Goal: Task Accomplishment & Management: Manage account settings

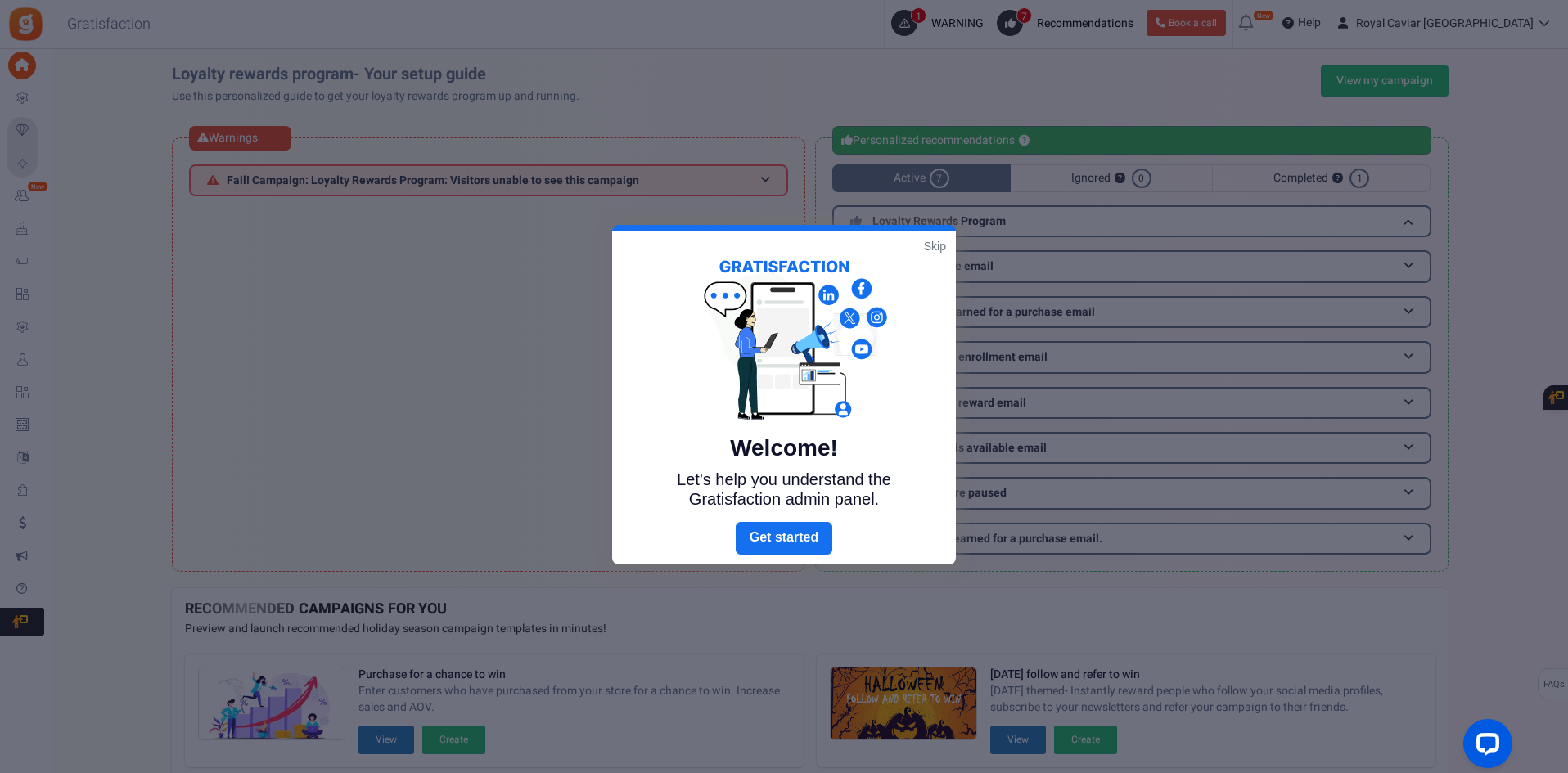
click at [932, 253] on link "Skip" at bounding box center [935, 247] width 22 height 17
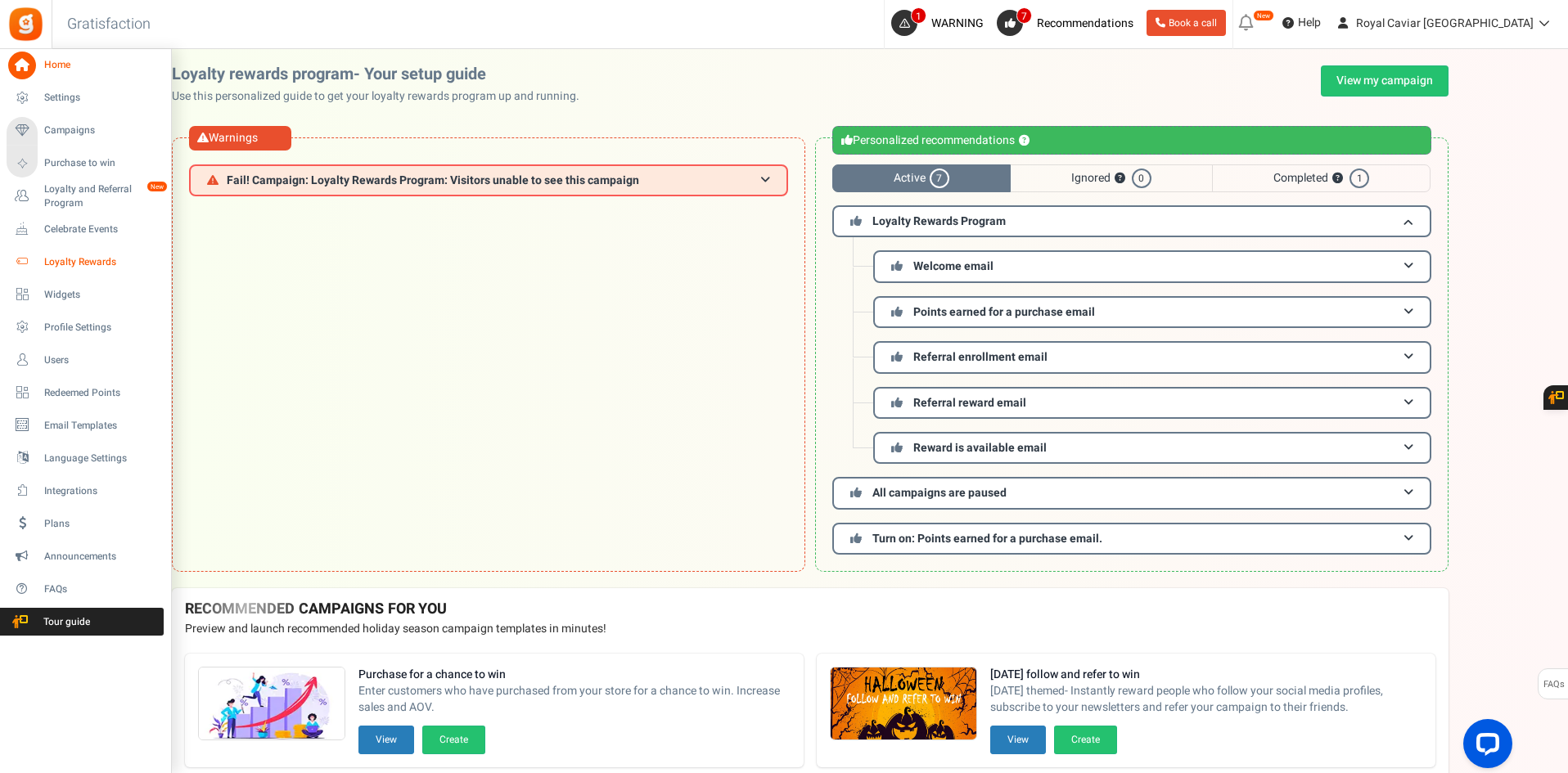
click at [79, 263] on span "Loyalty Rewards" at bounding box center [101, 261] width 114 height 14
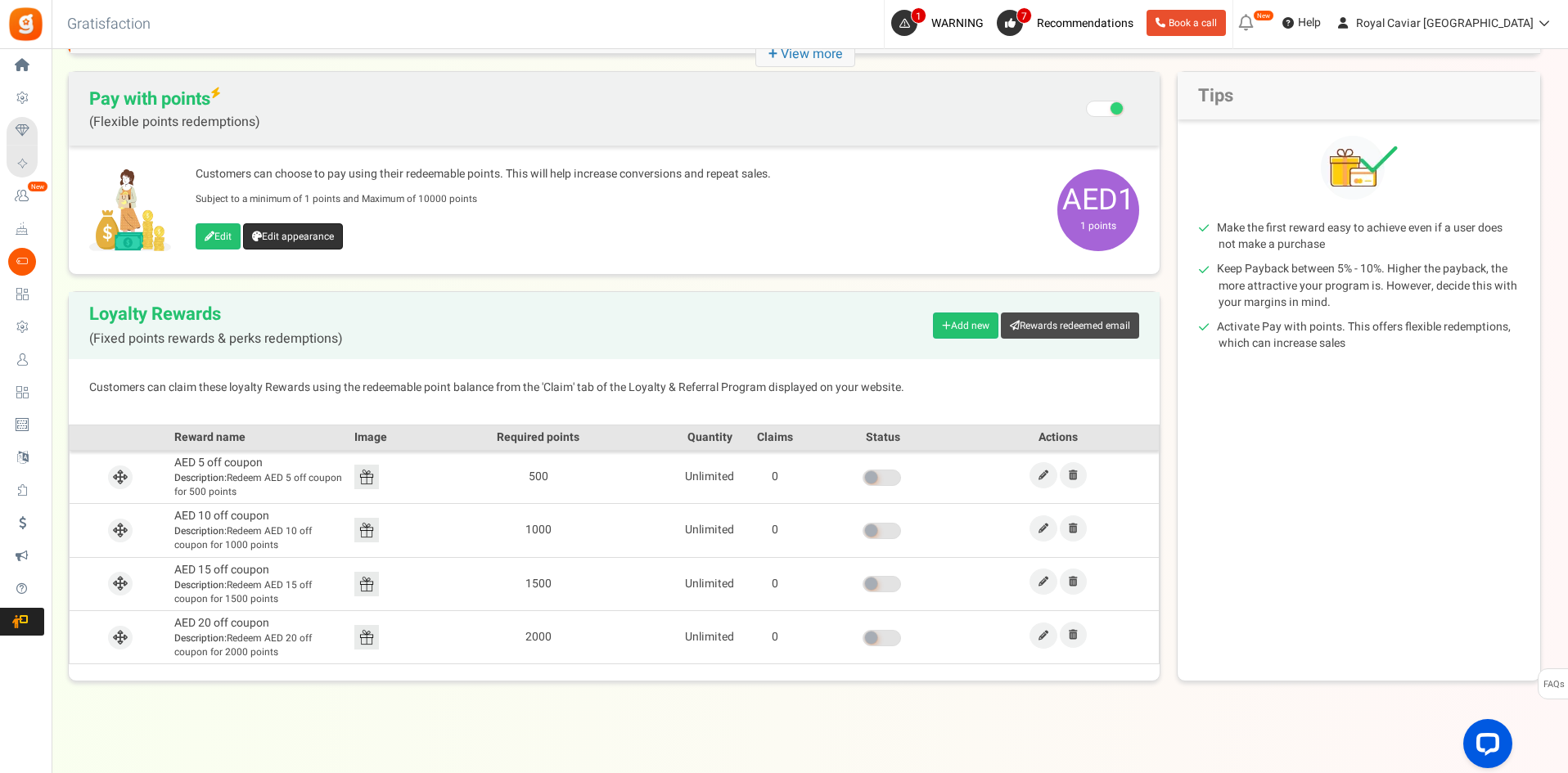
scroll to position [248, 0]
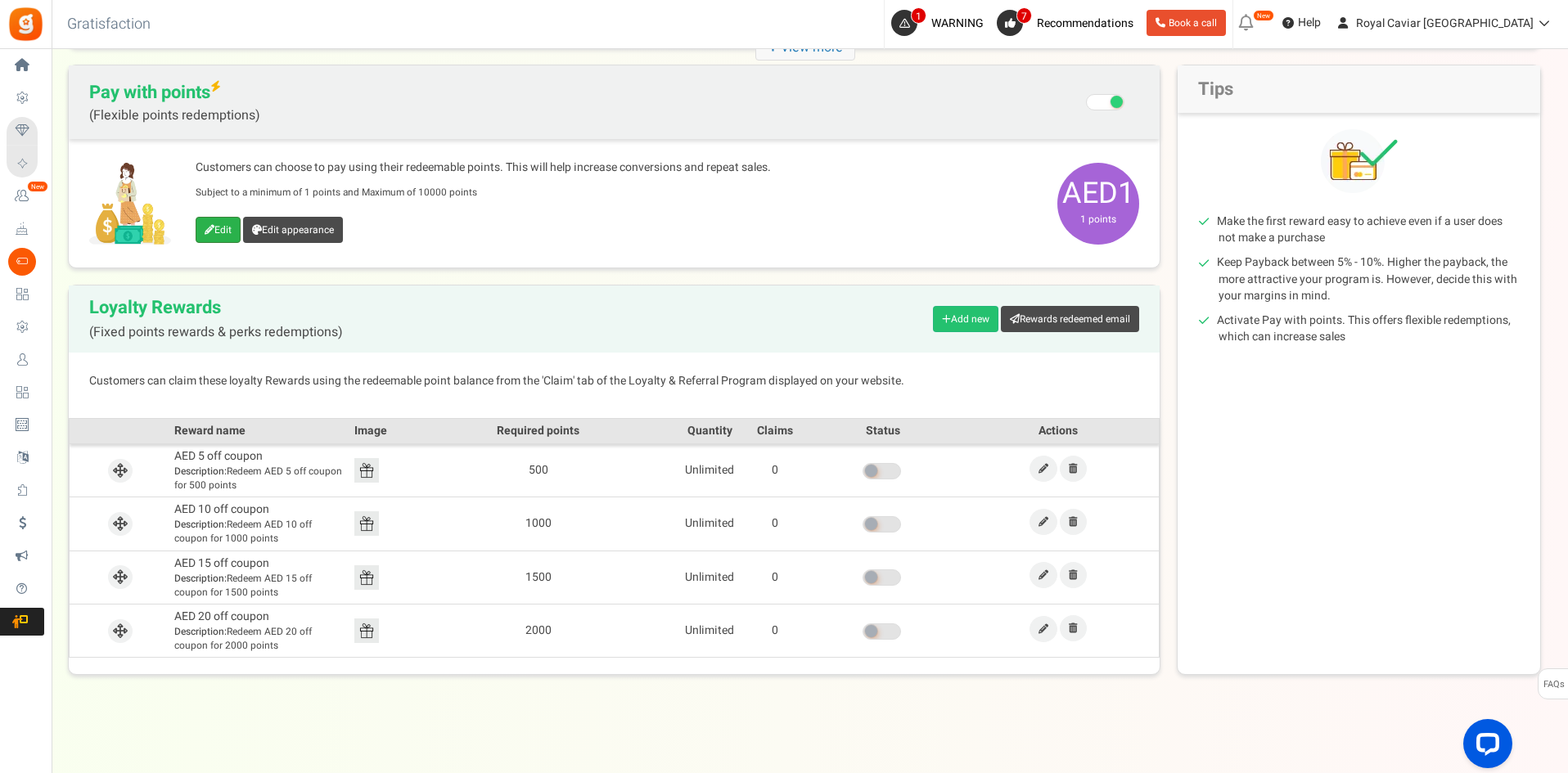
click at [211, 233] on icon at bounding box center [209, 230] width 10 height 10
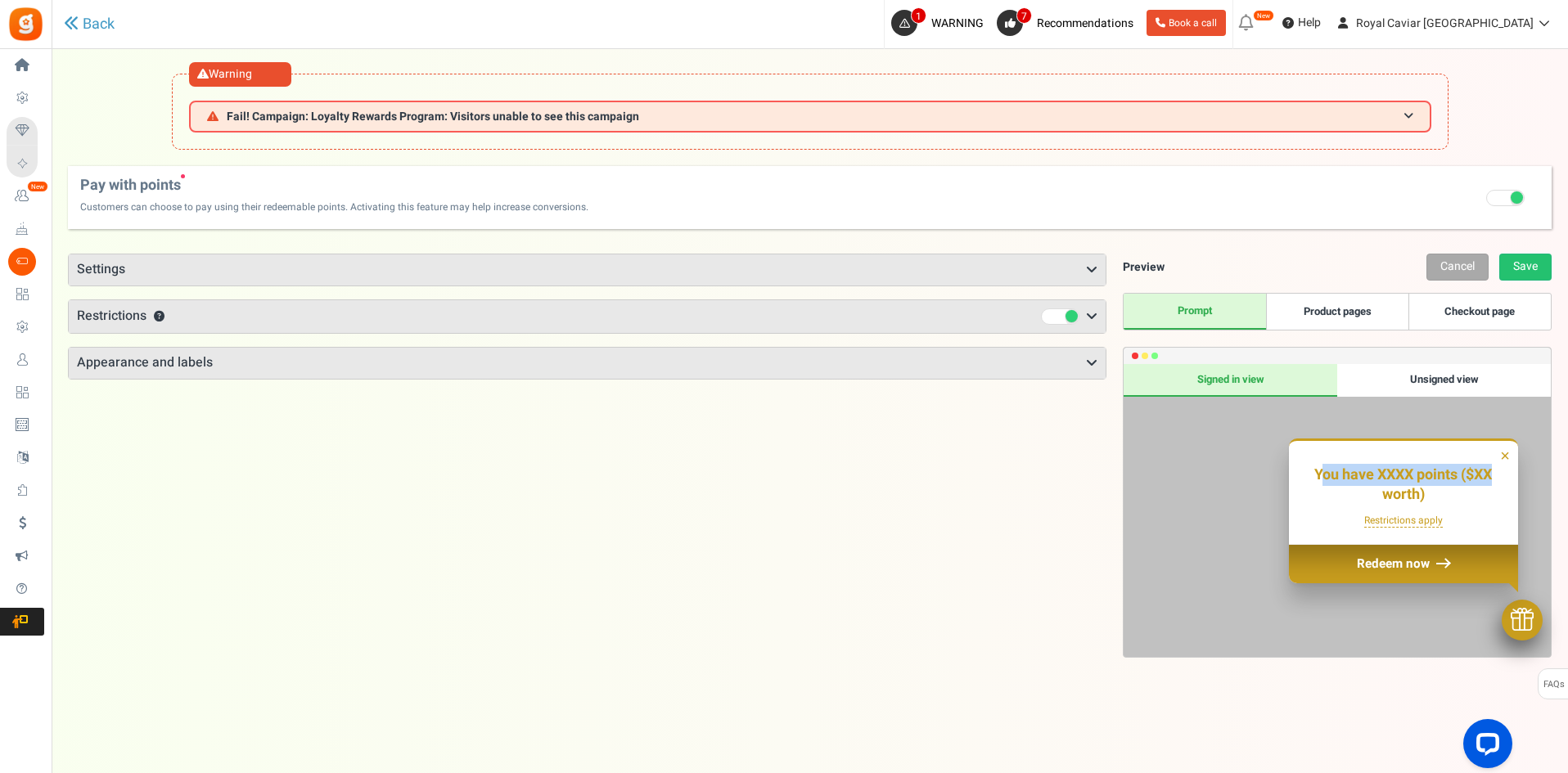
drag, startPoint x: 1317, startPoint y: 477, endPoint x: 1516, endPoint y: 448, distance: 201.1
click at [1516, 448] on div "You have XXXX points ($XX worth) View Rewards & Claim Slide to select the point…" at bounding box center [1402, 492] width 229 height 103
click at [646, 365] on h3 "Appearance and labels" at bounding box center [587, 363] width 1037 height 31
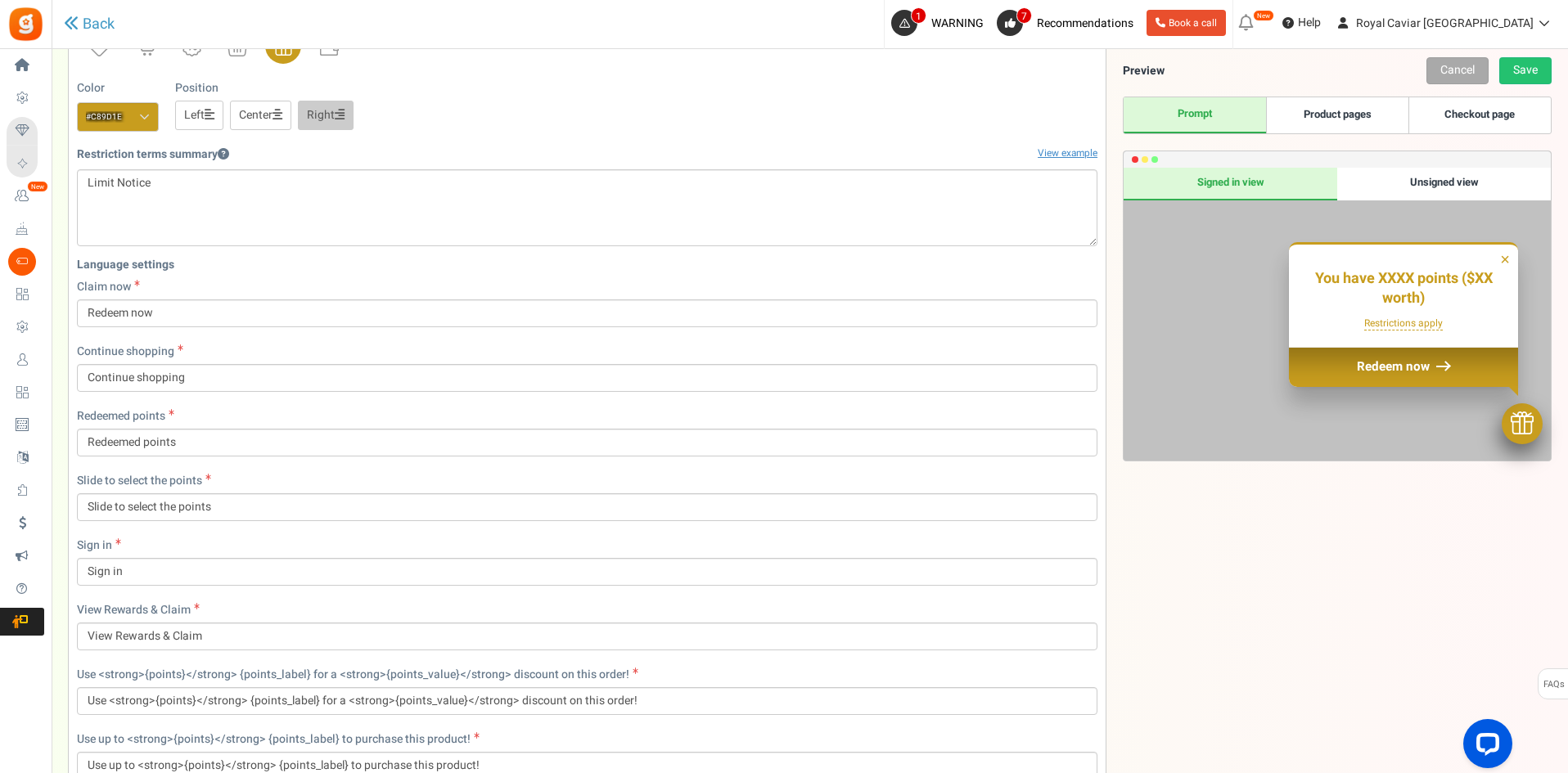
scroll to position [410, 0]
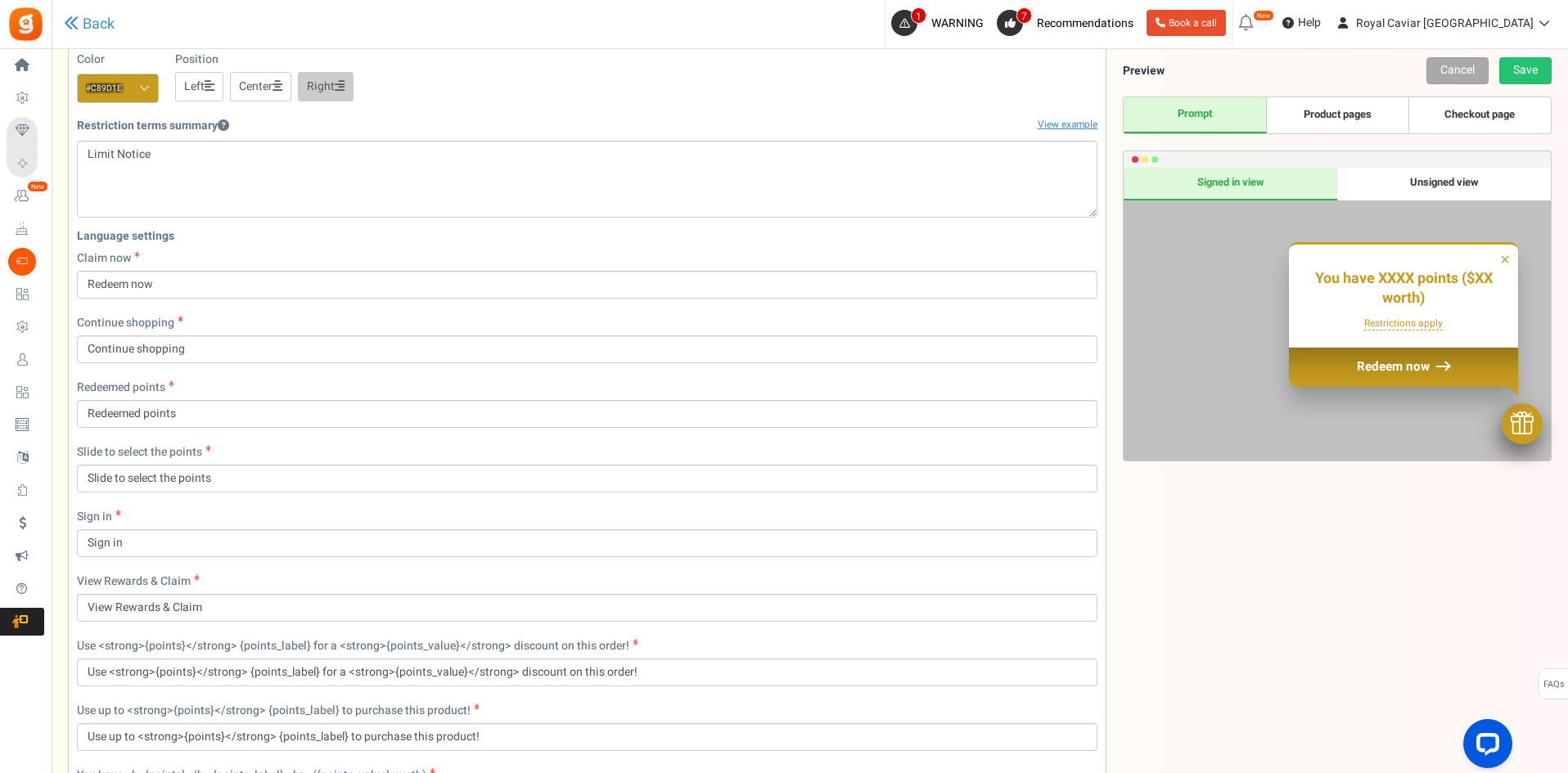
click at [1434, 106] on link "Checkout page" at bounding box center [1479, 115] width 143 height 36
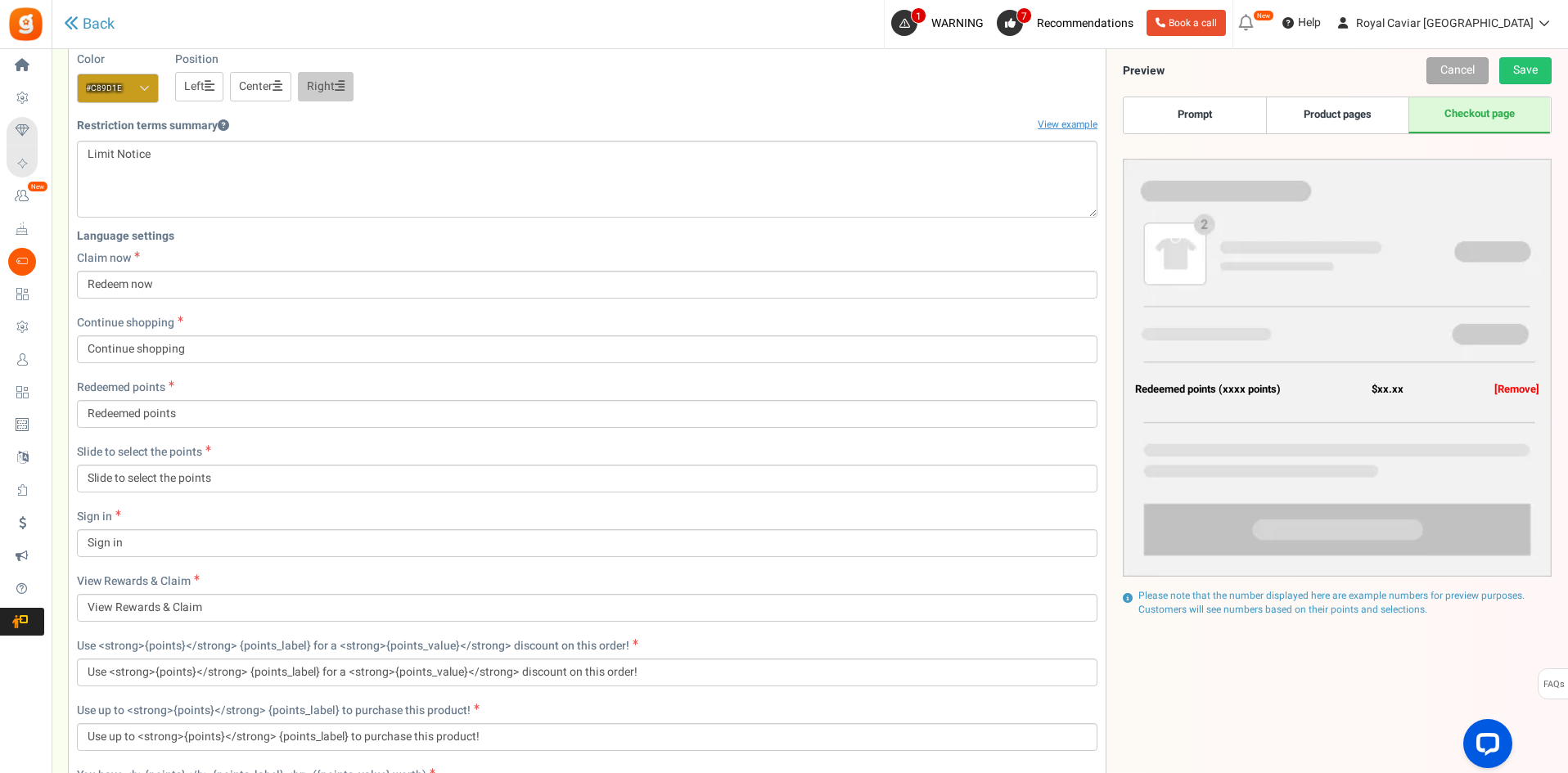
click at [1343, 131] on link "Product pages" at bounding box center [1337, 115] width 143 height 36
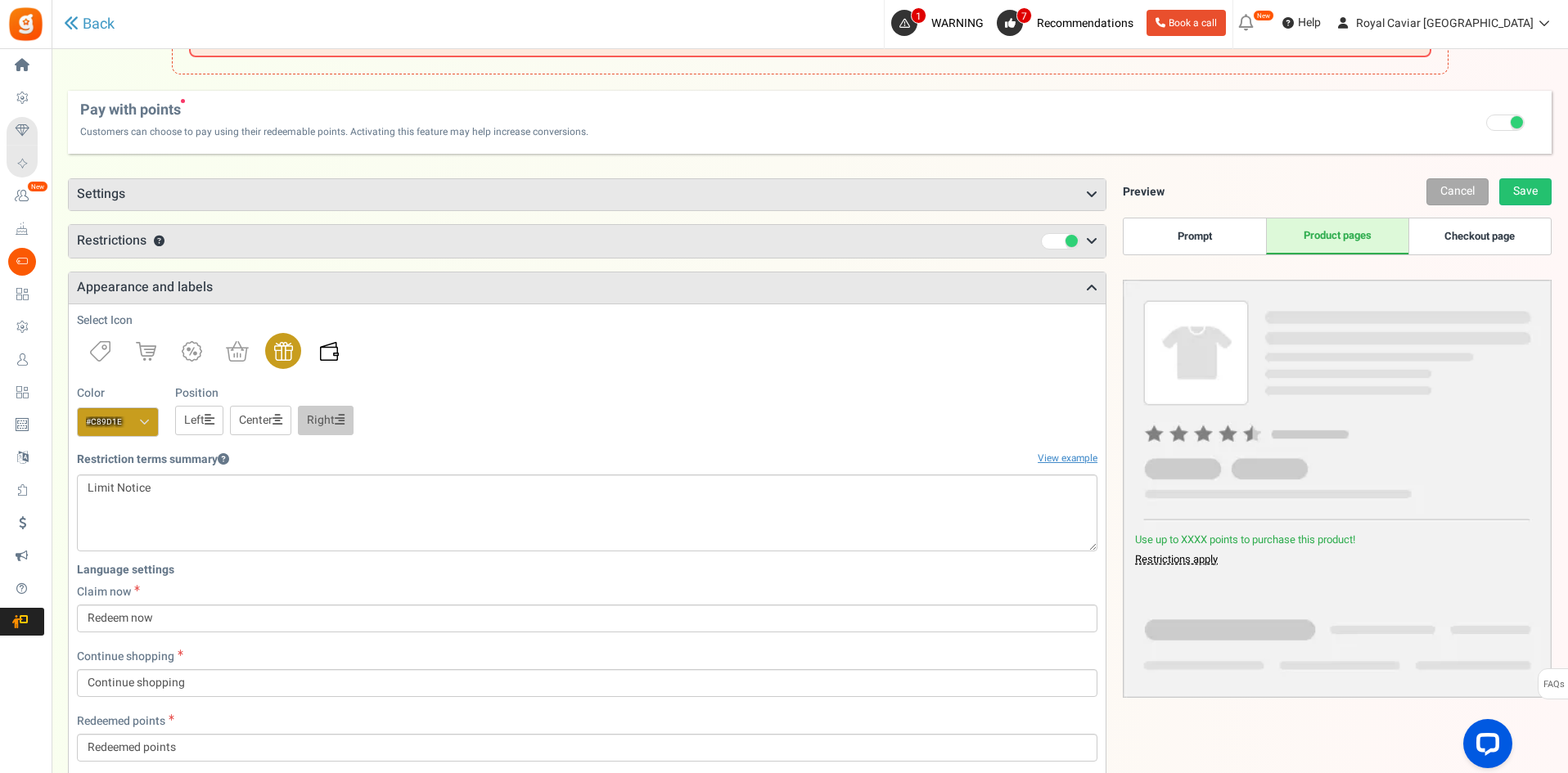
scroll to position [0, 0]
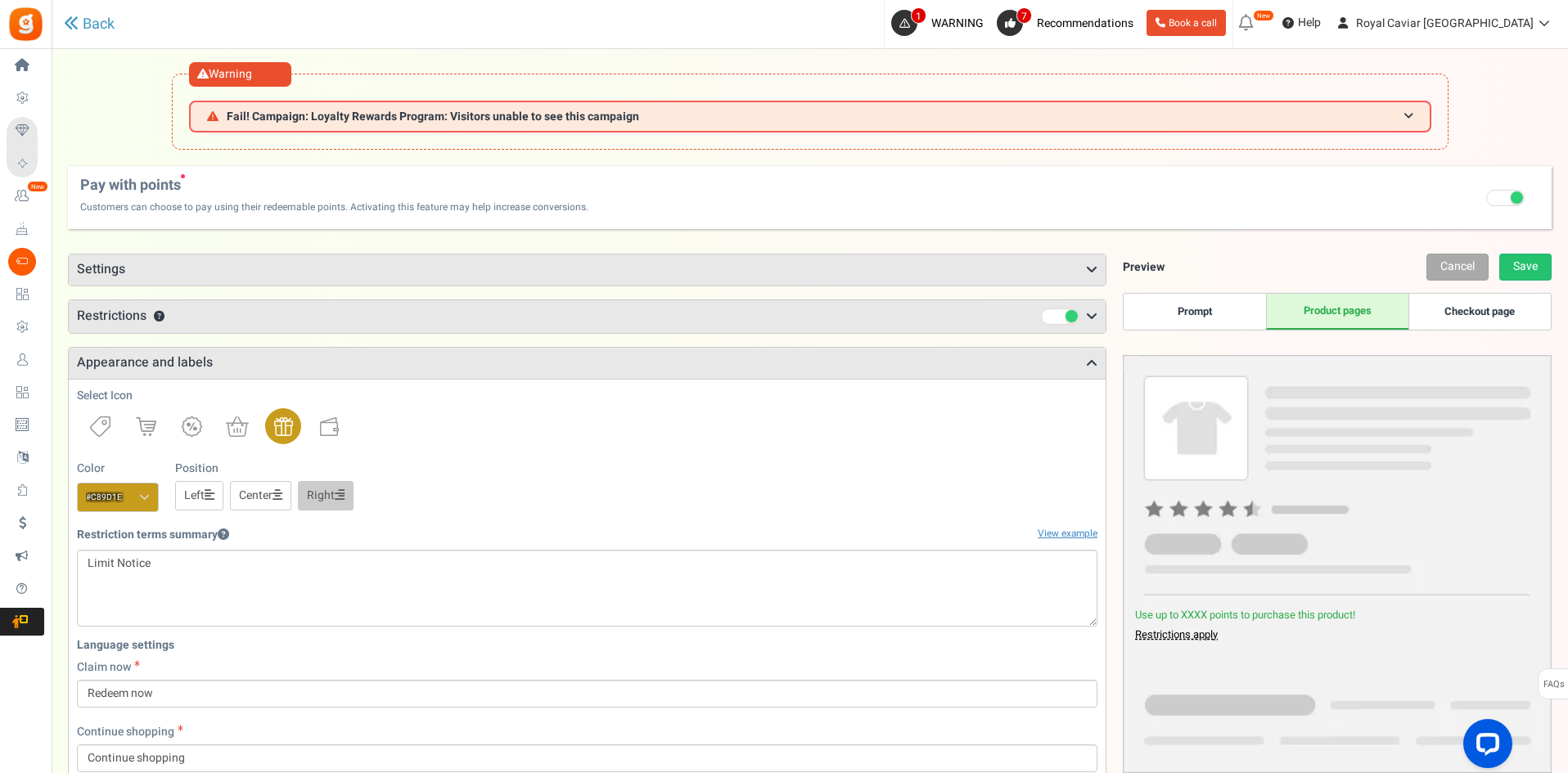
click at [294, 312] on h3 "Restrictions ?" at bounding box center [587, 317] width 1037 height 33
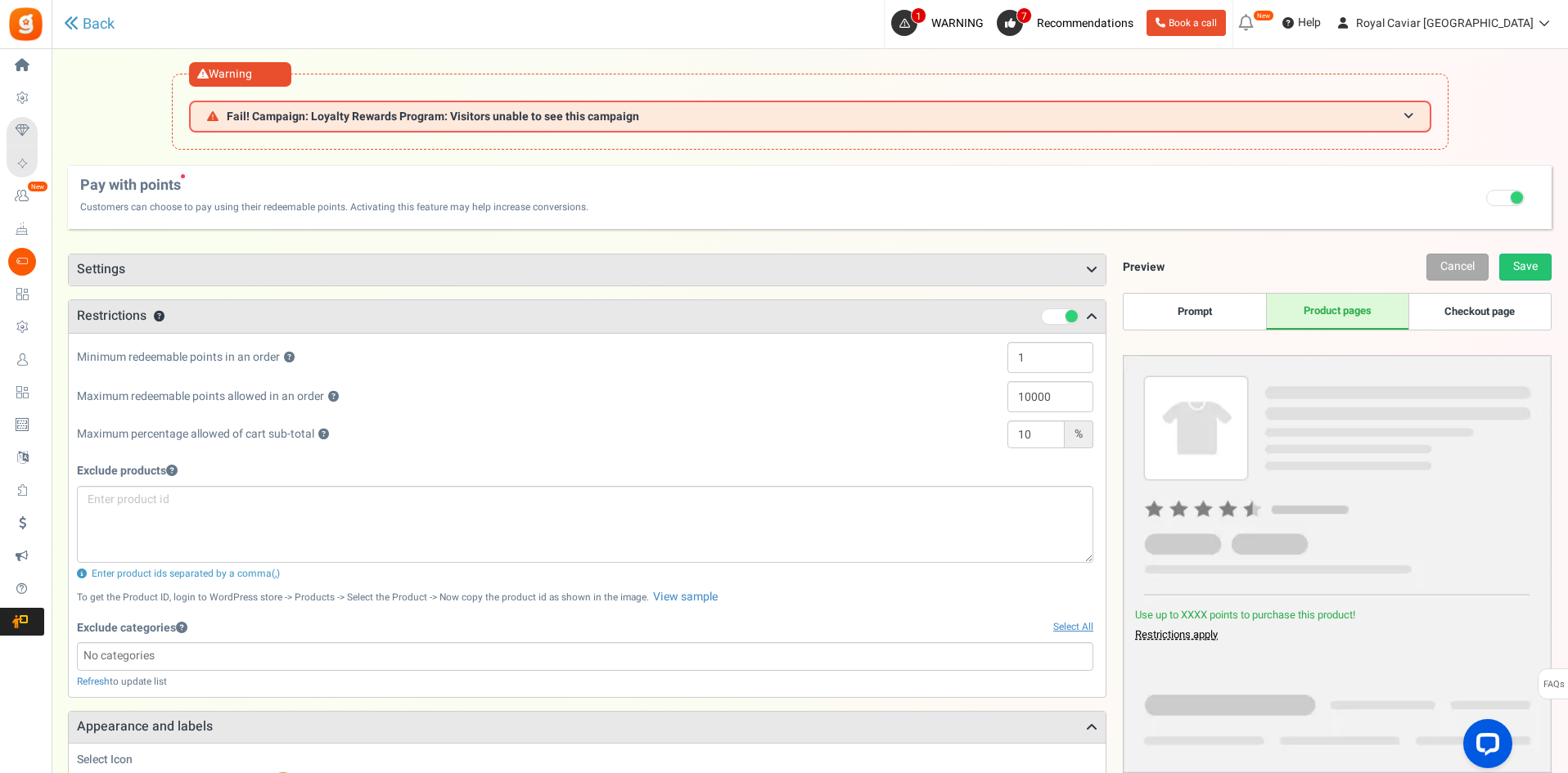
click at [299, 277] on h3 "Settings" at bounding box center [587, 271] width 1037 height 31
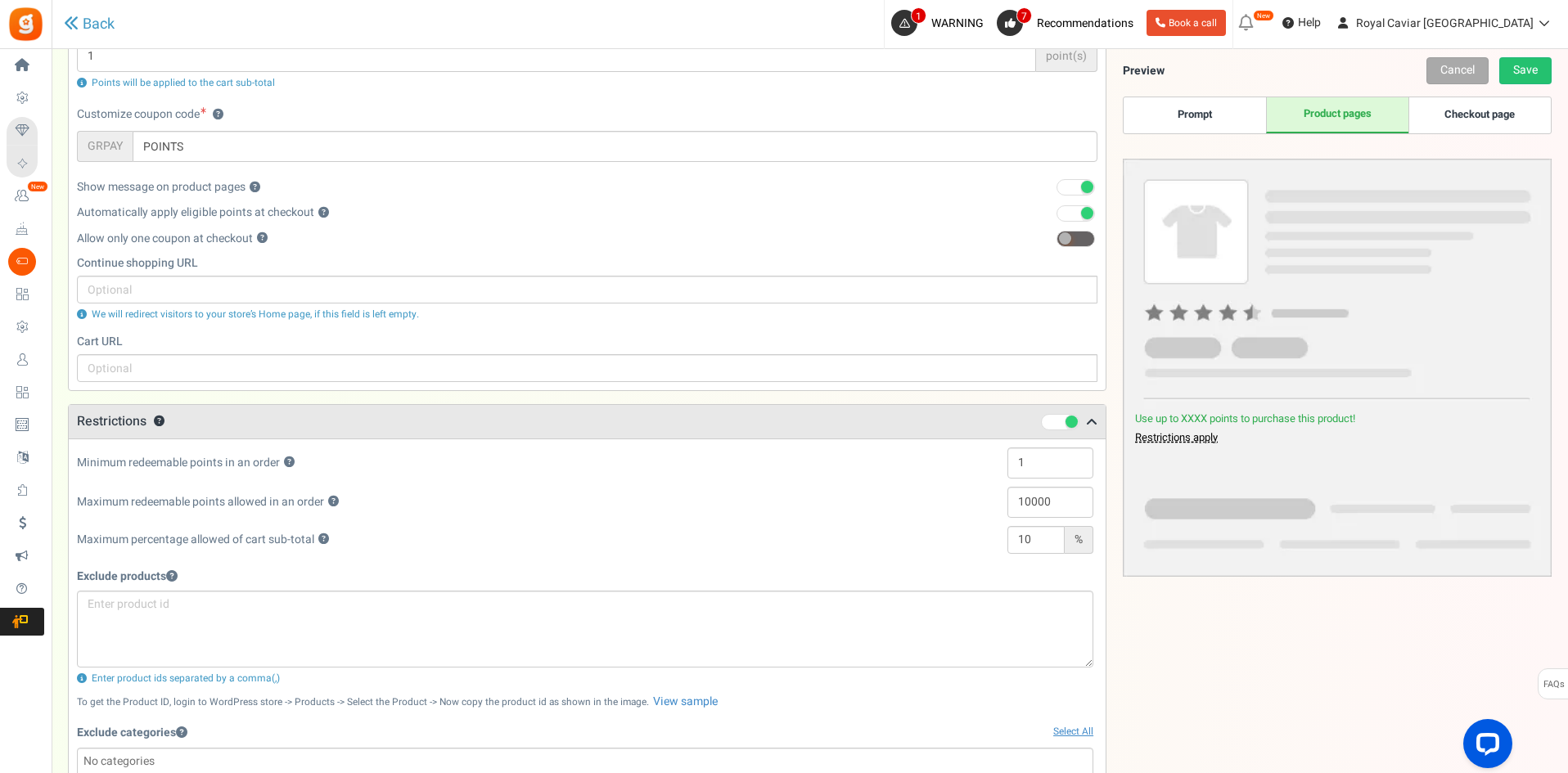
scroll to position [328, 0]
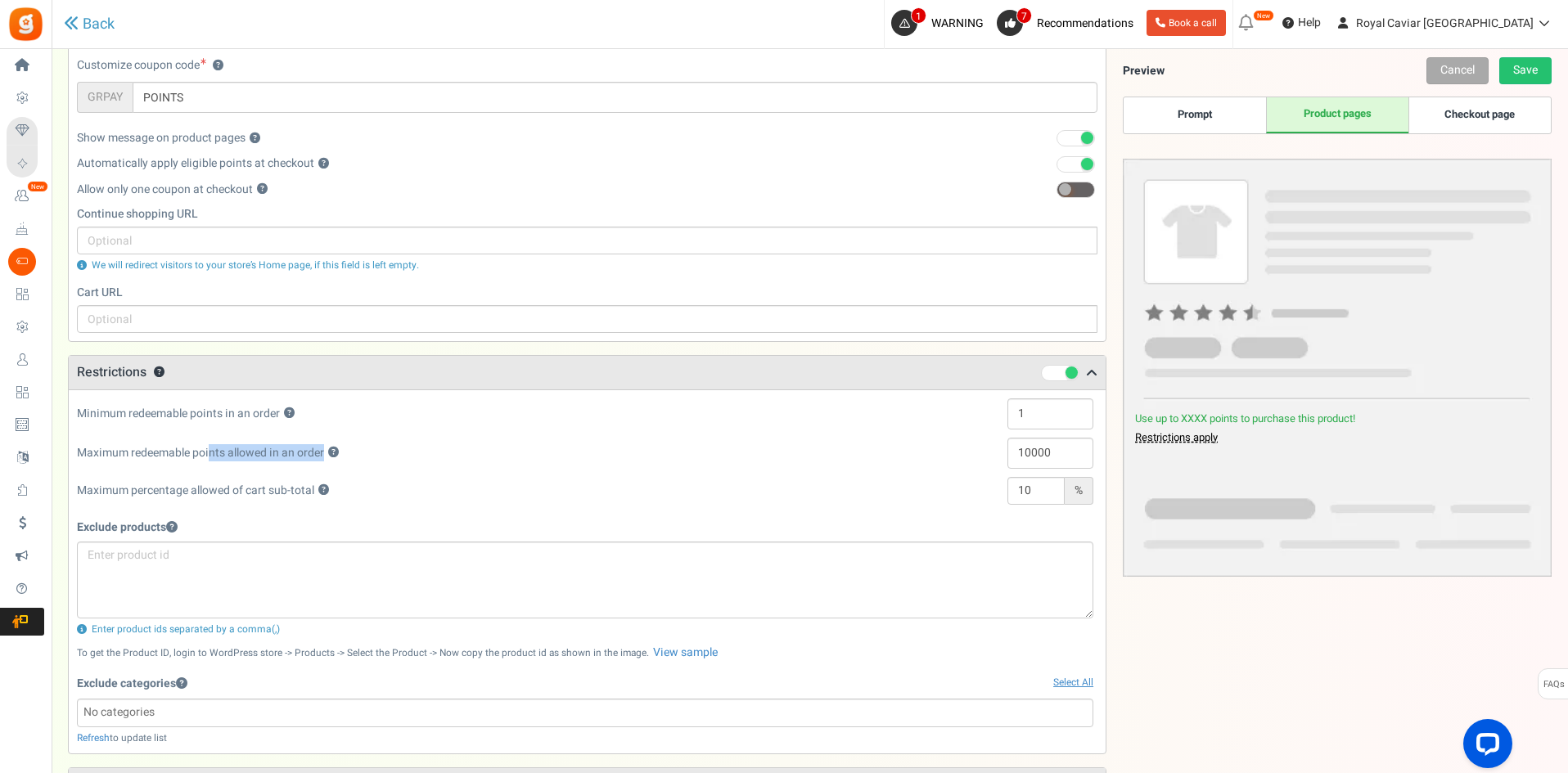
drag, startPoint x: 209, startPoint y: 452, endPoint x: 351, endPoint y: 444, distance: 142.2
click at [351, 444] on div "Maximum redeemable points allowed in an order ? 10000" at bounding box center [585, 457] width 1016 height 40
click at [352, 465] on div "Maximum redeemable points allowed in an order ? 10000" at bounding box center [585, 457] width 1016 height 40
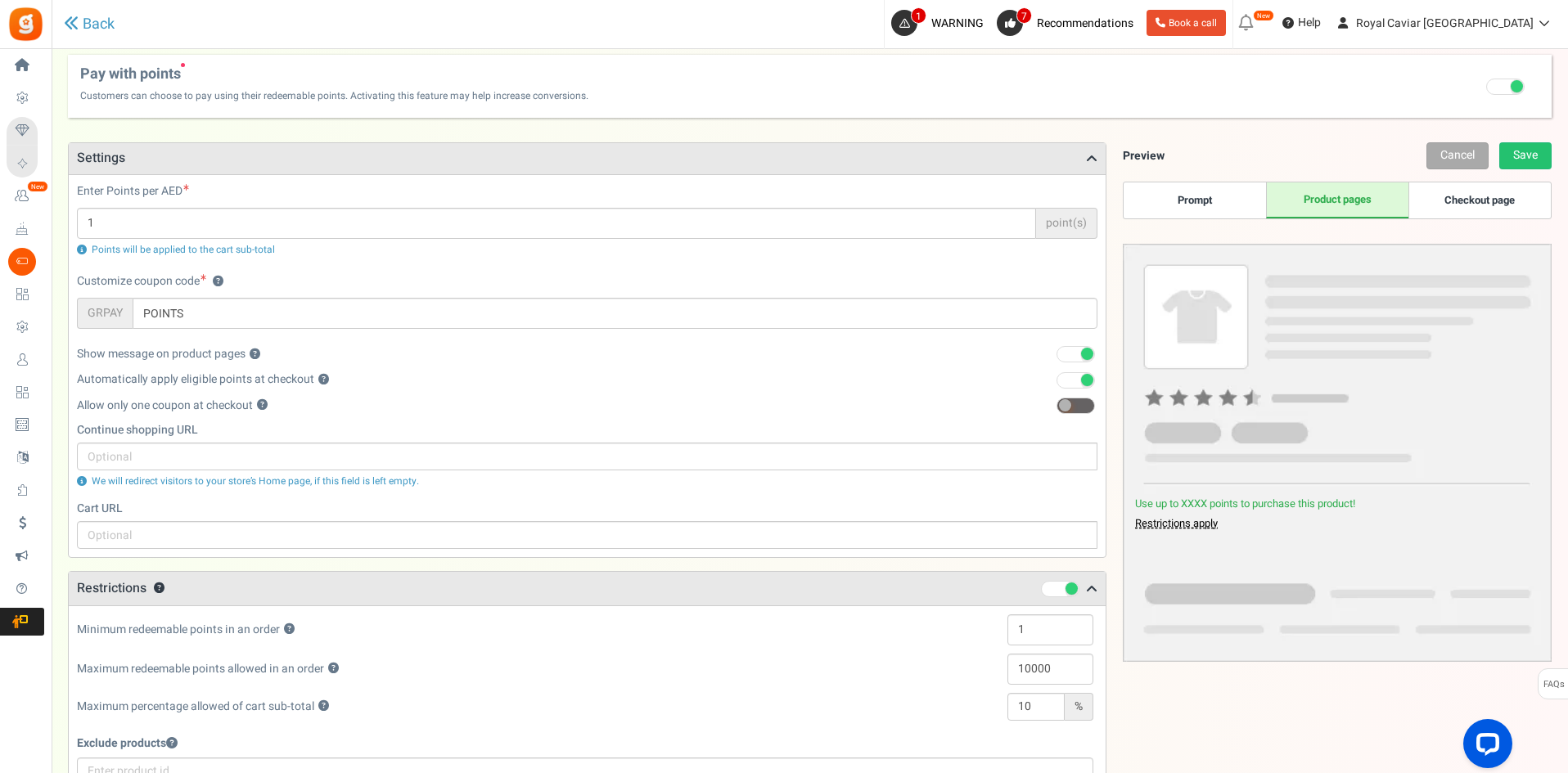
scroll to position [82, 0]
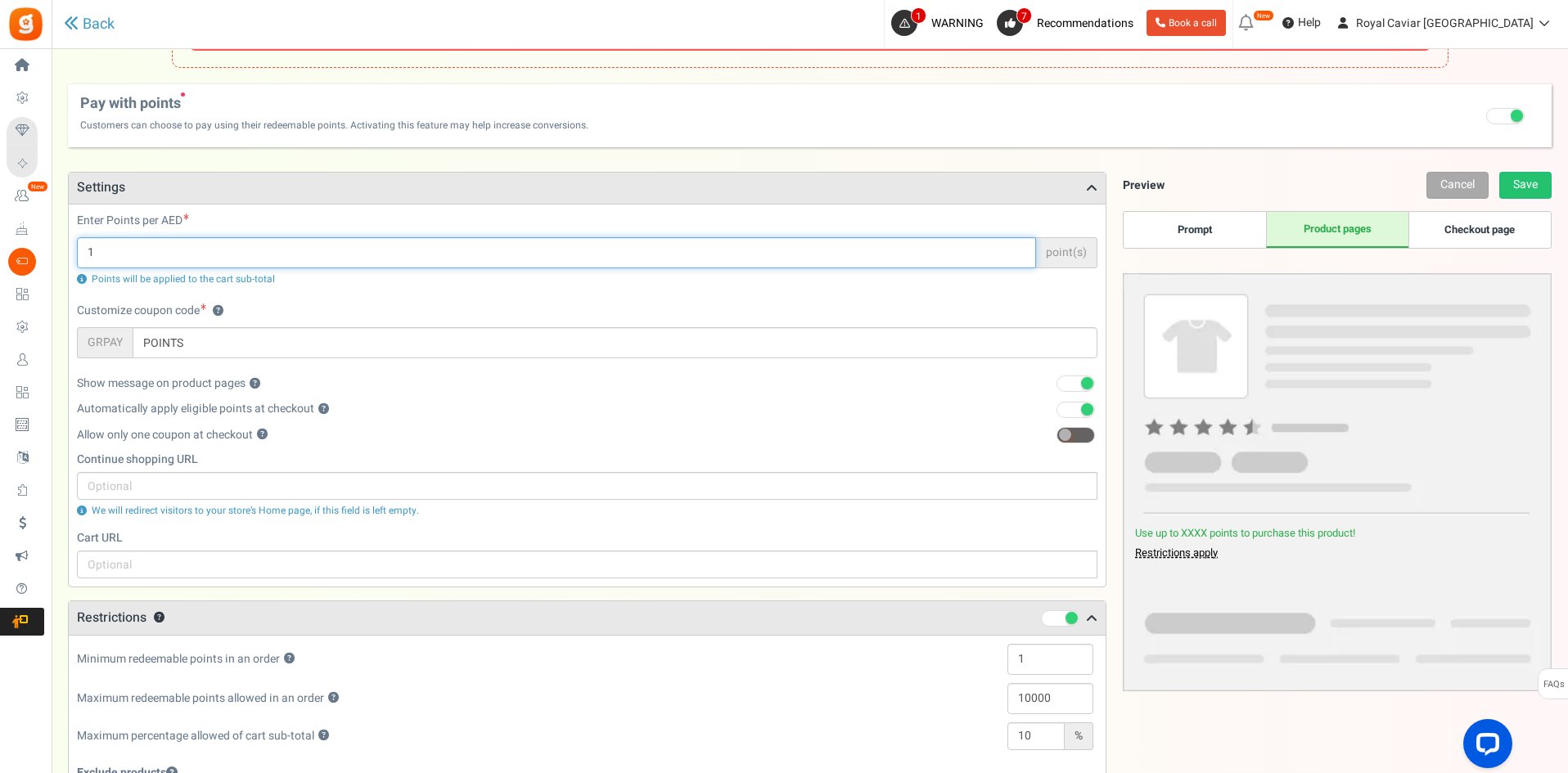
click at [736, 264] on input "1" at bounding box center [557, 253] width 959 height 31
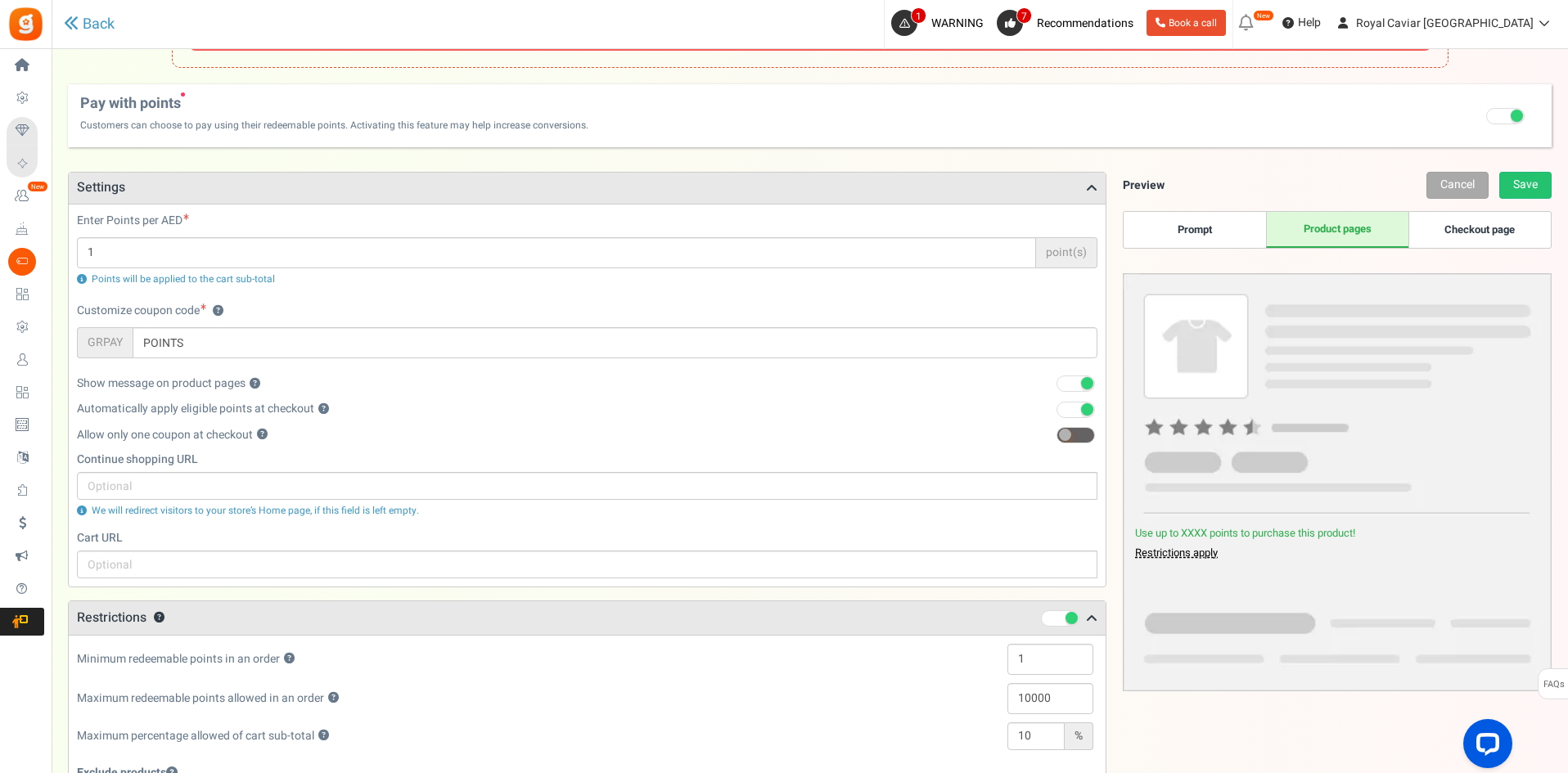
click at [927, 269] on div "Enter Points per AED 1 point(s) Points will be applied to the cart sub-total" at bounding box center [587, 249] width 1020 height 74
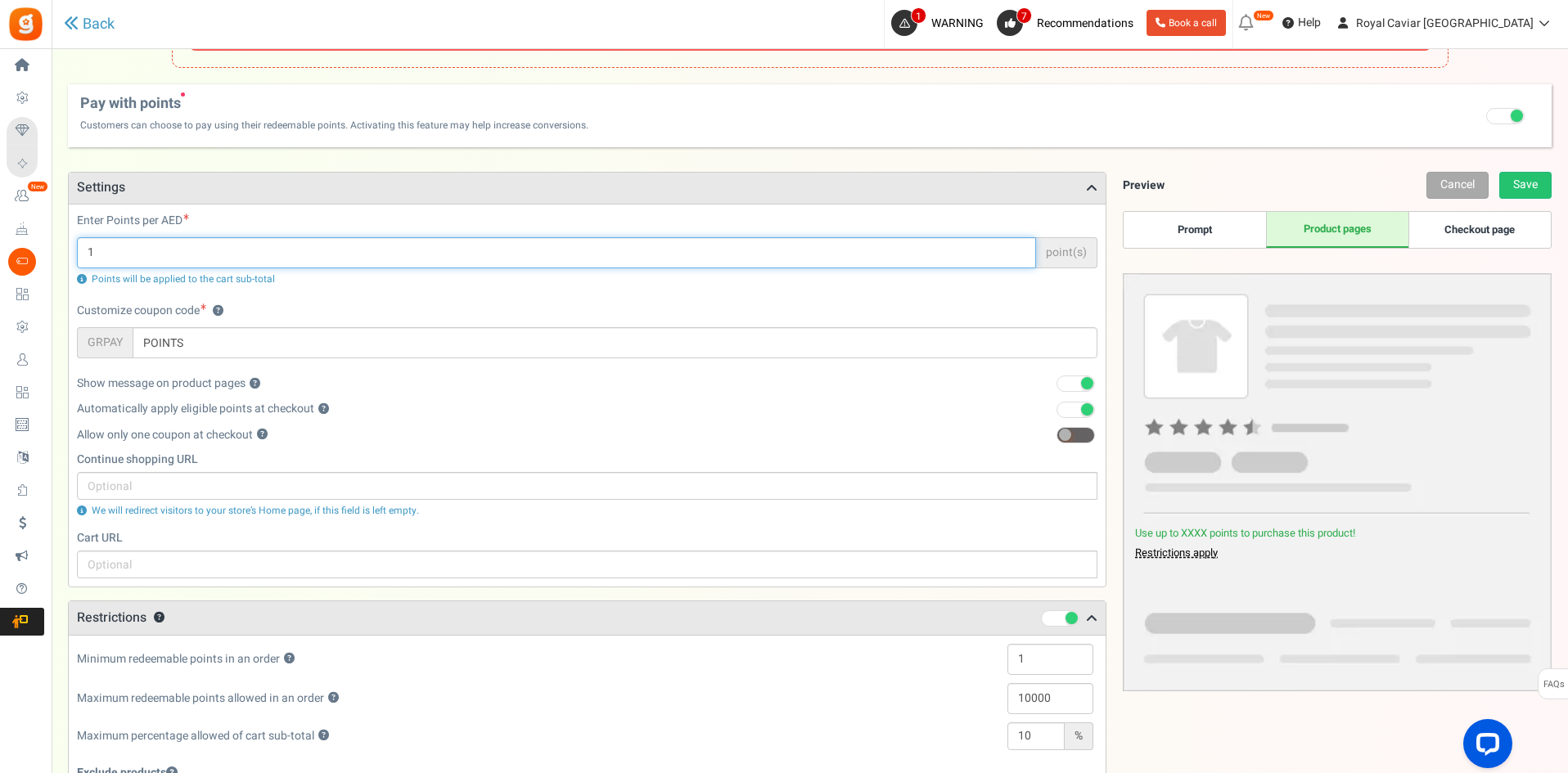
click at [935, 249] on input "1" at bounding box center [557, 253] width 959 height 31
click at [949, 237] on input "1" at bounding box center [557, 253] width 959 height 31
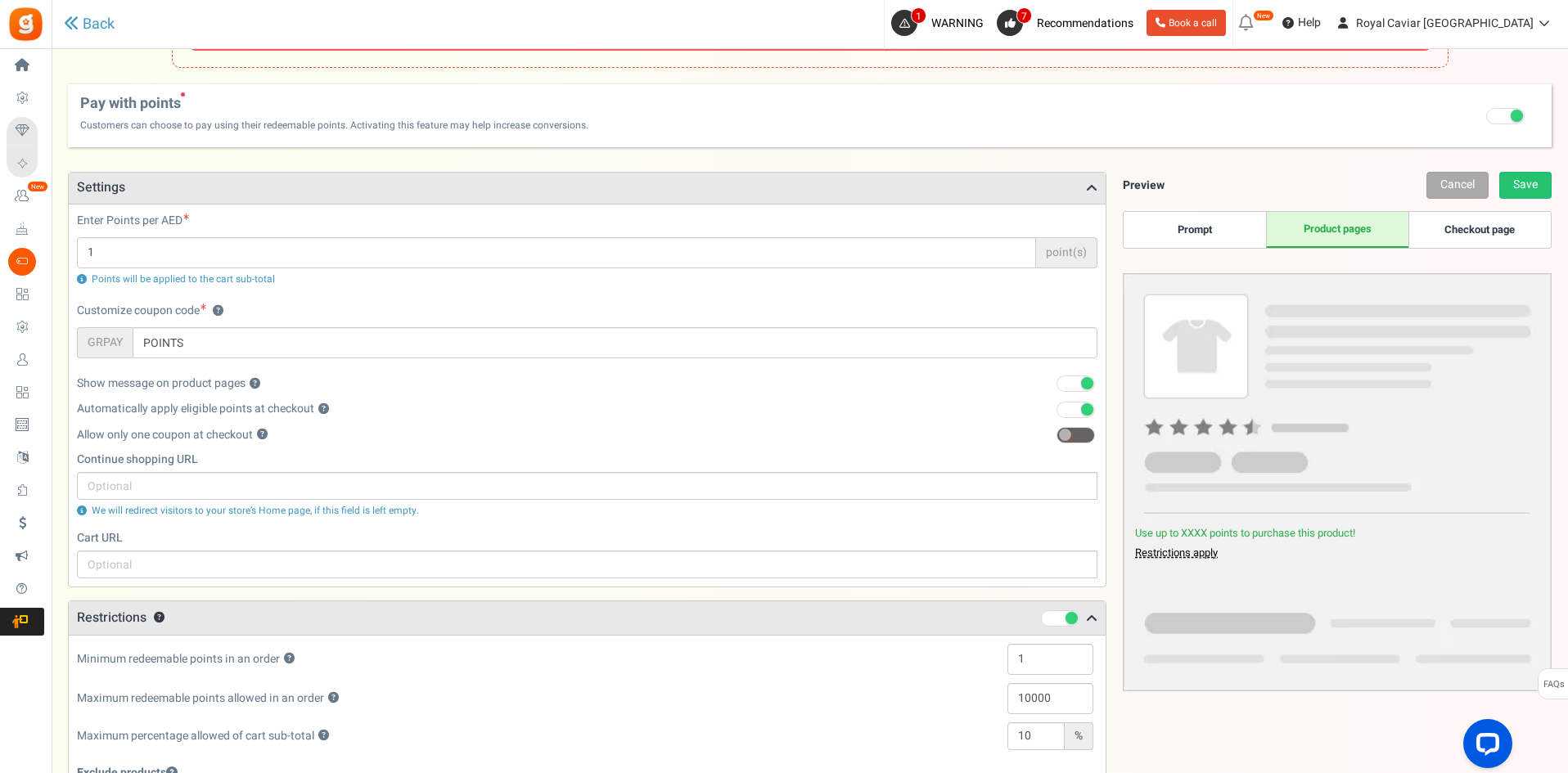
click at [927, 283] on div "Points will be applied to the cart sub-total" at bounding box center [587, 279] width 1020 height 14
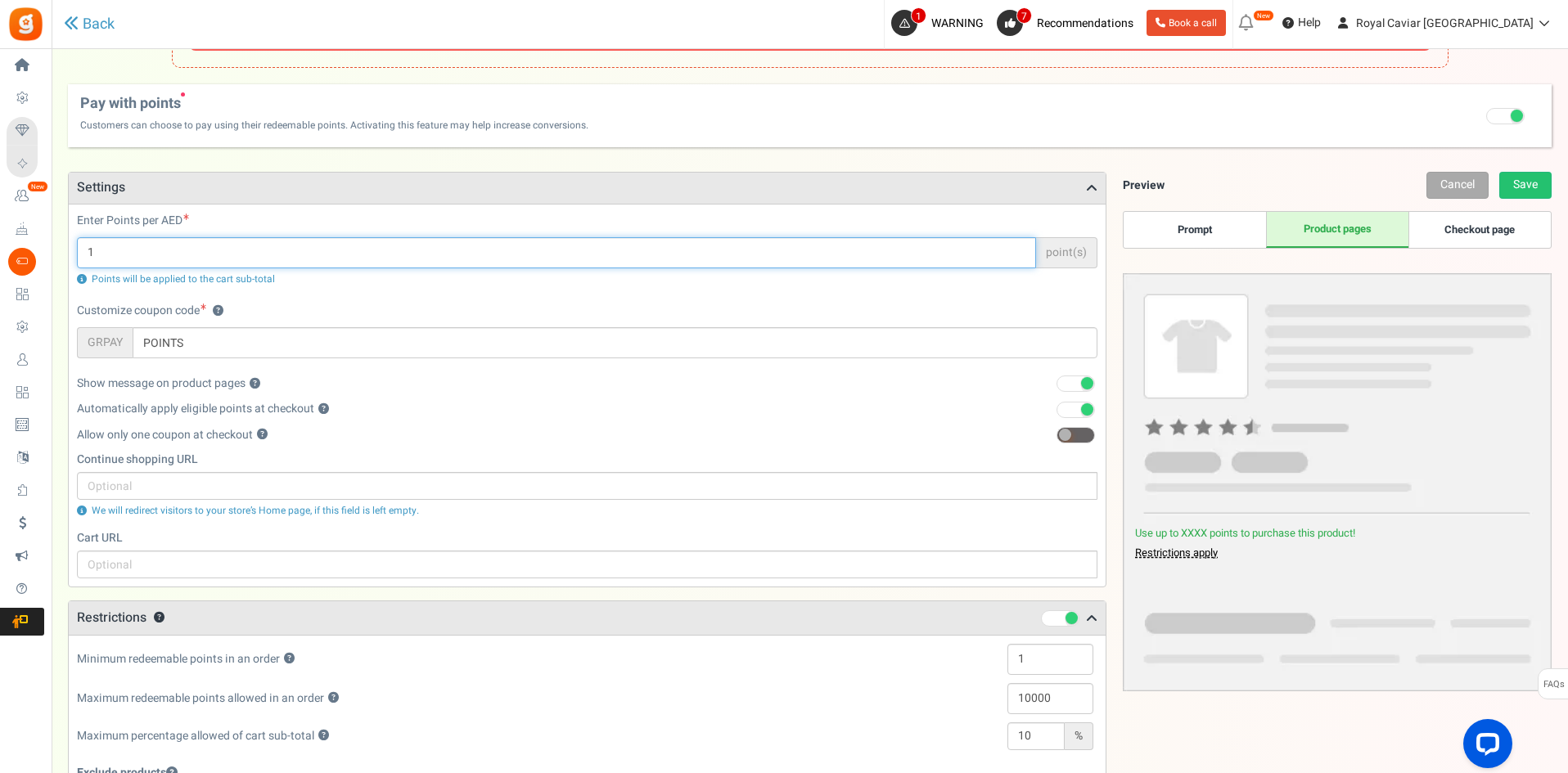
click at [932, 253] on input "1" at bounding box center [557, 253] width 959 height 31
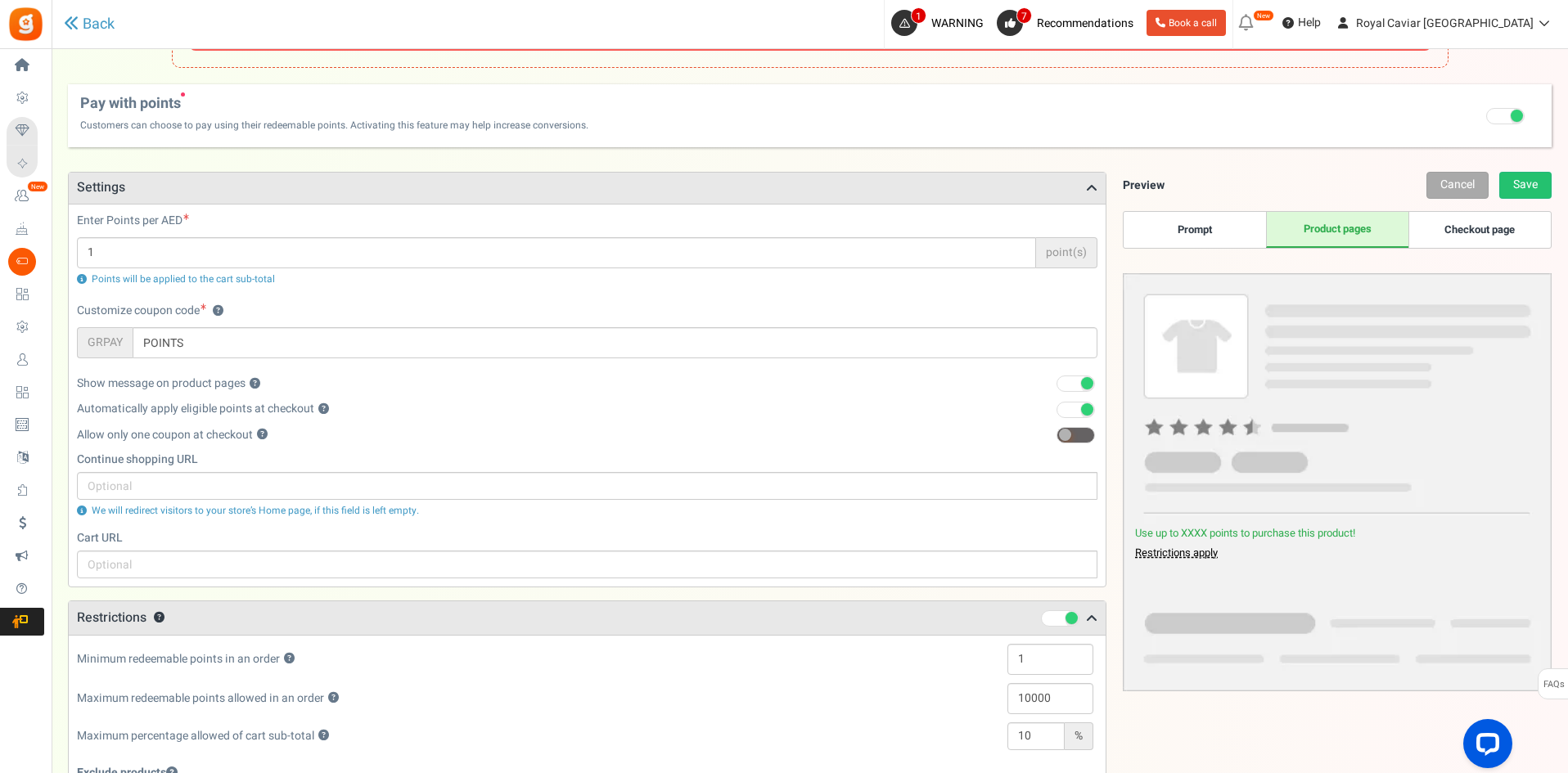
click at [909, 307] on div "Customize coupon code ? GRPAY POINTS" at bounding box center [587, 330] width 1020 height 55
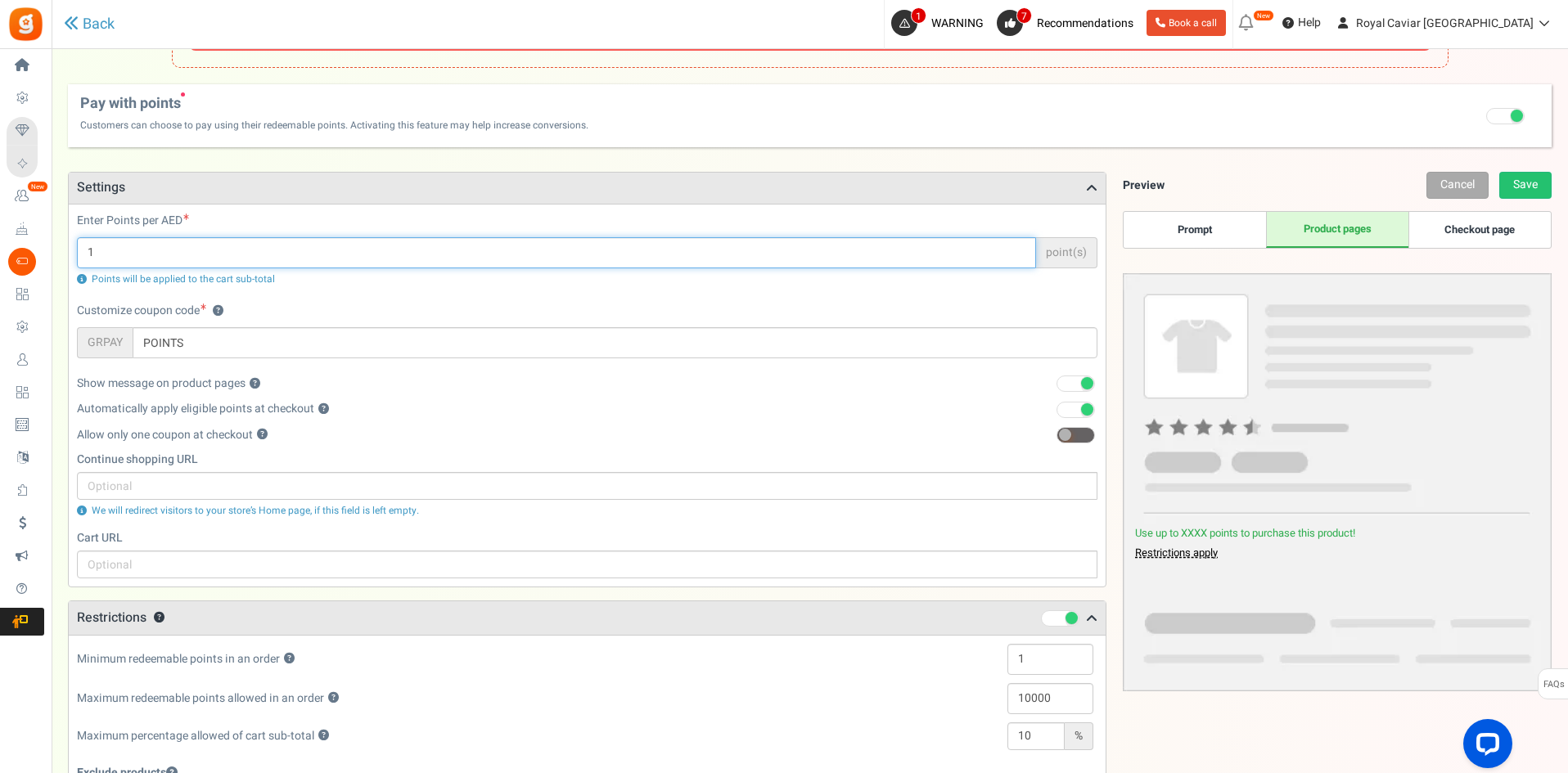
click at [929, 260] on input "1" at bounding box center [557, 253] width 959 height 31
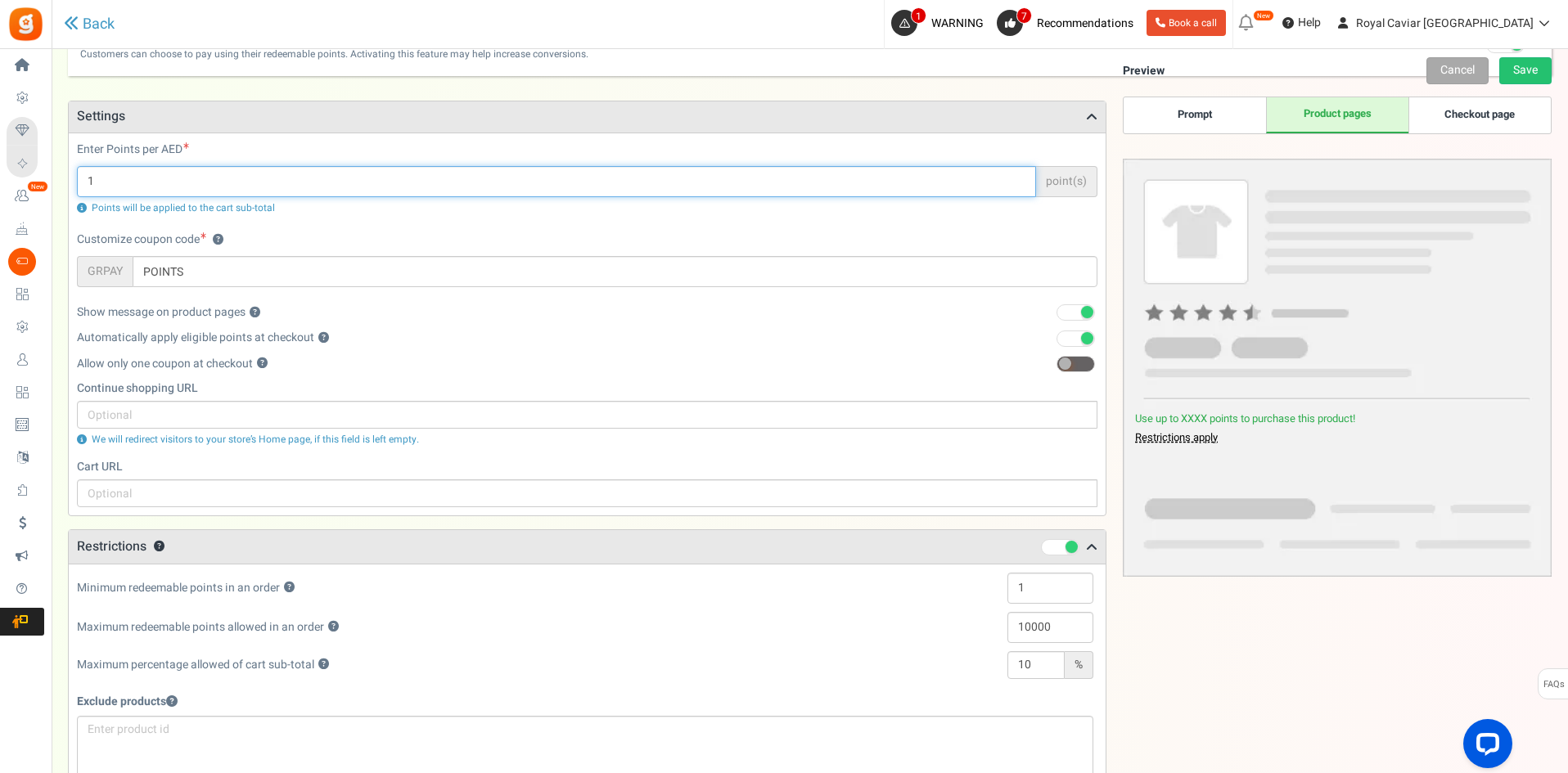
scroll to position [0, 0]
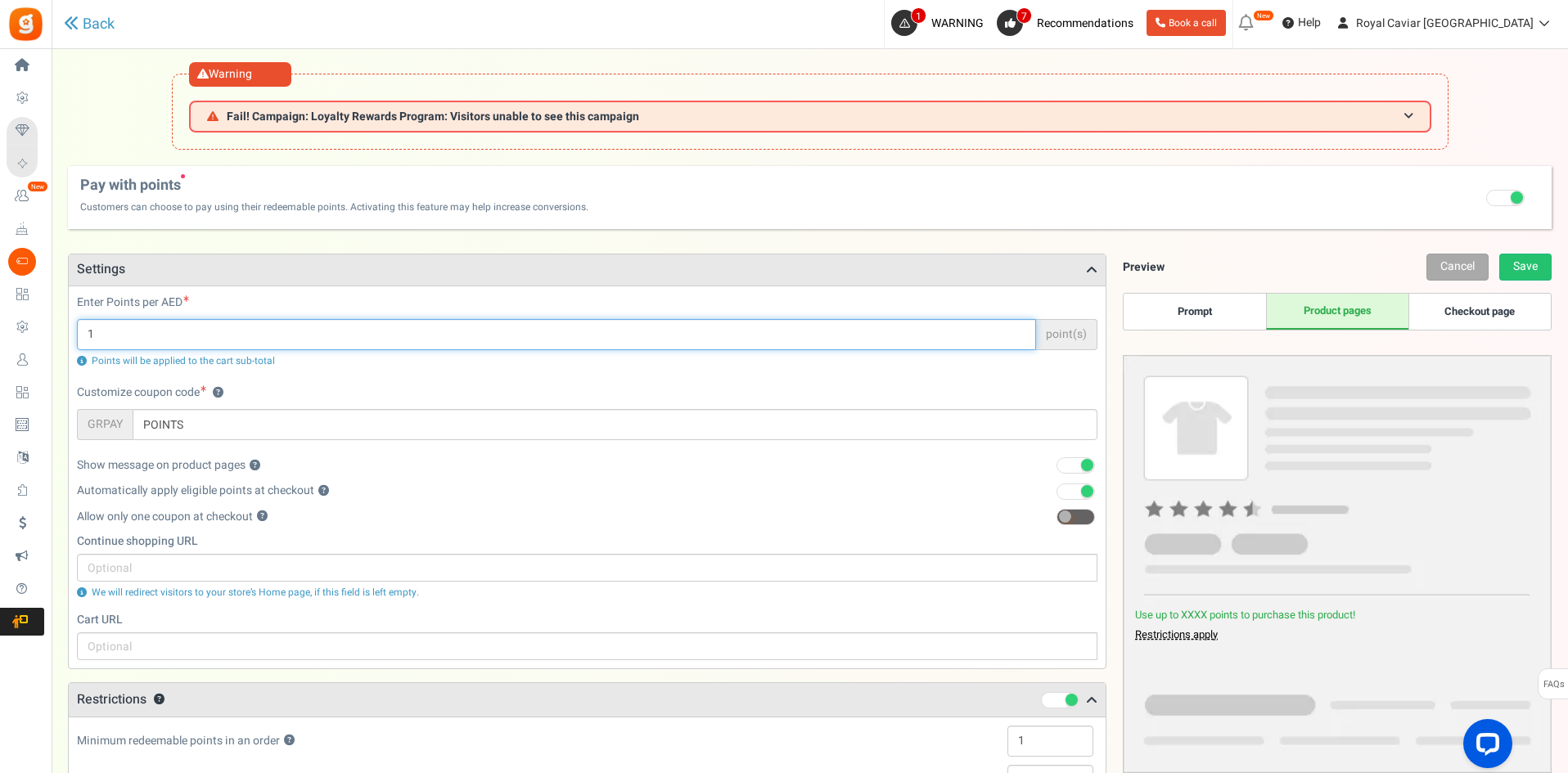
click at [864, 332] on input "1" at bounding box center [557, 335] width 959 height 31
click at [875, 329] on input "1" at bounding box center [557, 335] width 959 height 31
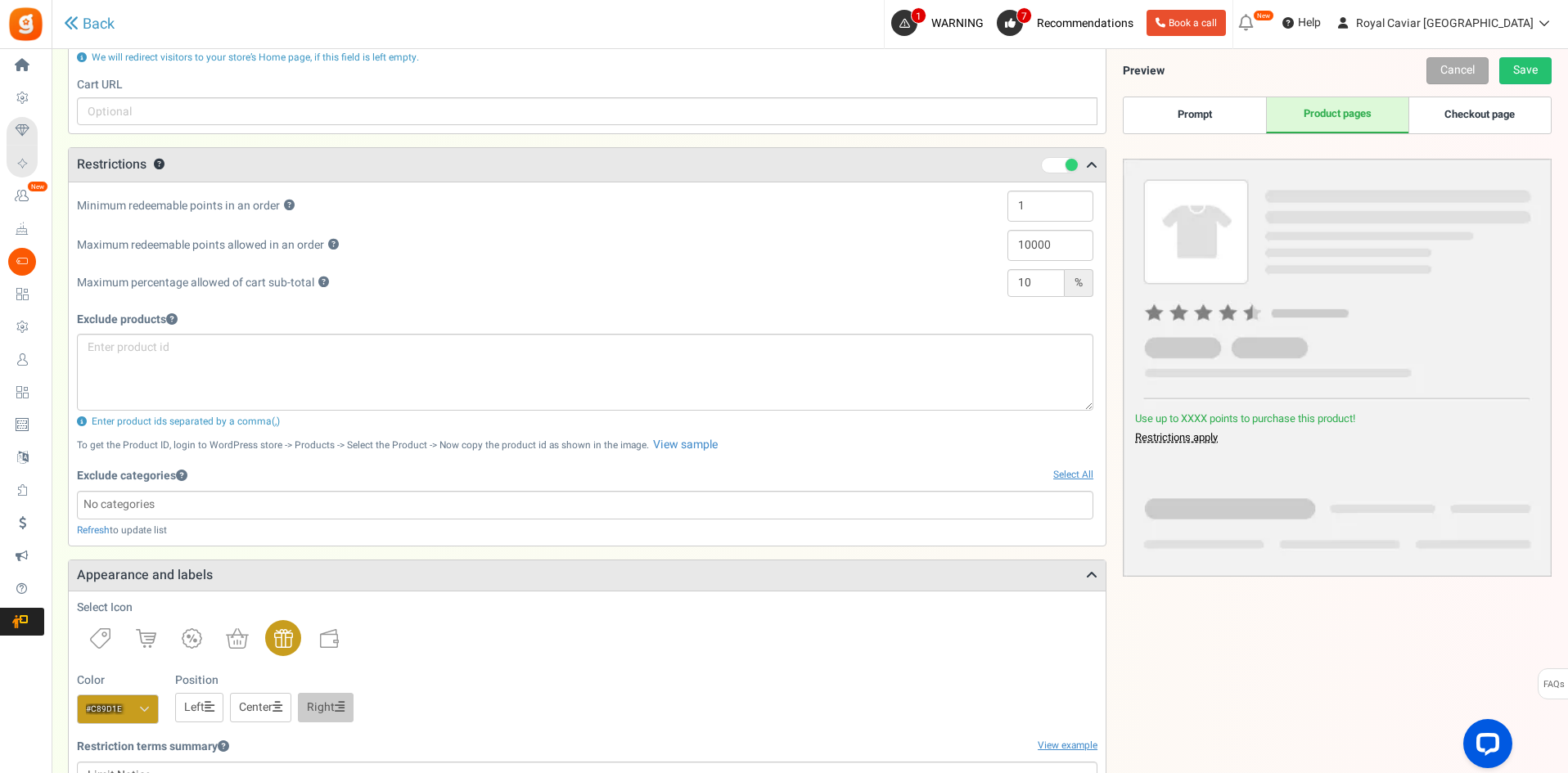
scroll to position [410, 0]
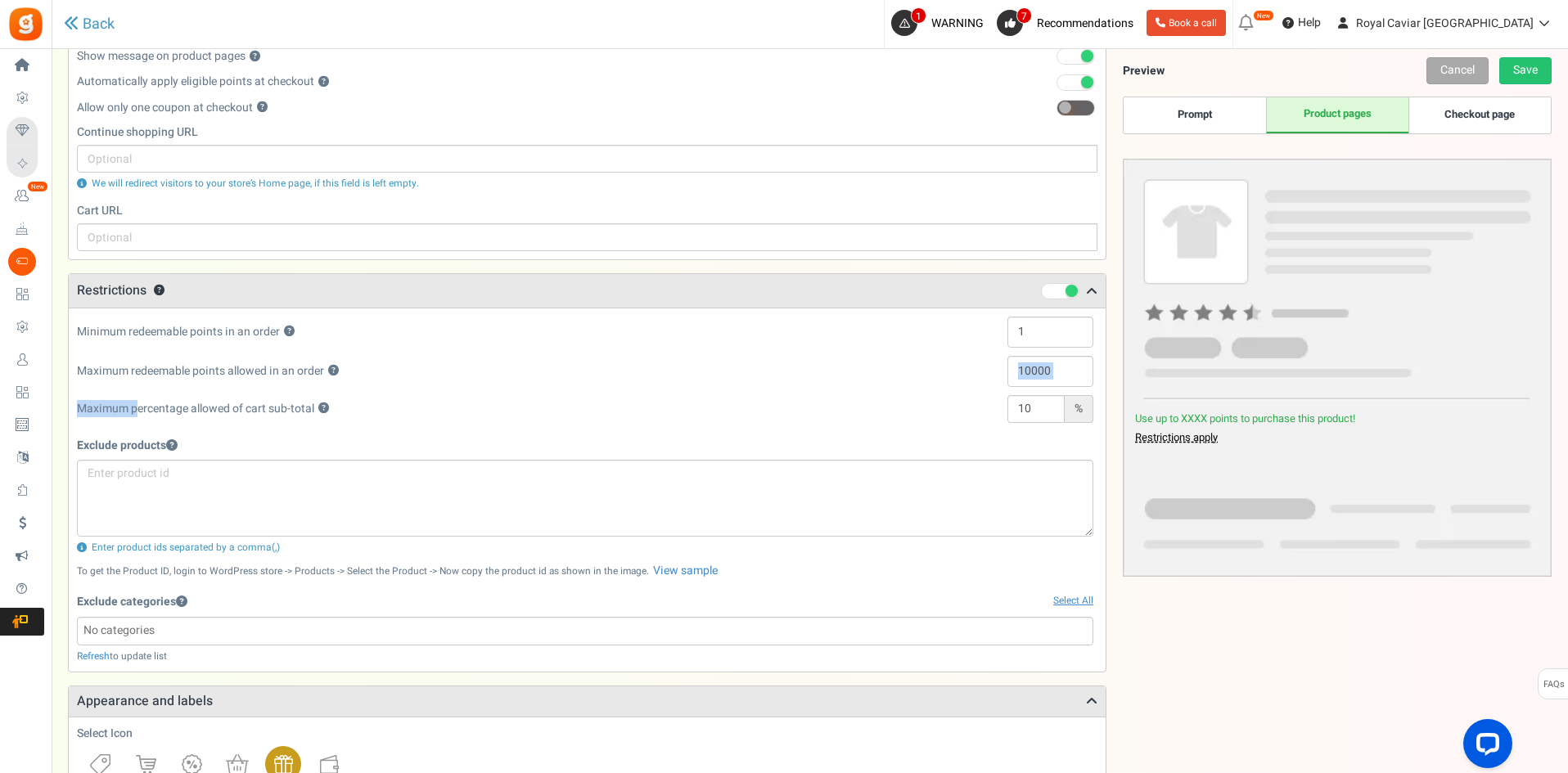
drag, startPoint x: 135, startPoint y: 410, endPoint x: 430, endPoint y: 367, distance: 298.1
click at [370, 363] on div "Minimum redeemable points in an order ? 1 Maximum redeemable points allowed in …" at bounding box center [586, 490] width 1044 height 347
click at [477, 370] on div "Maximum redeemable points allowed in an order ? 10000" at bounding box center [585, 375] width 1016 height 40
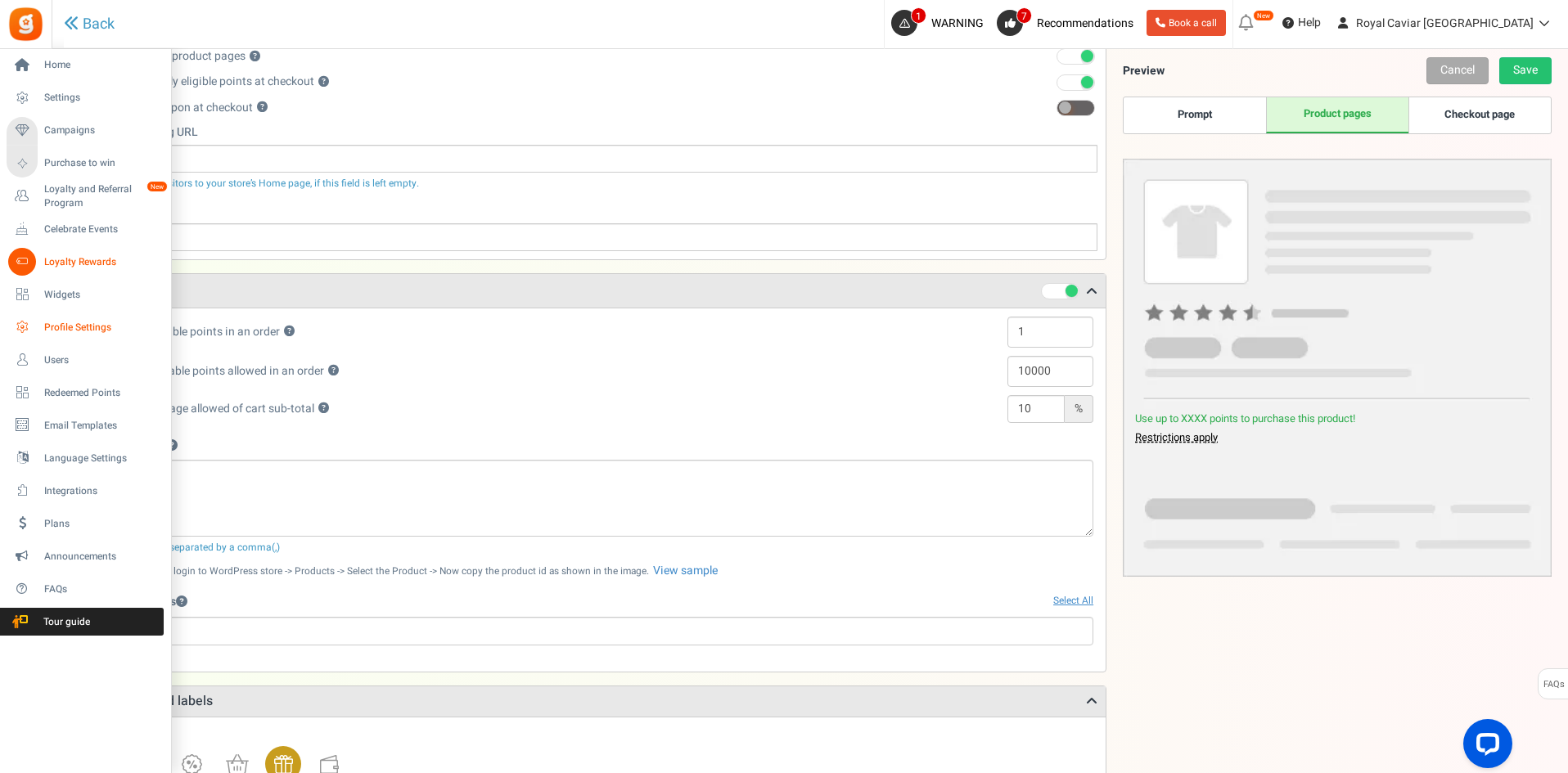
click at [48, 329] on span "Profile Settings" at bounding box center [101, 328] width 114 height 14
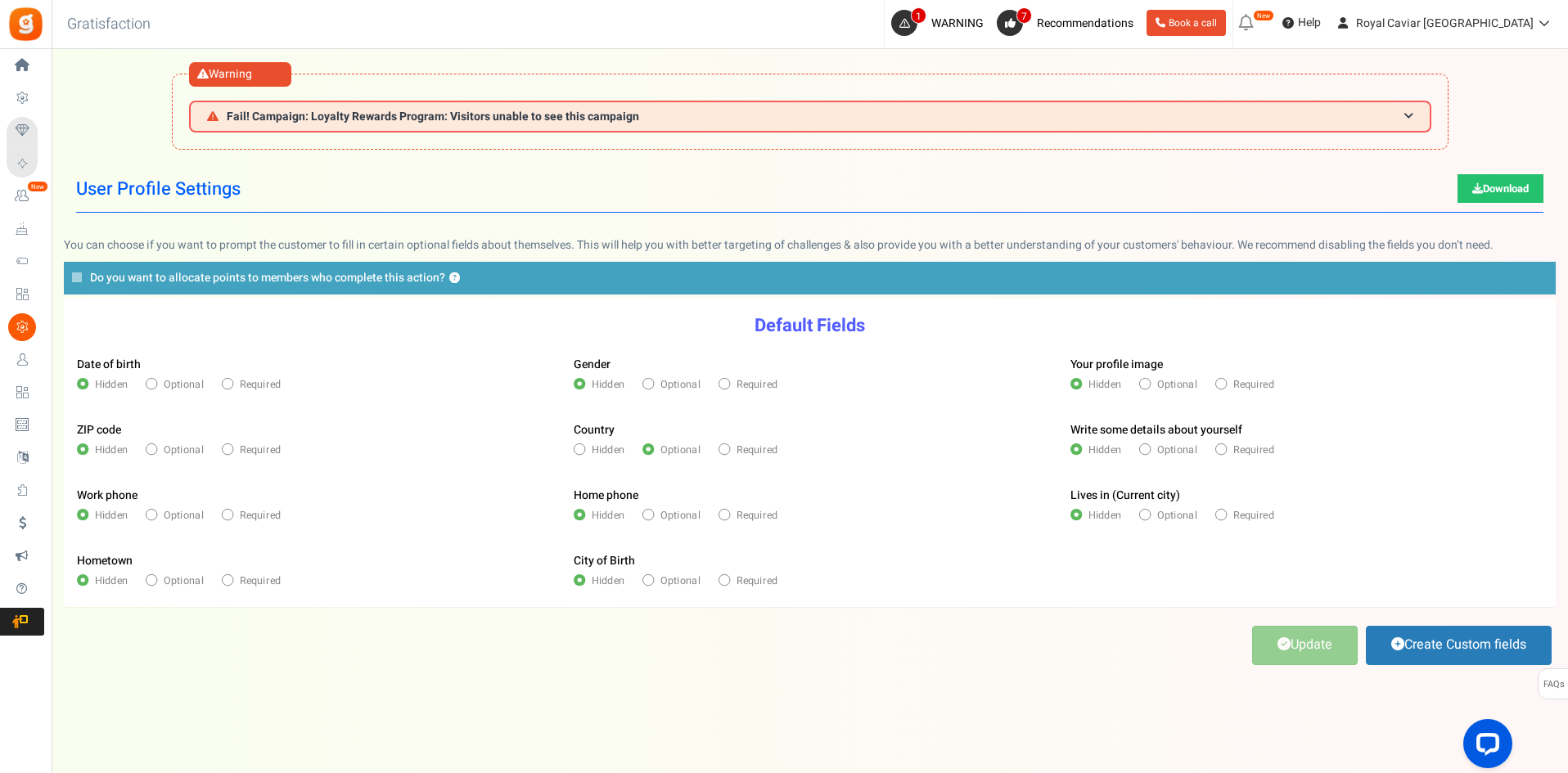
click at [262, 607] on div "Default Fields Date of birth Hidden Optional Required Gender Hidden Optional Re…" at bounding box center [809, 483] width 1492 height 369
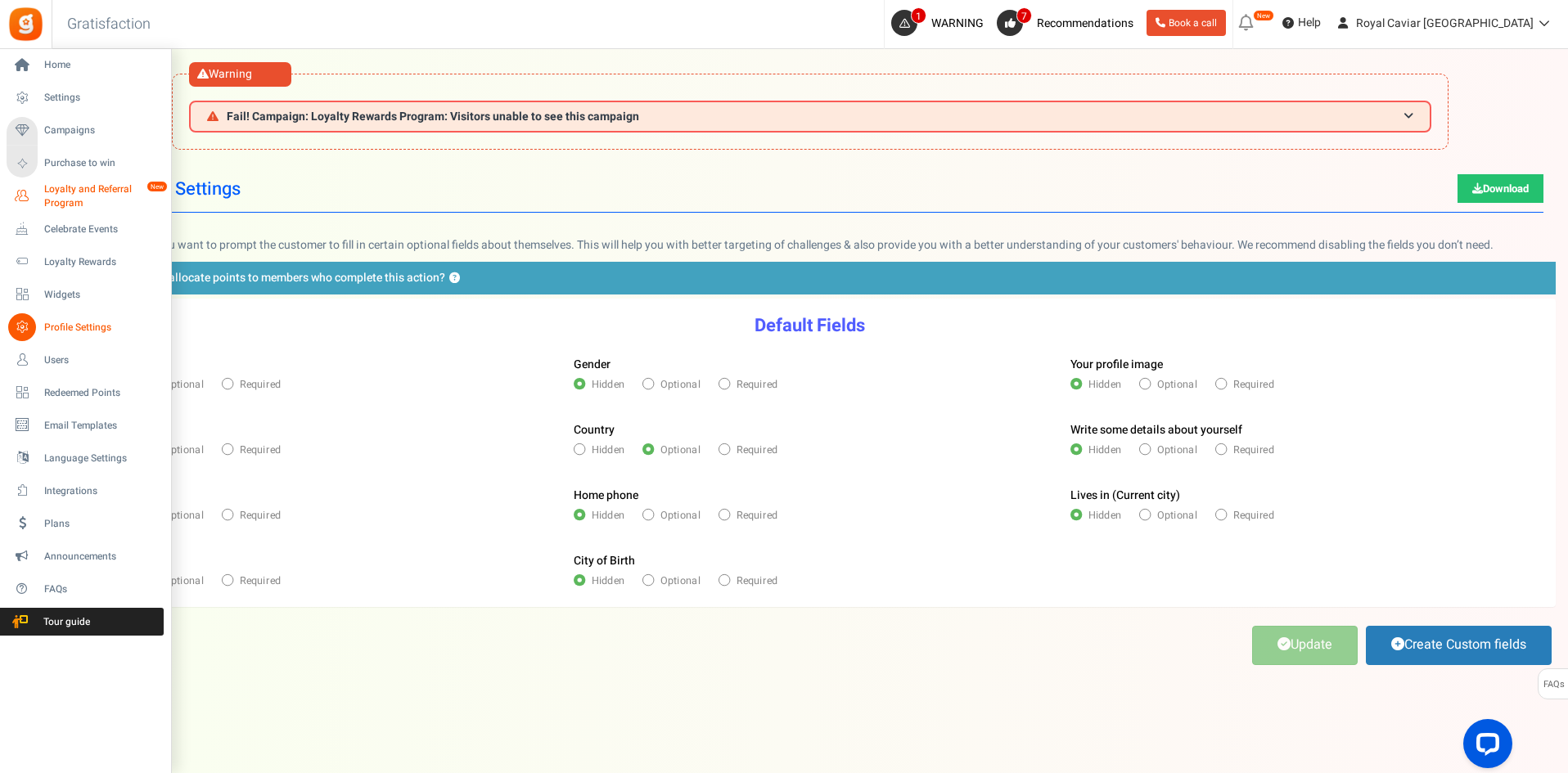
click at [88, 196] on span "Loyalty and Referral Program" at bounding box center [104, 196] width 120 height 28
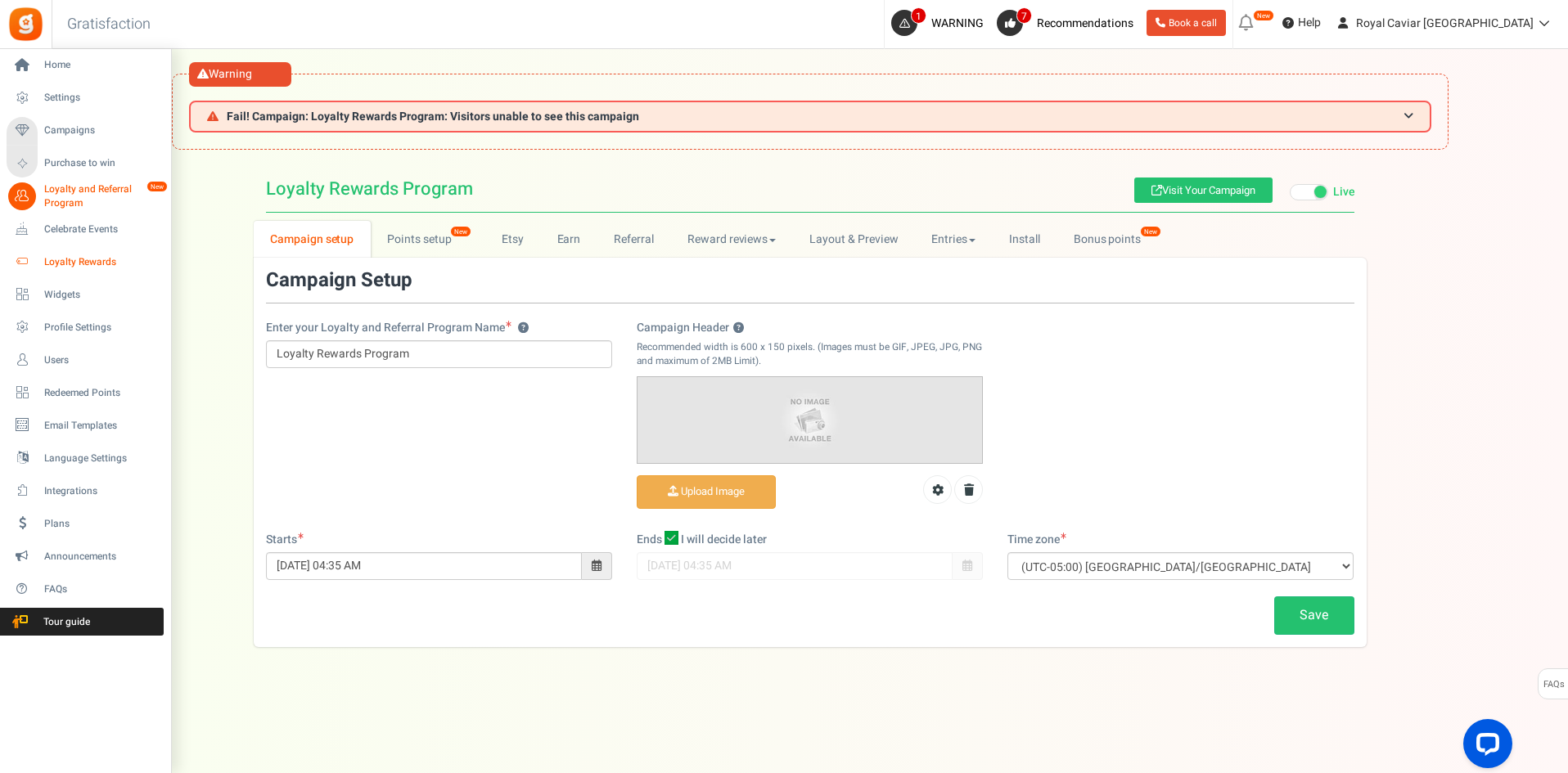
click at [64, 260] on span "Loyalty Rewards" at bounding box center [101, 261] width 114 height 14
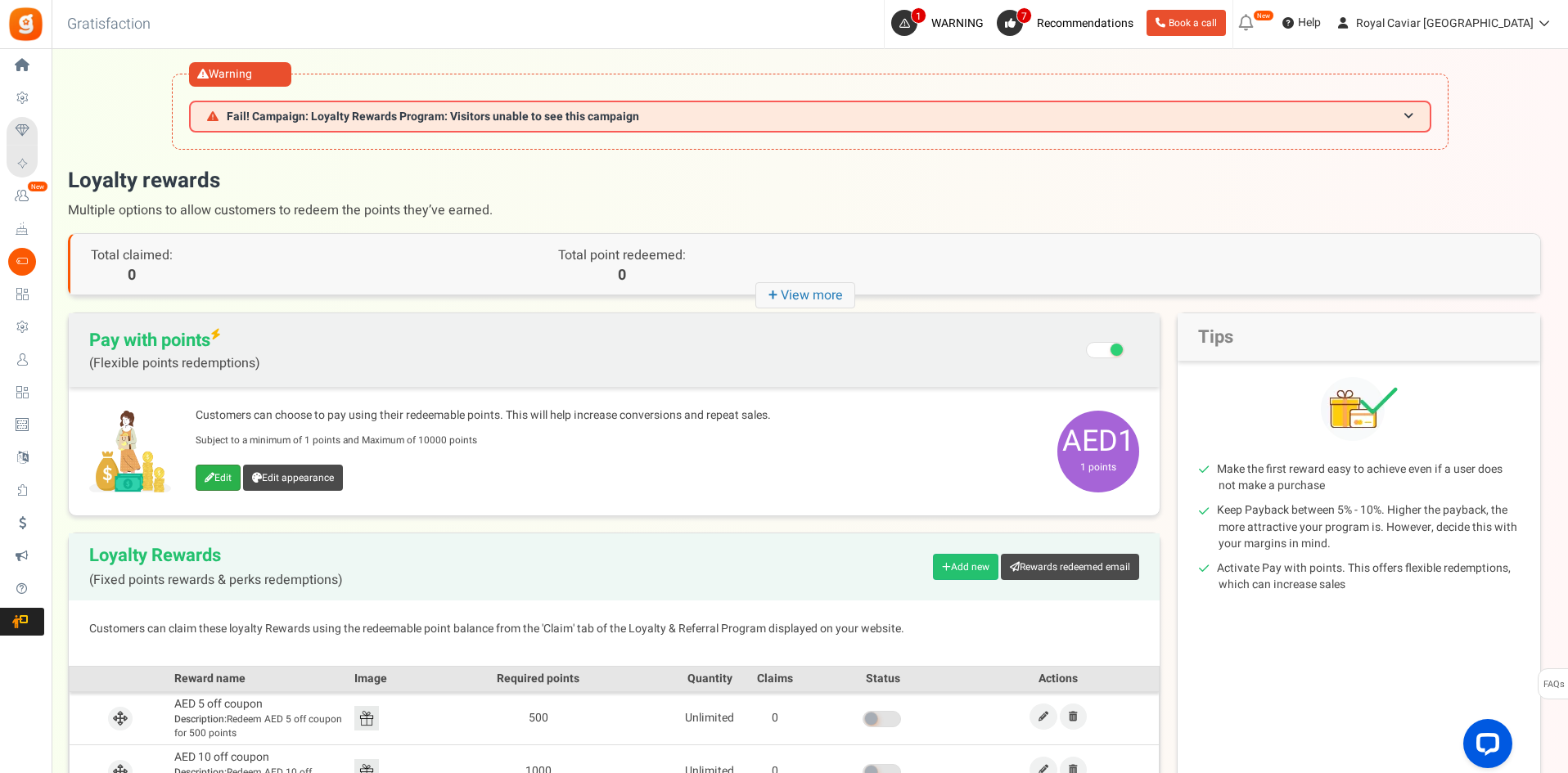
click at [207, 475] on icon at bounding box center [209, 478] width 10 height 10
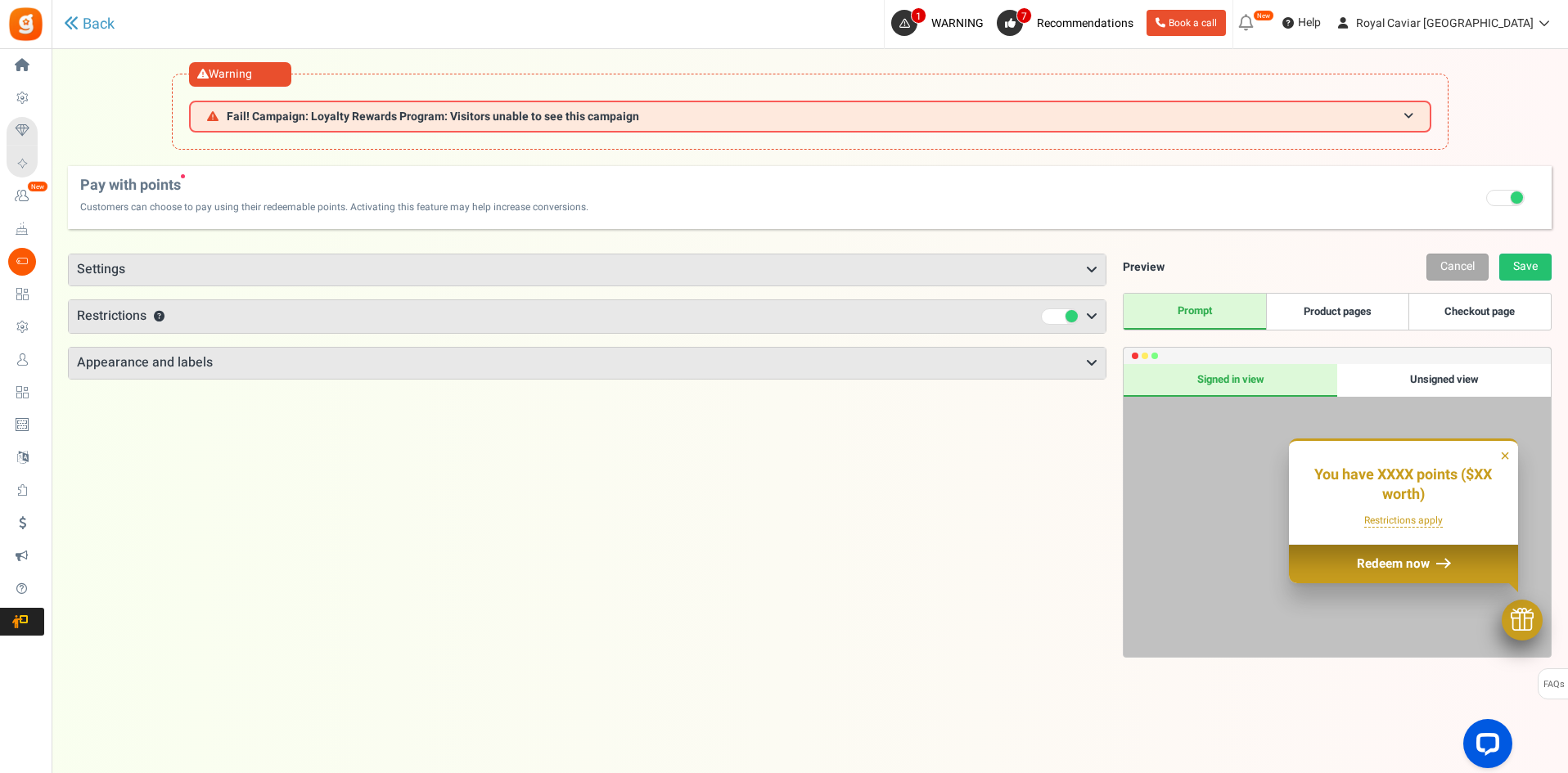
click at [301, 272] on h3 "Settings" at bounding box center [587, 271] width 1037 height 31
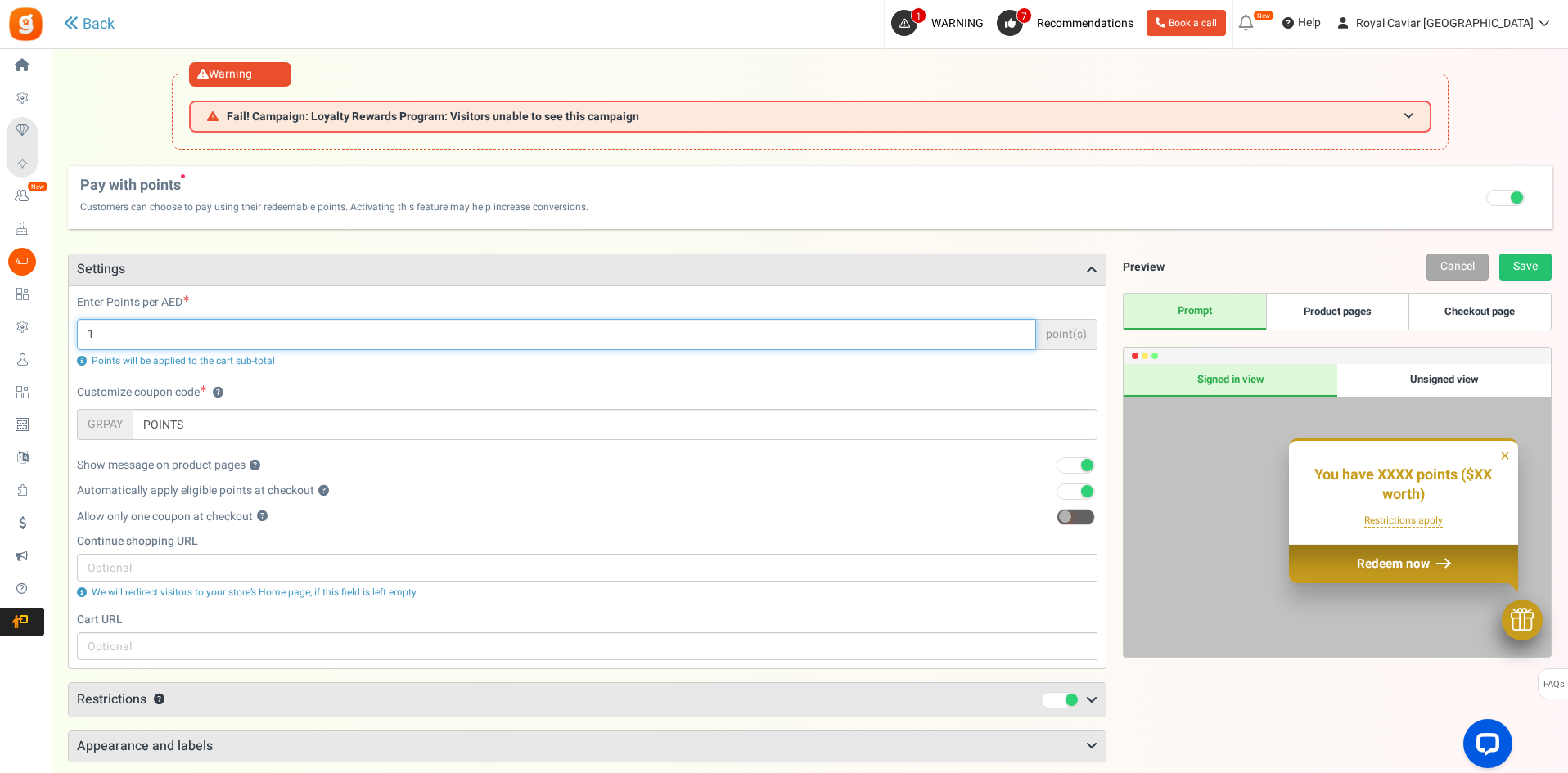
click at [237, 336] on input "1" at bounding box center [557, 335] width 959 height 31
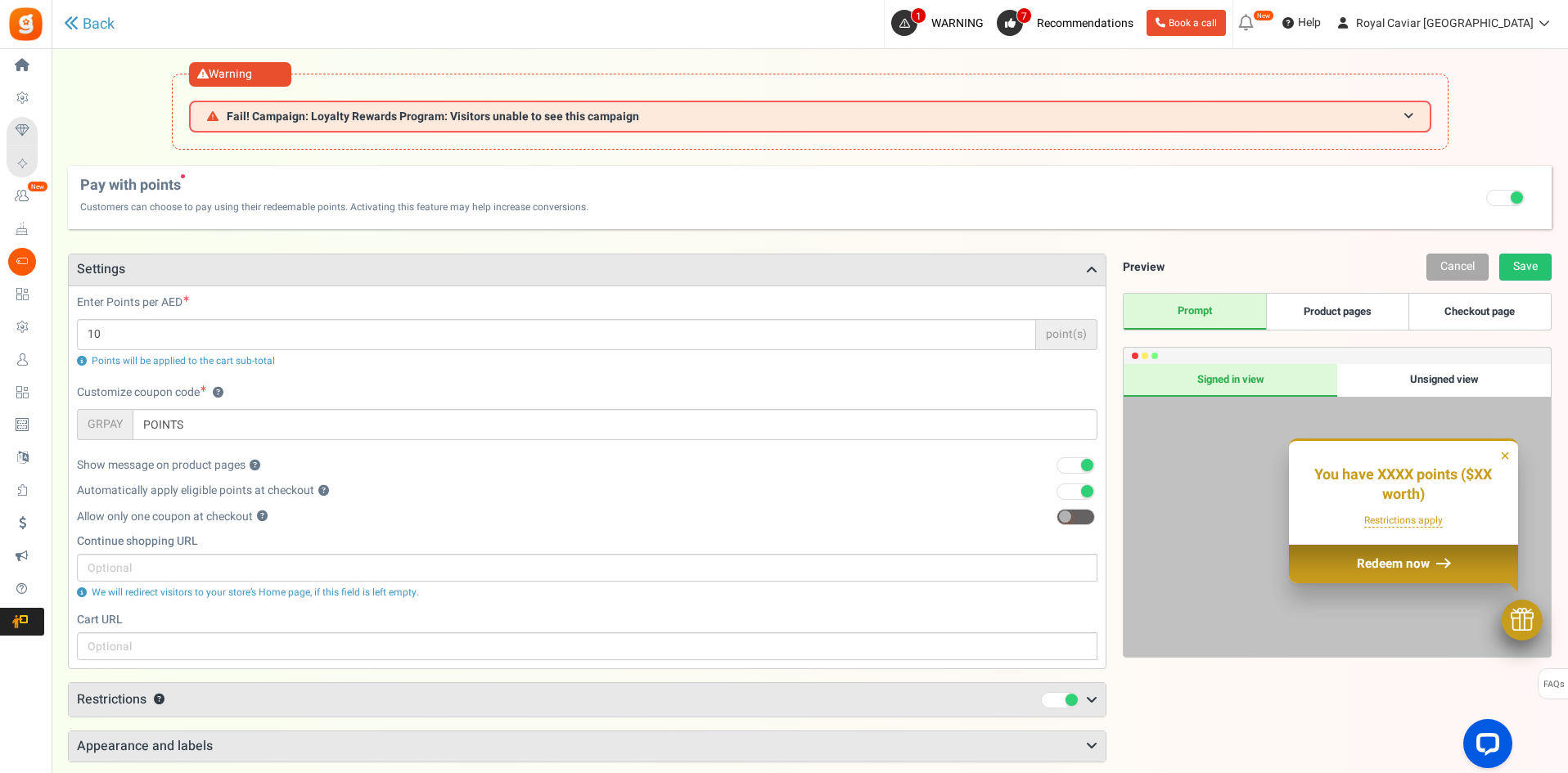
click at [171, 296] on label "Enter Points per AED" at bounding box center [133, 303] width 112 height 17
click at [297, 317] on div "Enter Points per AED 10 point(s) Points will be applied to the cart sub-total" at bounding box center [587, 331] width 1020 height 74
click at [289, 354] on div "Points will be applied to the cart sub-total" at bounding box center [587, 361] width 1020 height 14
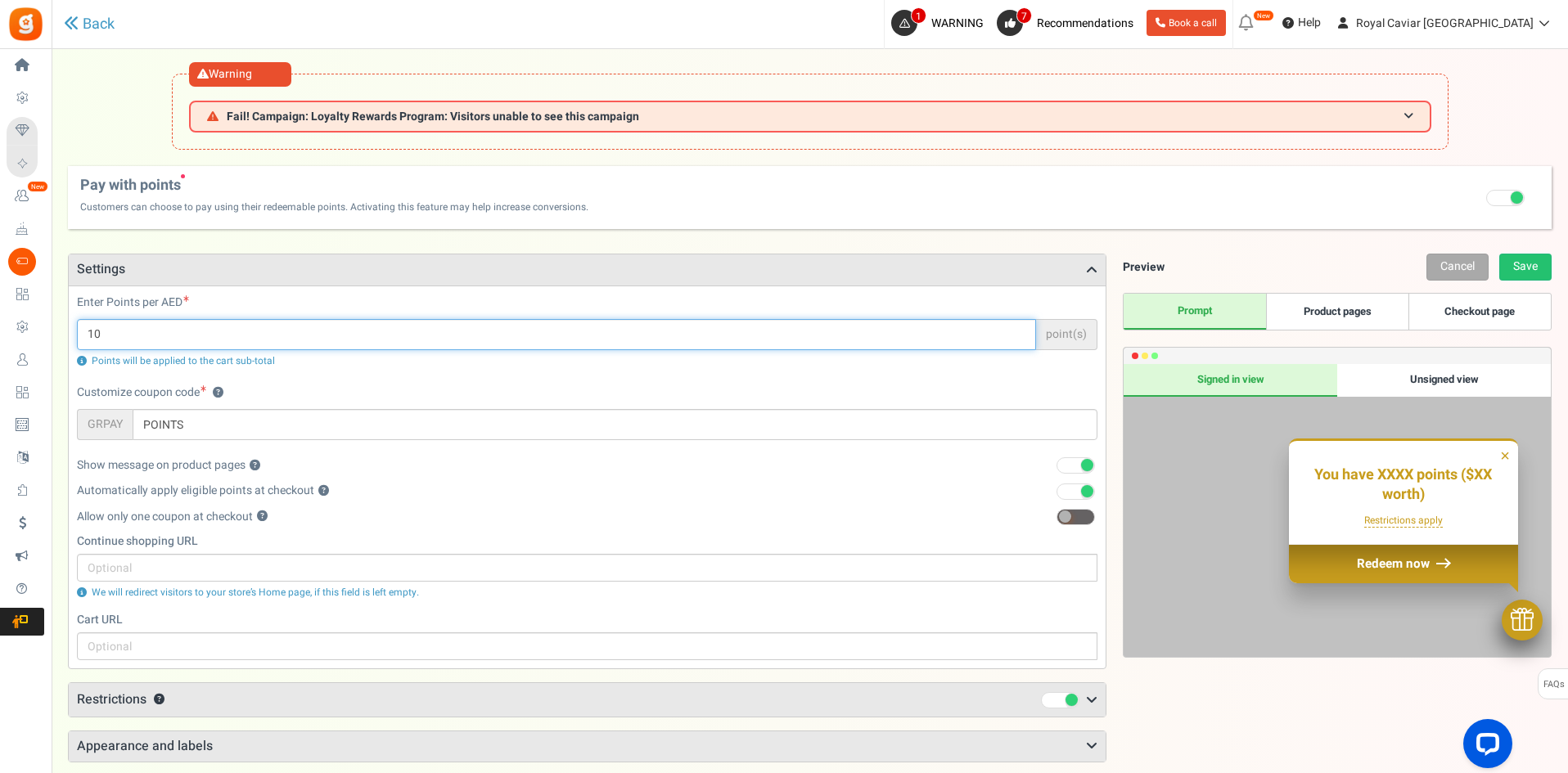
click at [297, 348] on input "10" at bounding box center [557, 335] width 959 height 31
type input "0"
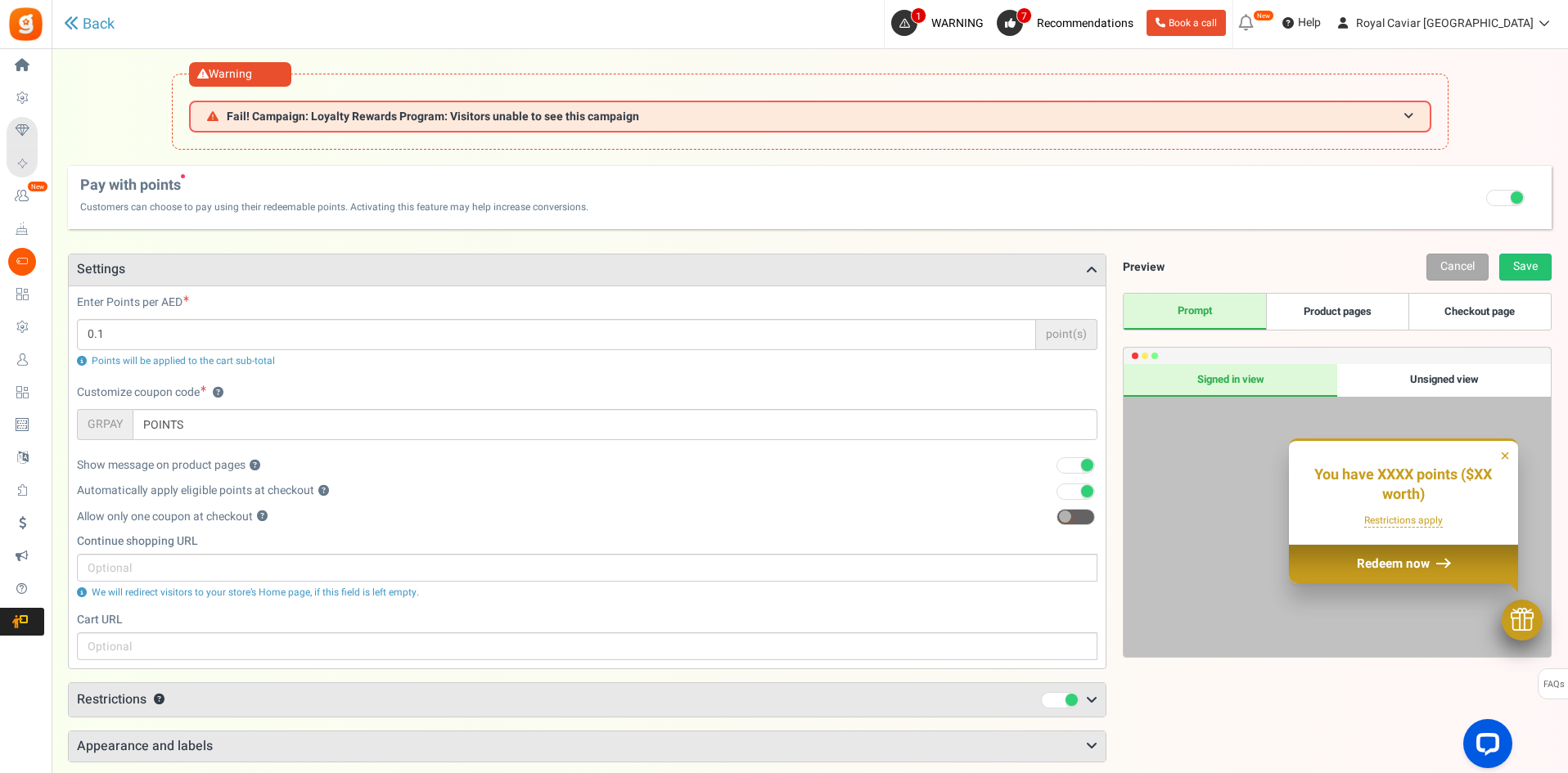
click at [438, 278] on h3 "Settings" at bounding box center [587, 271] width 1037 height 31
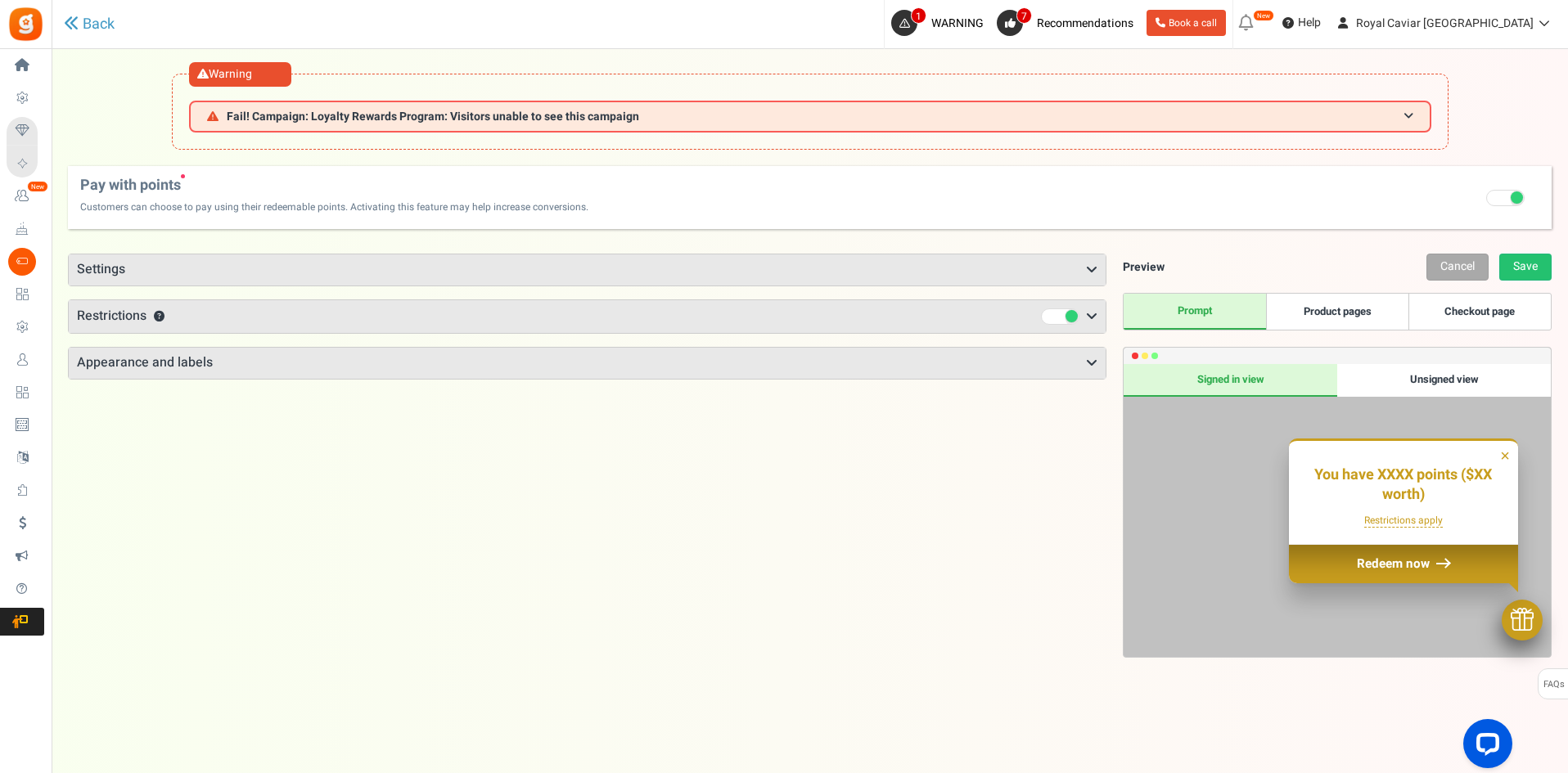
click at [438, 279] on h3 "Settings" at bounding box center [587, 271] width 1037 height 31
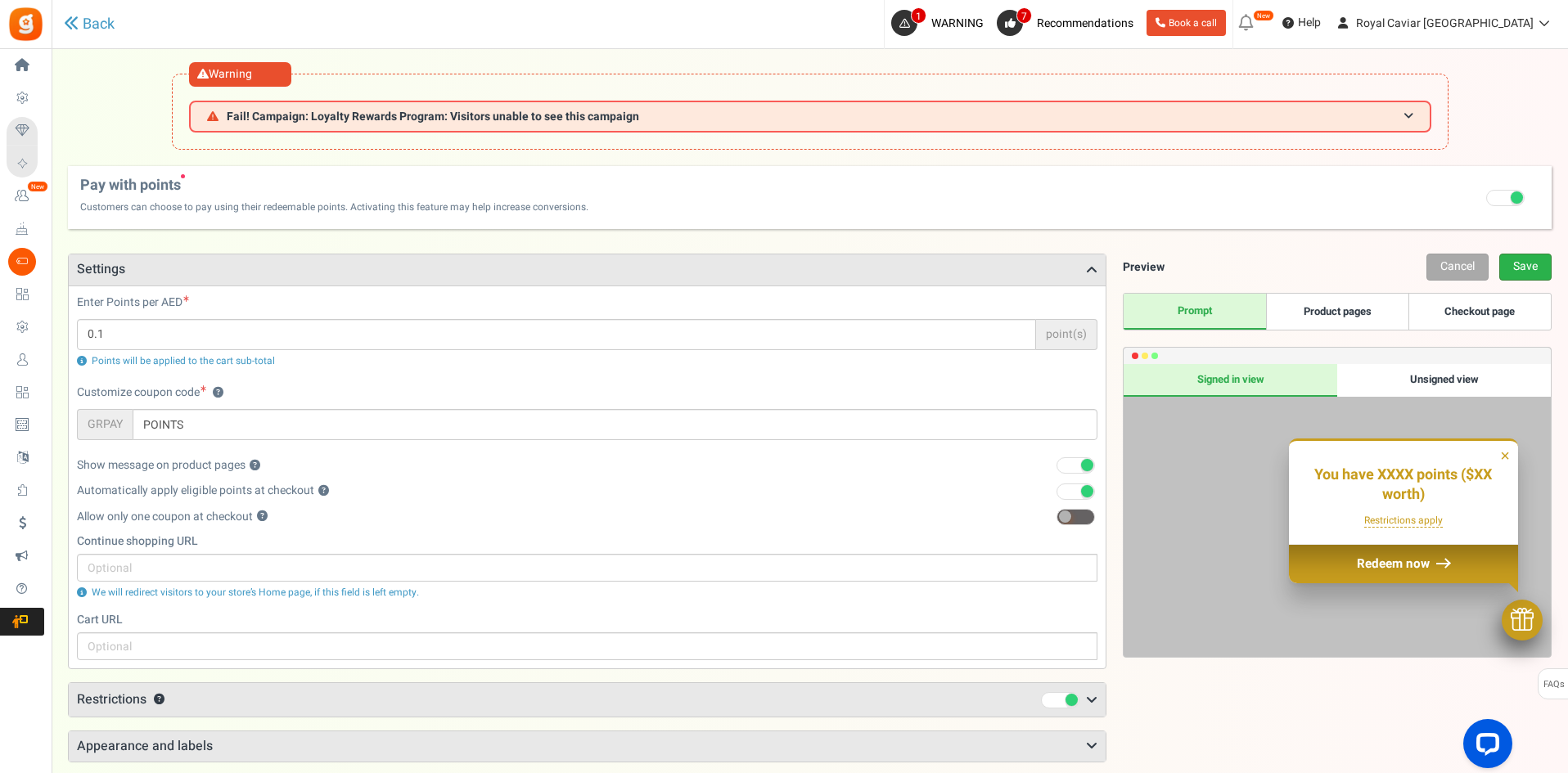
click at [1522, 272] on link "Save" at bounding box center [1525, 267] width 52 height 27
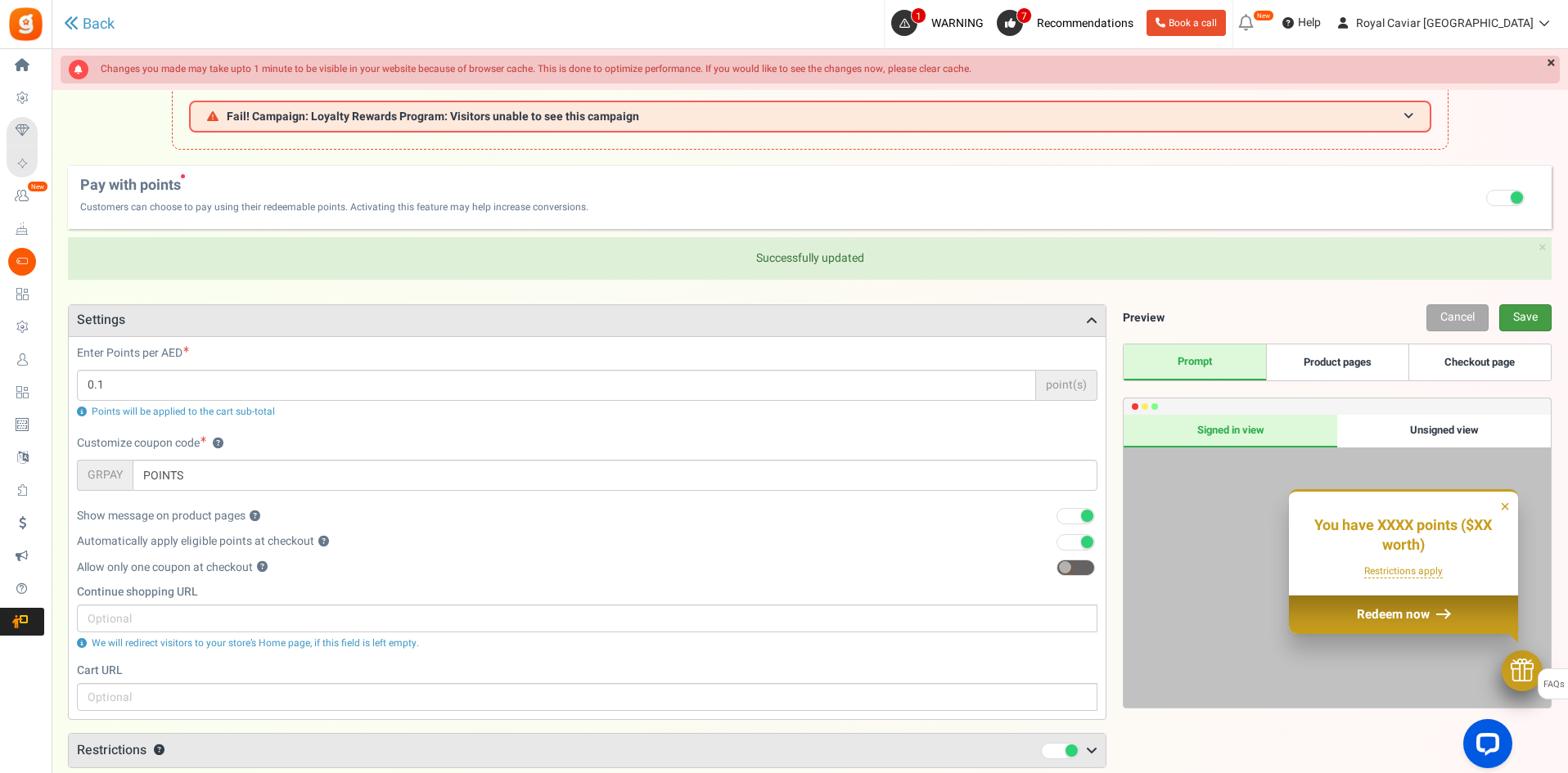
scroll to position [156, 0]
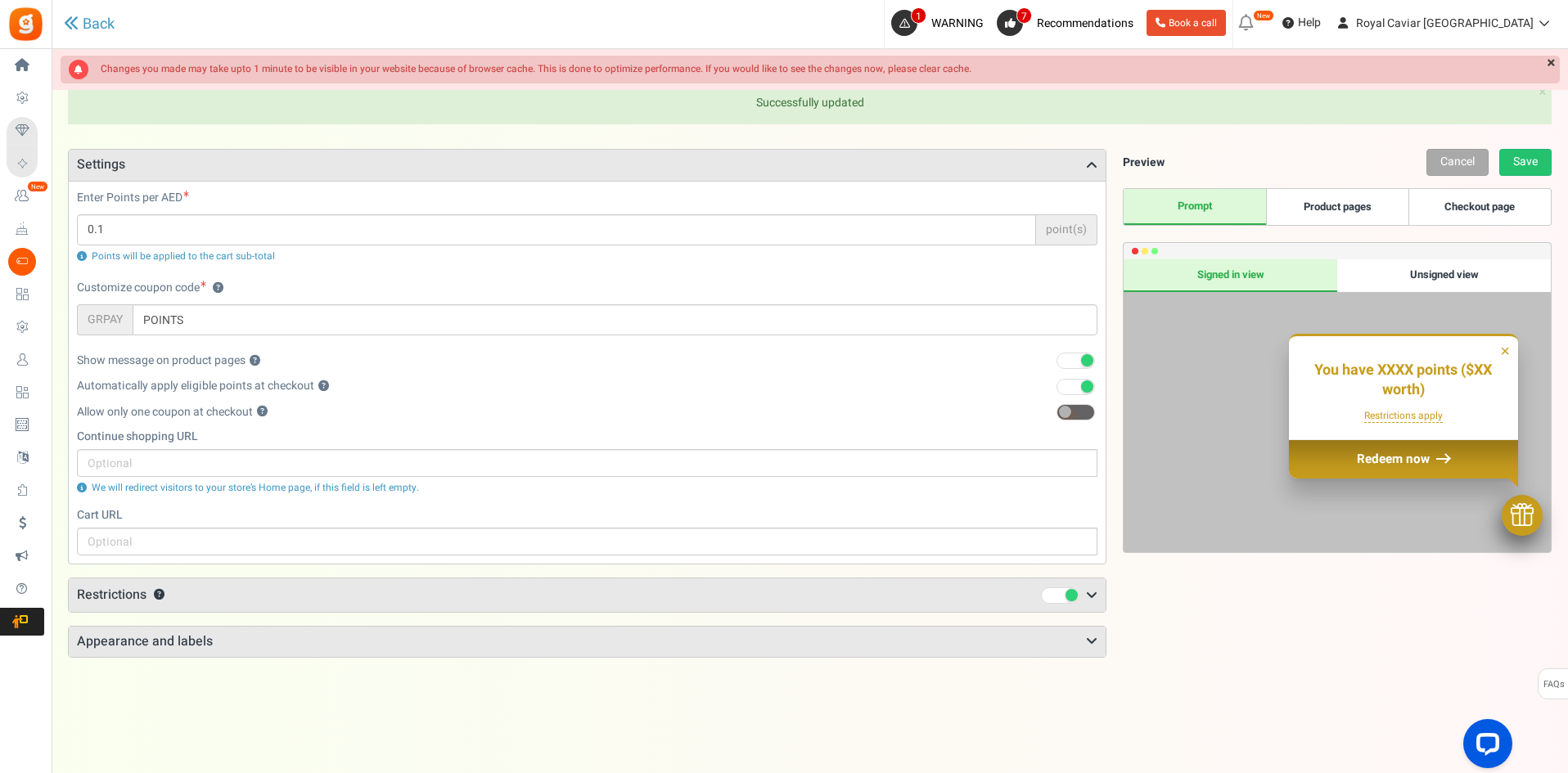
click at [964, 277] on div "Enter Points per AED 0.1 point(s) Points will be applied to the cart sub-total" at bounding box center [586, 235] width 1044 height 90
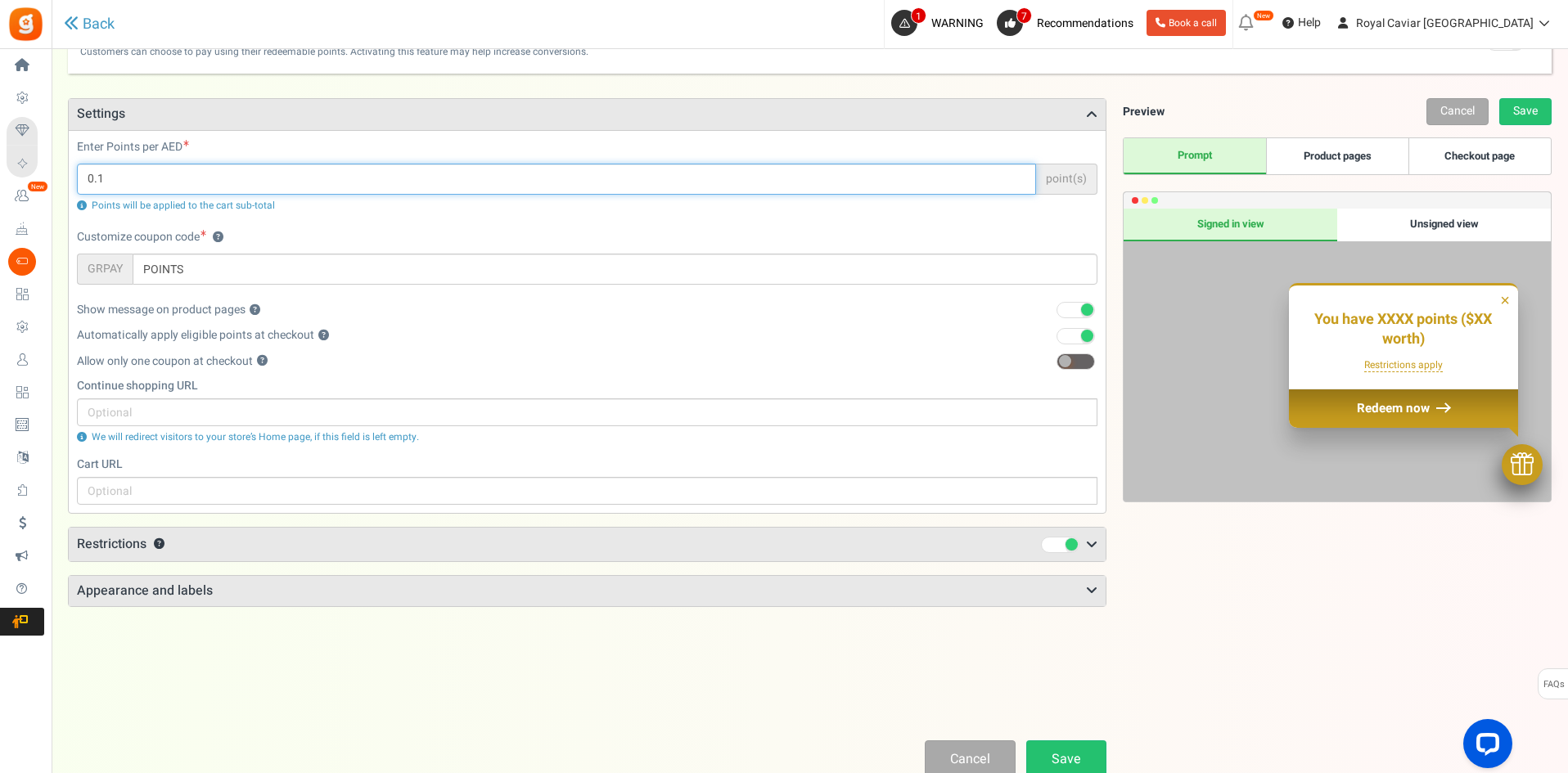
click at [354, 189] on input "0.1" at bounding box center [557, 179] width 959 height 31
type input "10"
click at [1050, 756] on link "Save" at bounding box center [1066, 760] width 80 height 39
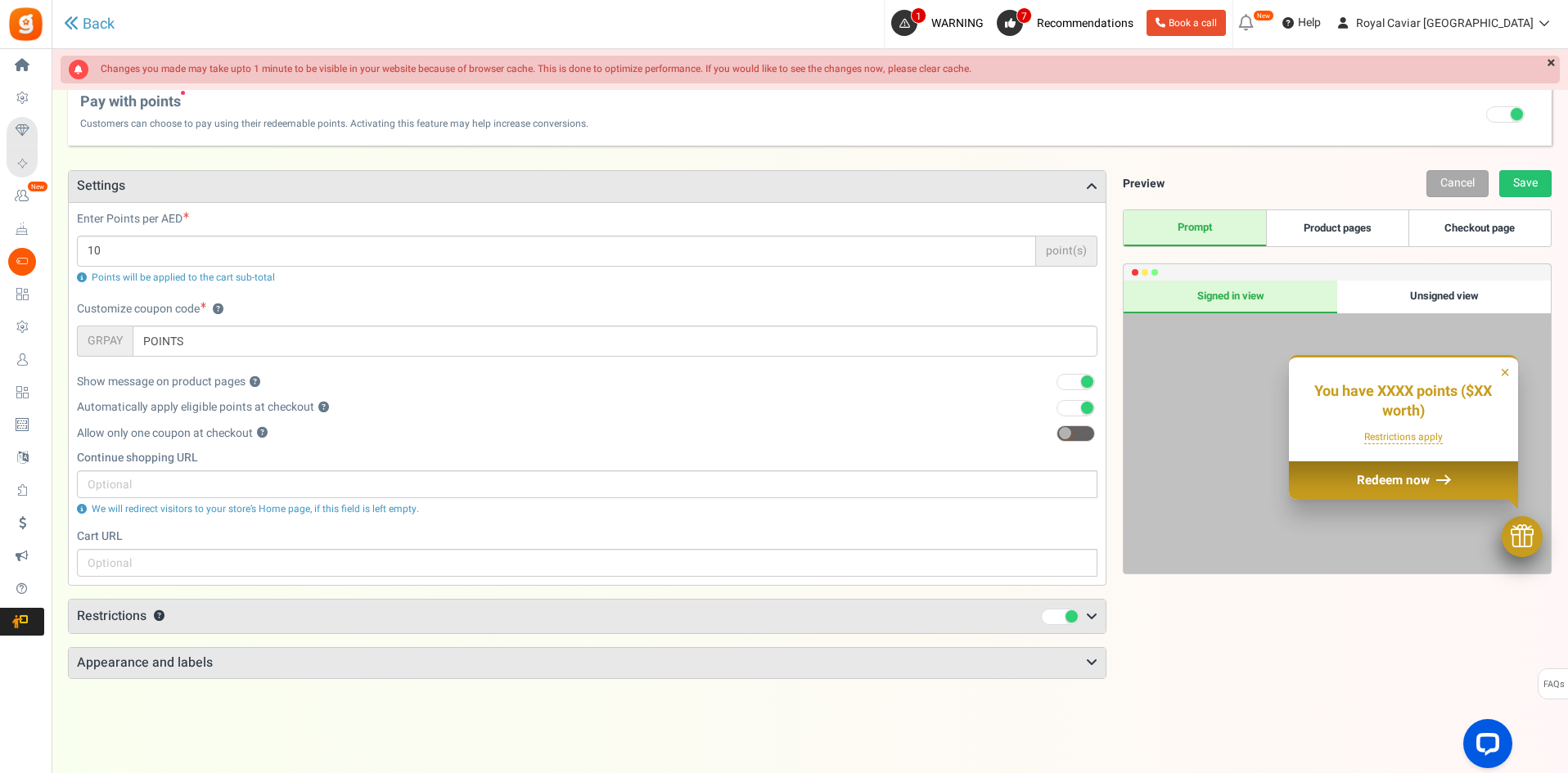
scroll to position [0, 0]
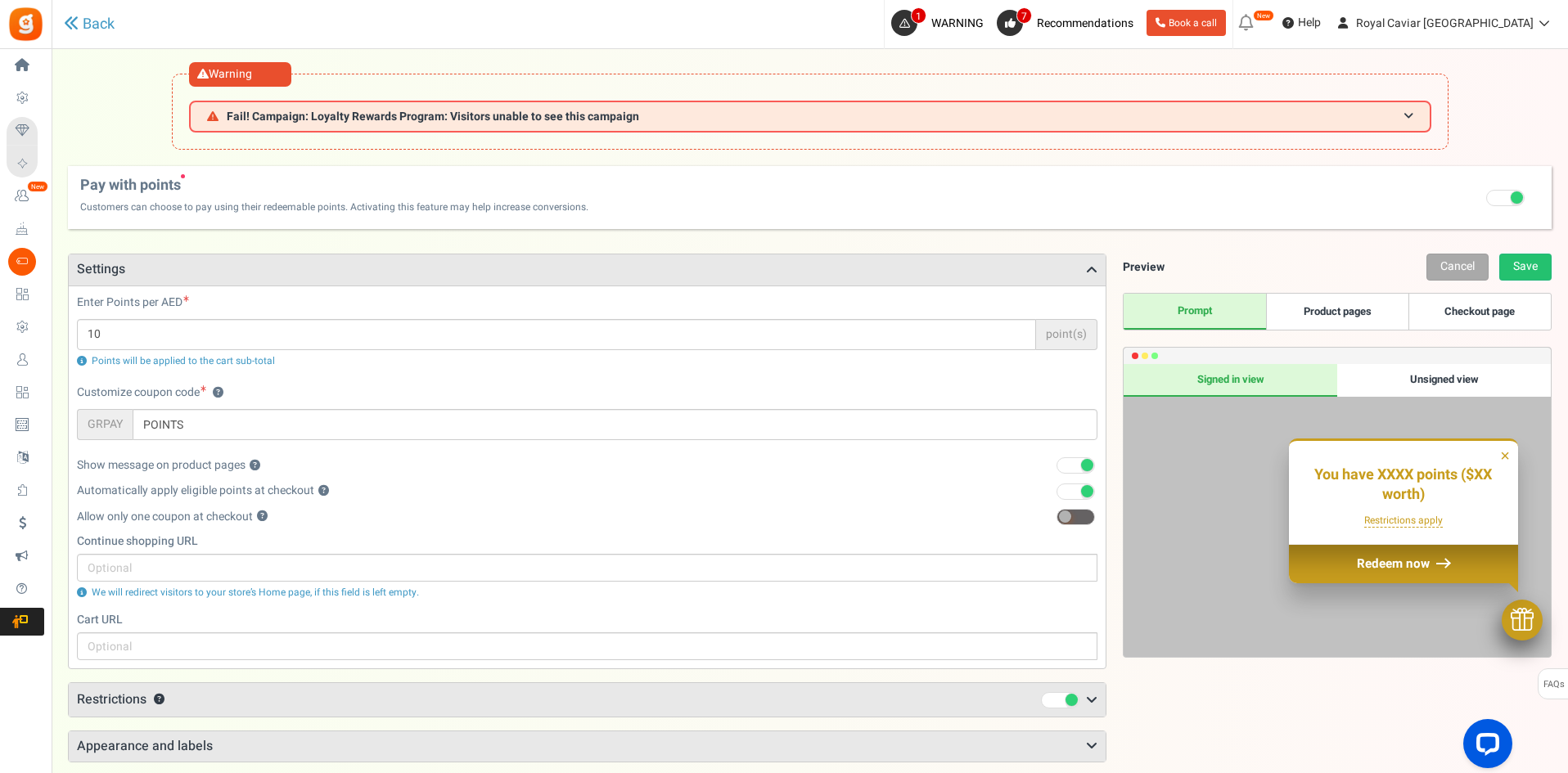
click at [95, 421] on span "GRPAY" at bounding box center [105, 425] width 55 height 31
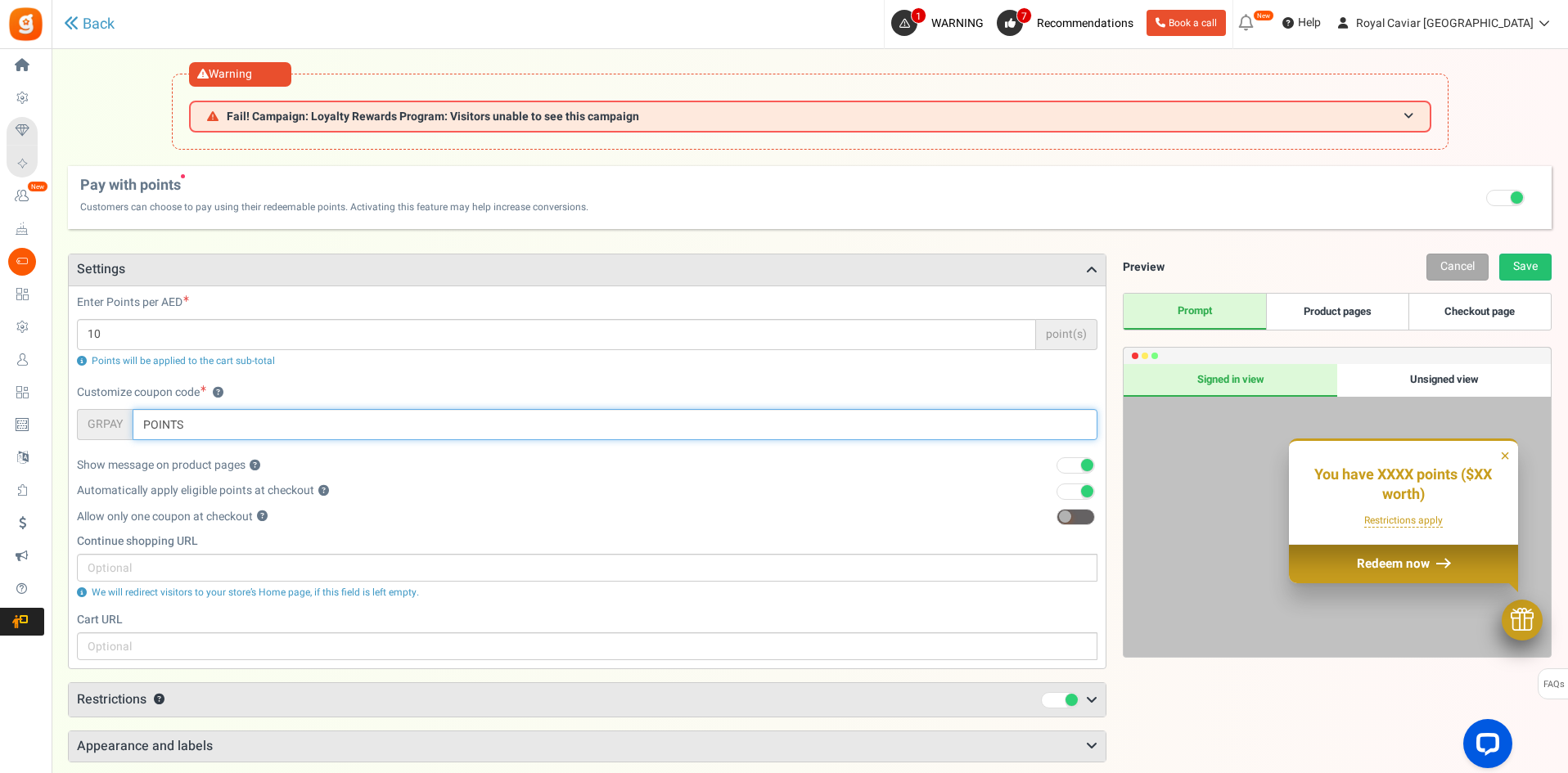
click at [255, 427] on input "POINTS" at bounding box center [615, 425] width 964 height 31
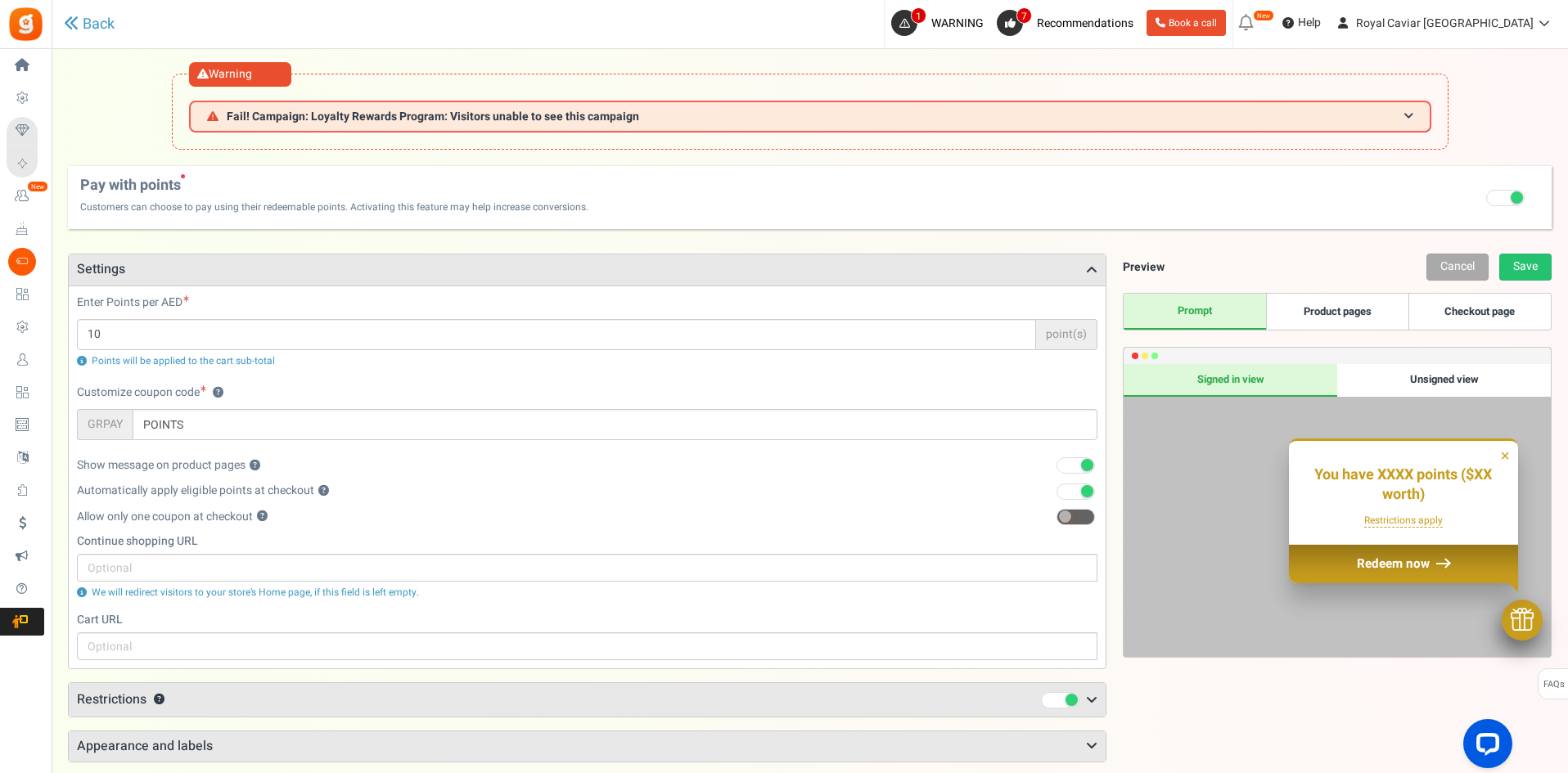
click at [109, 432] on span "GRPAY" at bounding box center [105, 425] width 55 height 31
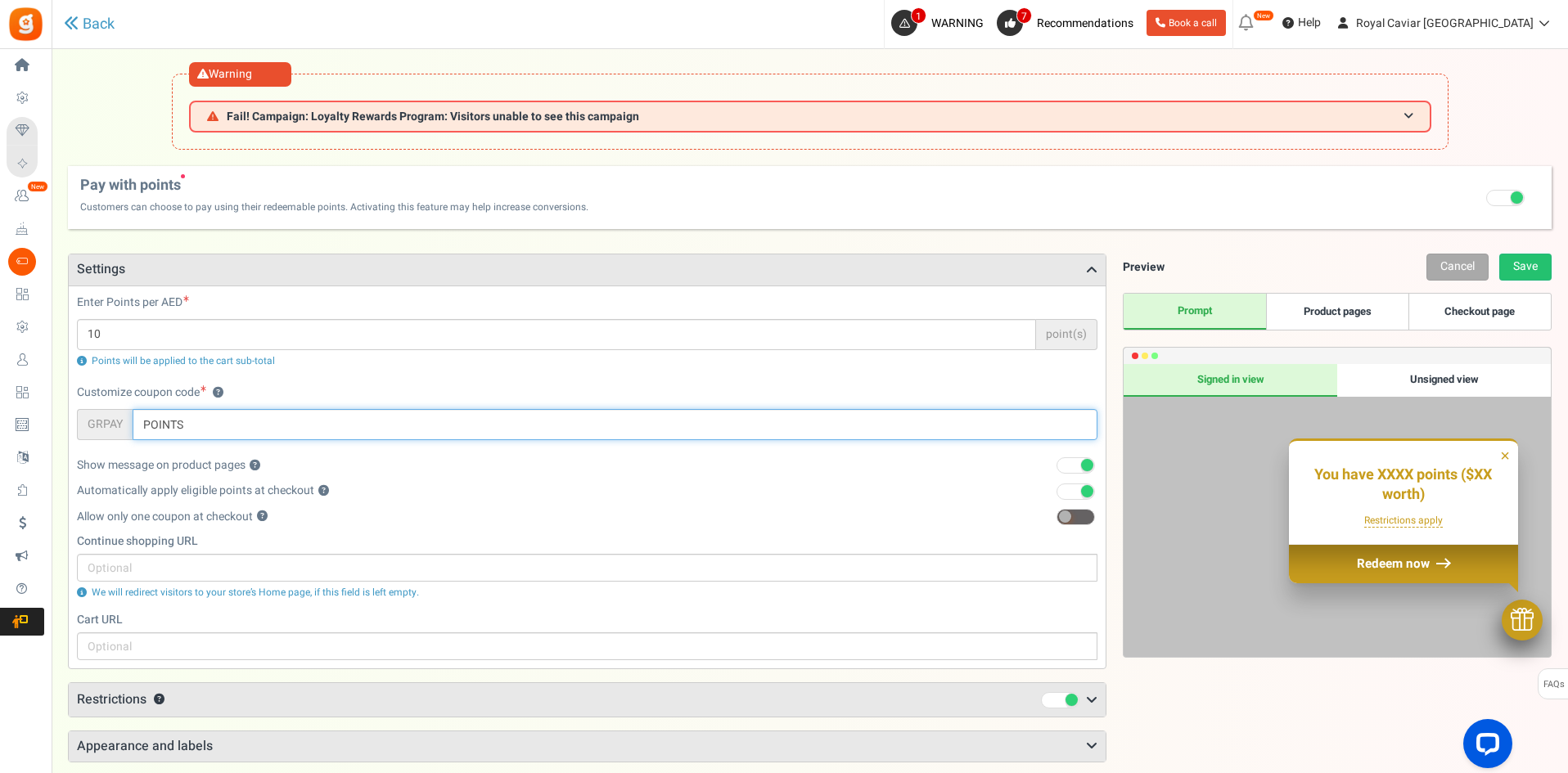
click at [385, 430] on input "POINTS" at bounding box center [615, 425] width 964 height 31
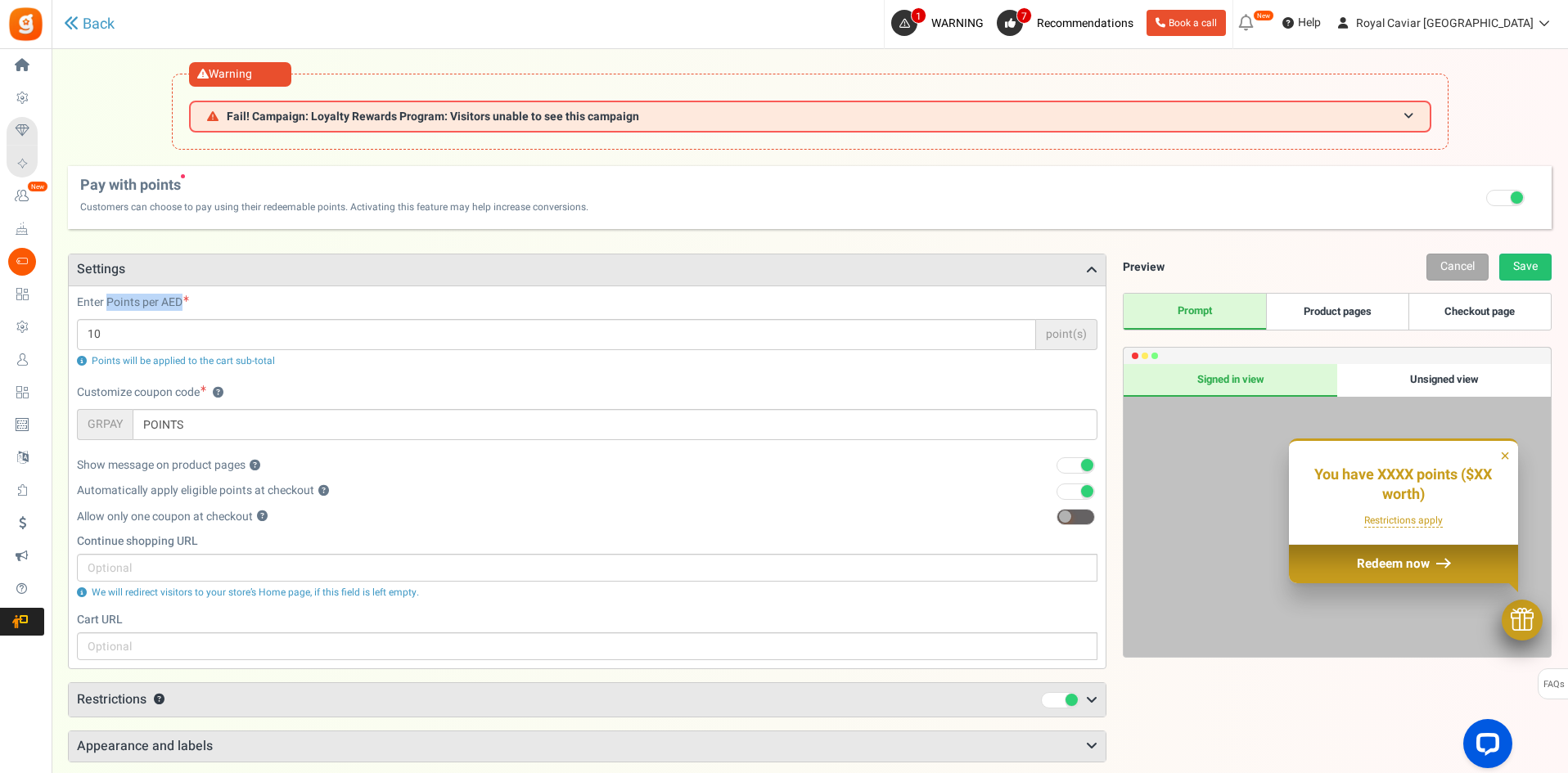
drag, startPoint x: 107, startPoint y: 307, endPoint x: 227, endPoint y: 312, distance: 120.1
click at [185, 321] on div "Enter Points per AED 10 point(s) Points will be applied to the cart sub-total" at bounding box center [587, 331] width 1020 height 74
click at [227, 312] on div "Enter Points per AED 10 point(s) Points will be applied to the cart sub-total" at bounding box center [587, 331] width 1020 height 74
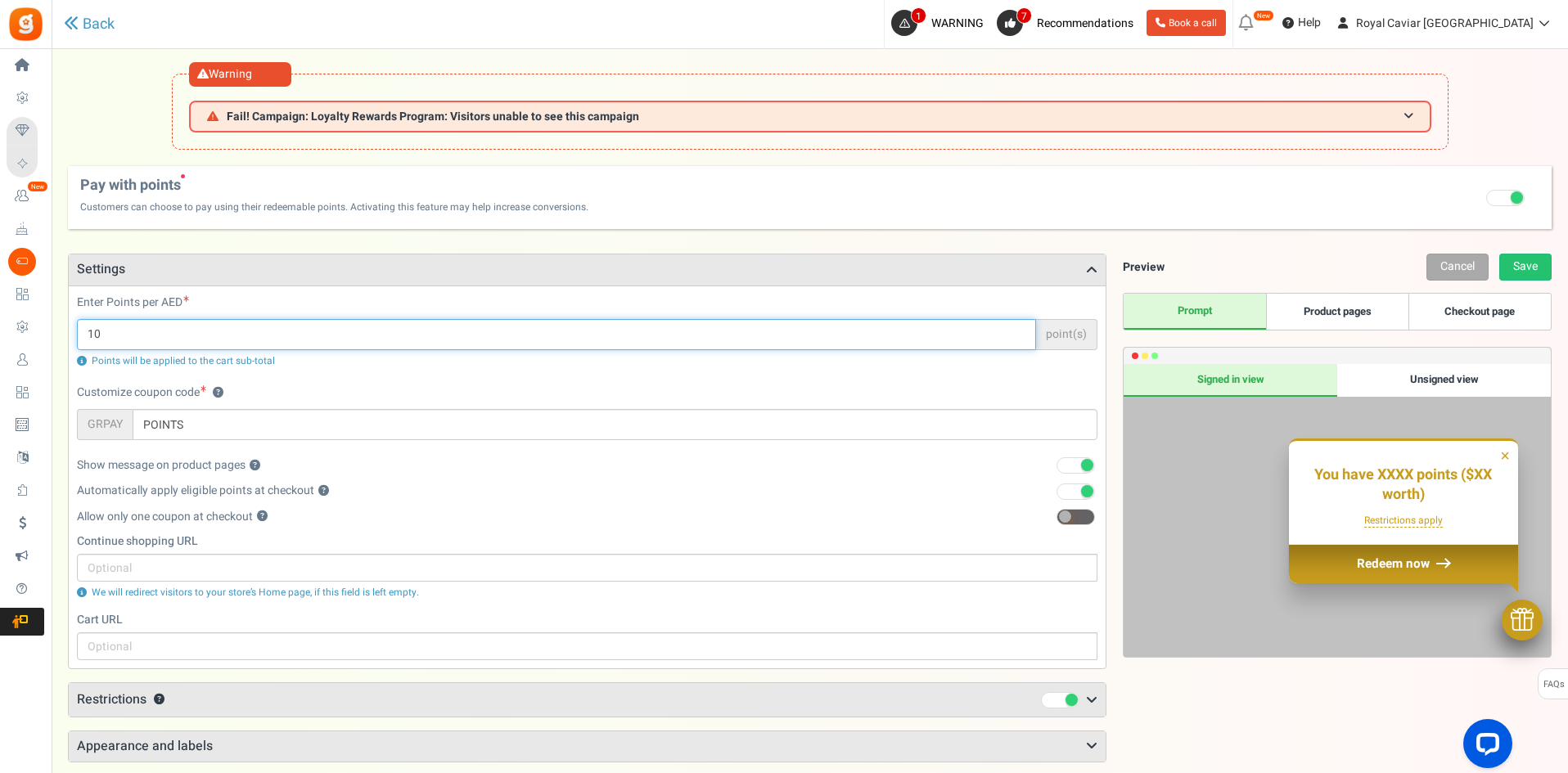
click at [222, 346] on input "10" at bounding box center [557, 335] width 959 height 31
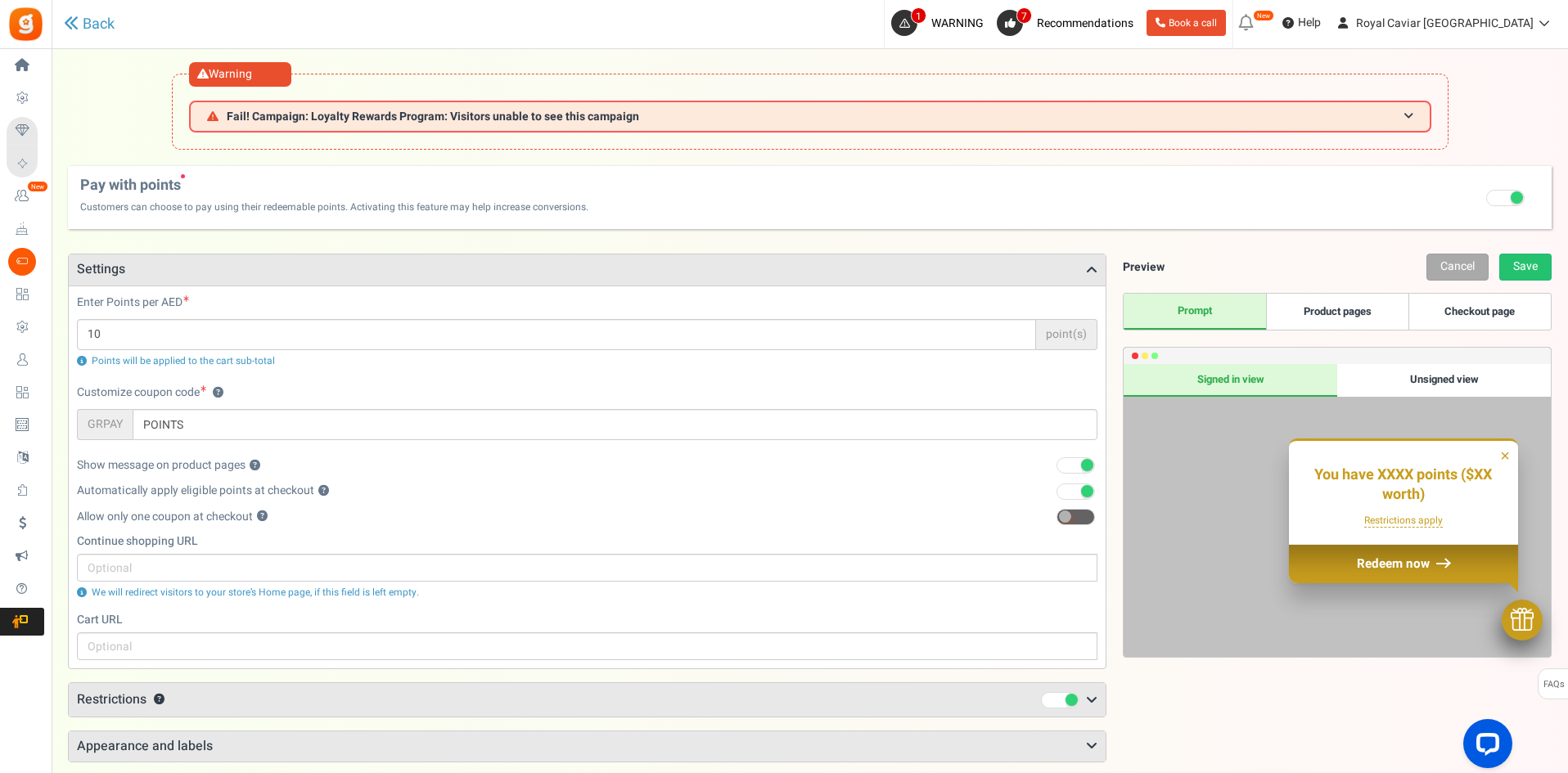
click at [282, 281] on h3 "Settings" at bounding box center [587, 271] width 1037 height 31
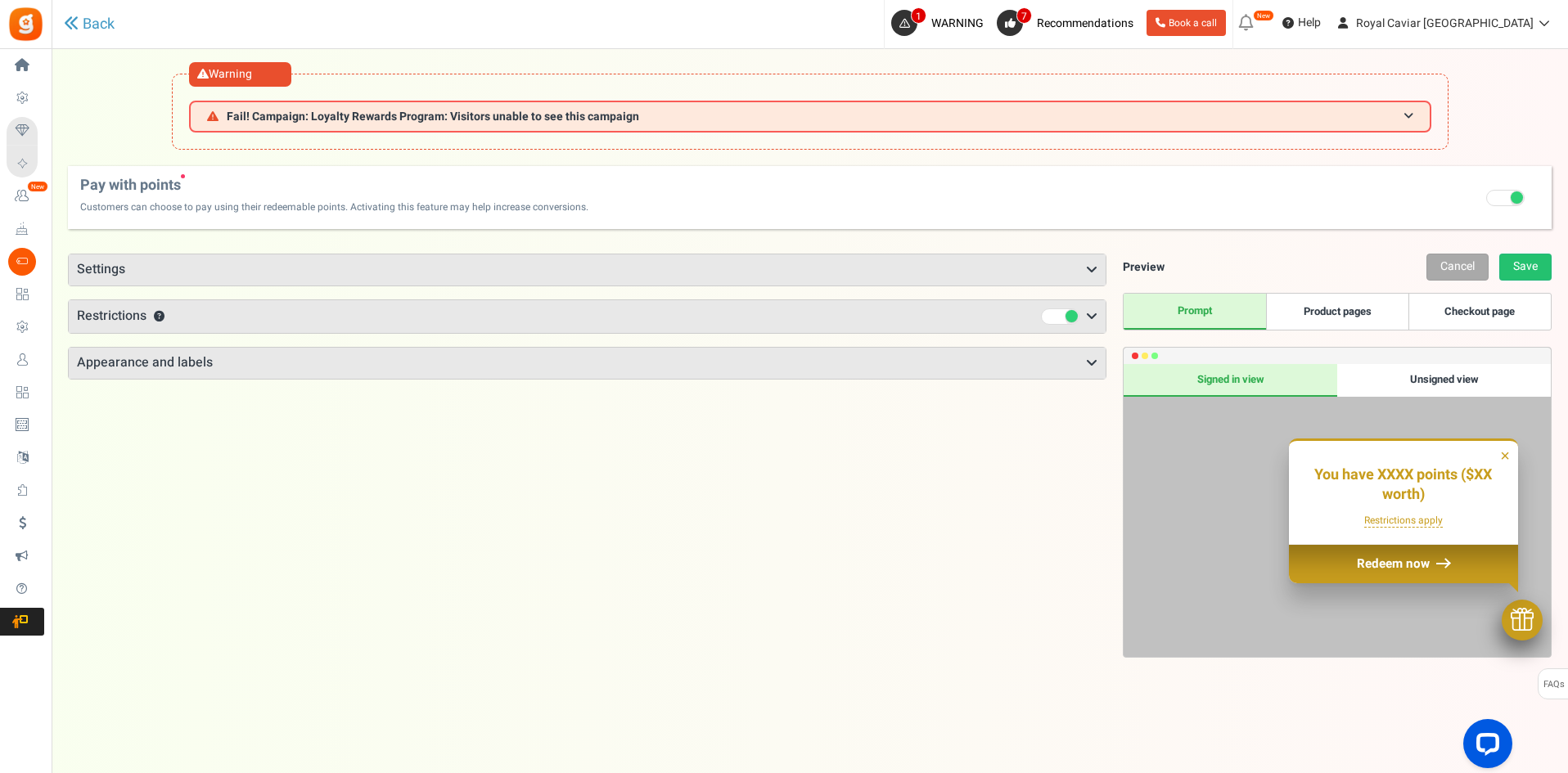
click at [276, 283] on h3 "Settings" at bounding box center [587, 271] width 1037 height 31
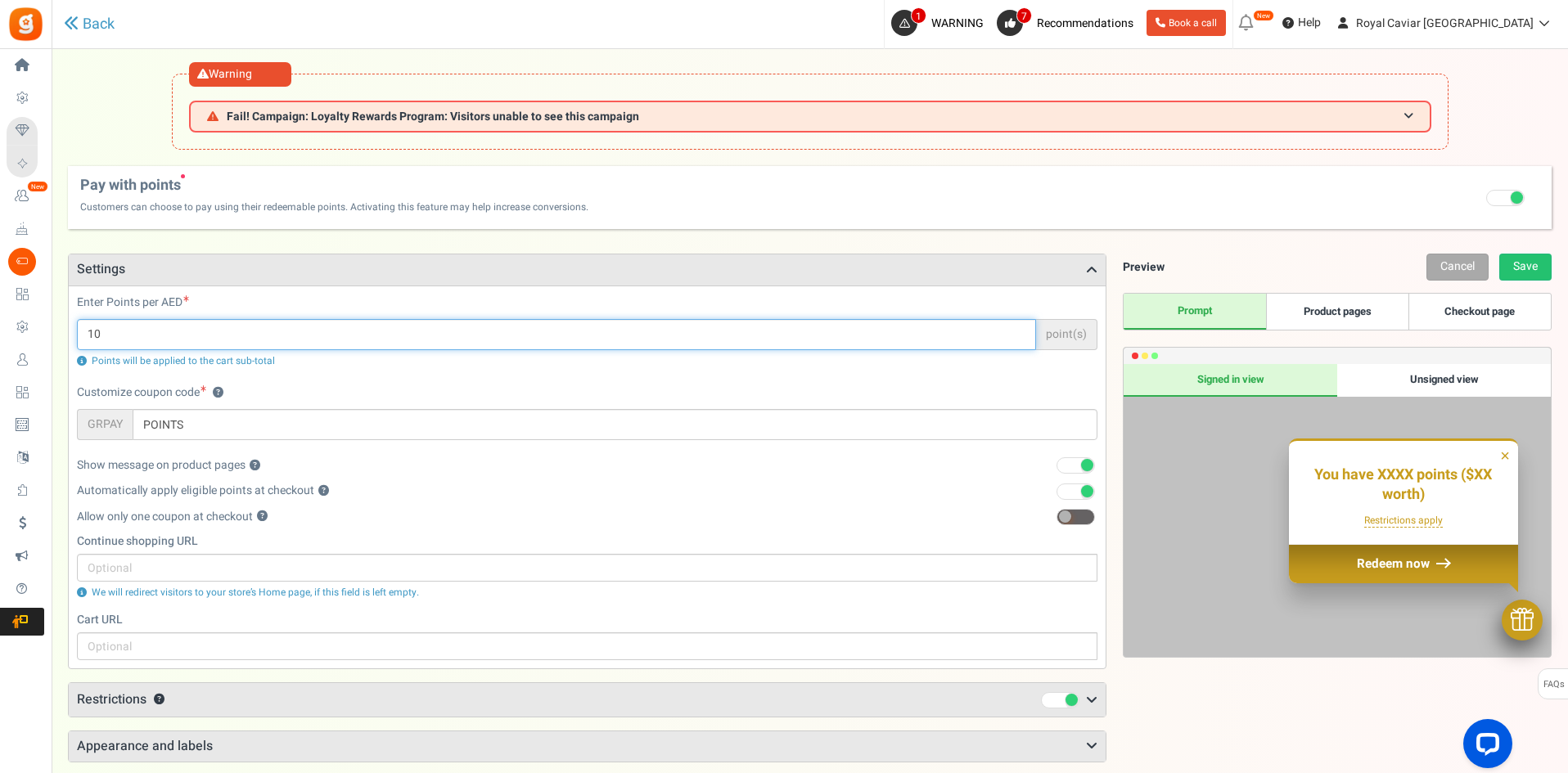
click at [243, 335] on input "10" at bounding box center [557, 335] width 959 height 31
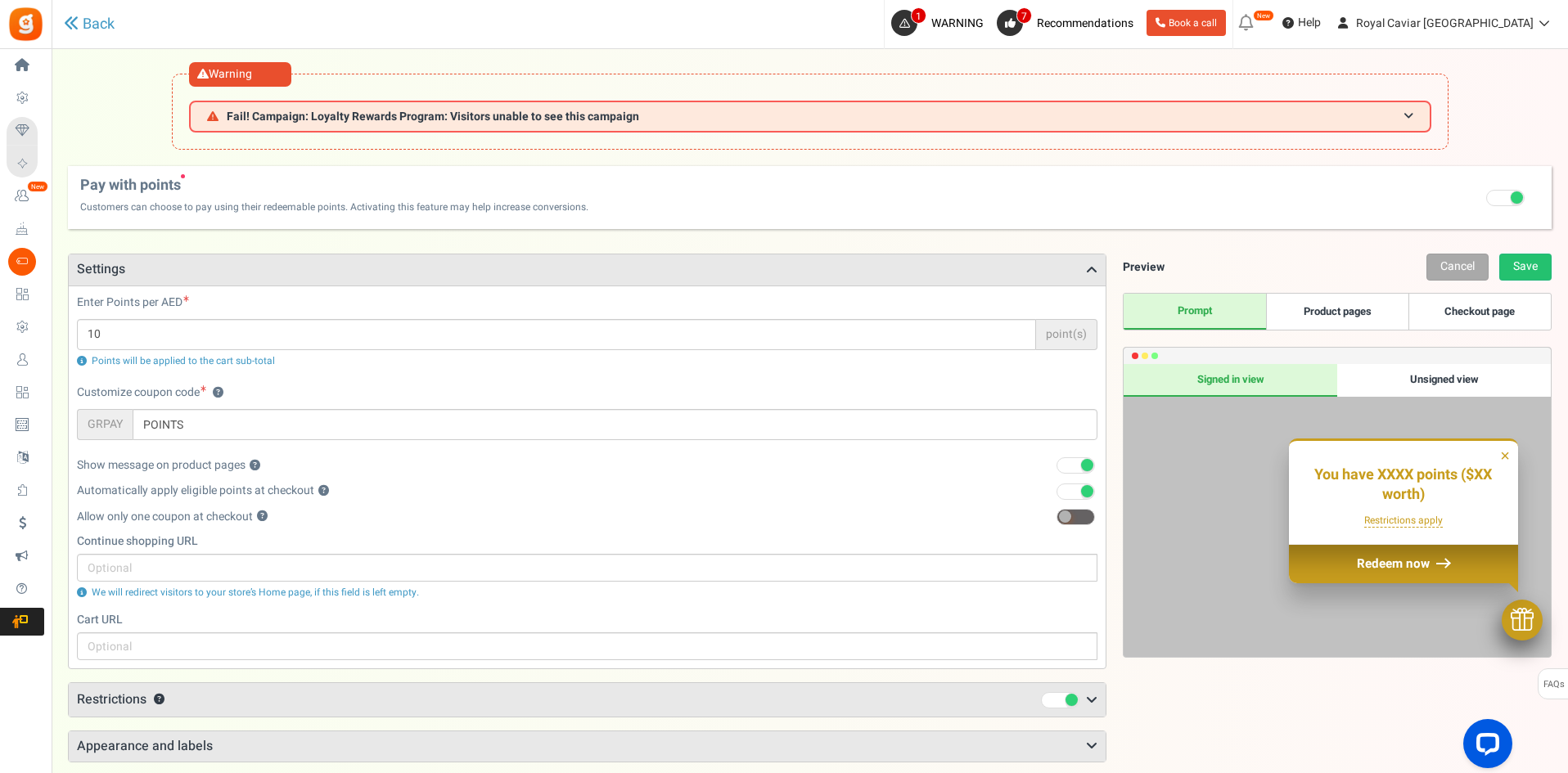
click at [421, 402] on div "Customize coupon code ? GRPAY POINTS" at bounding box center [587, 412] width 1020 height 55
click at [444, 365] on div "Points will be applied to the cart sub-total" at bounding box center [587, 361] width 1020 height 14
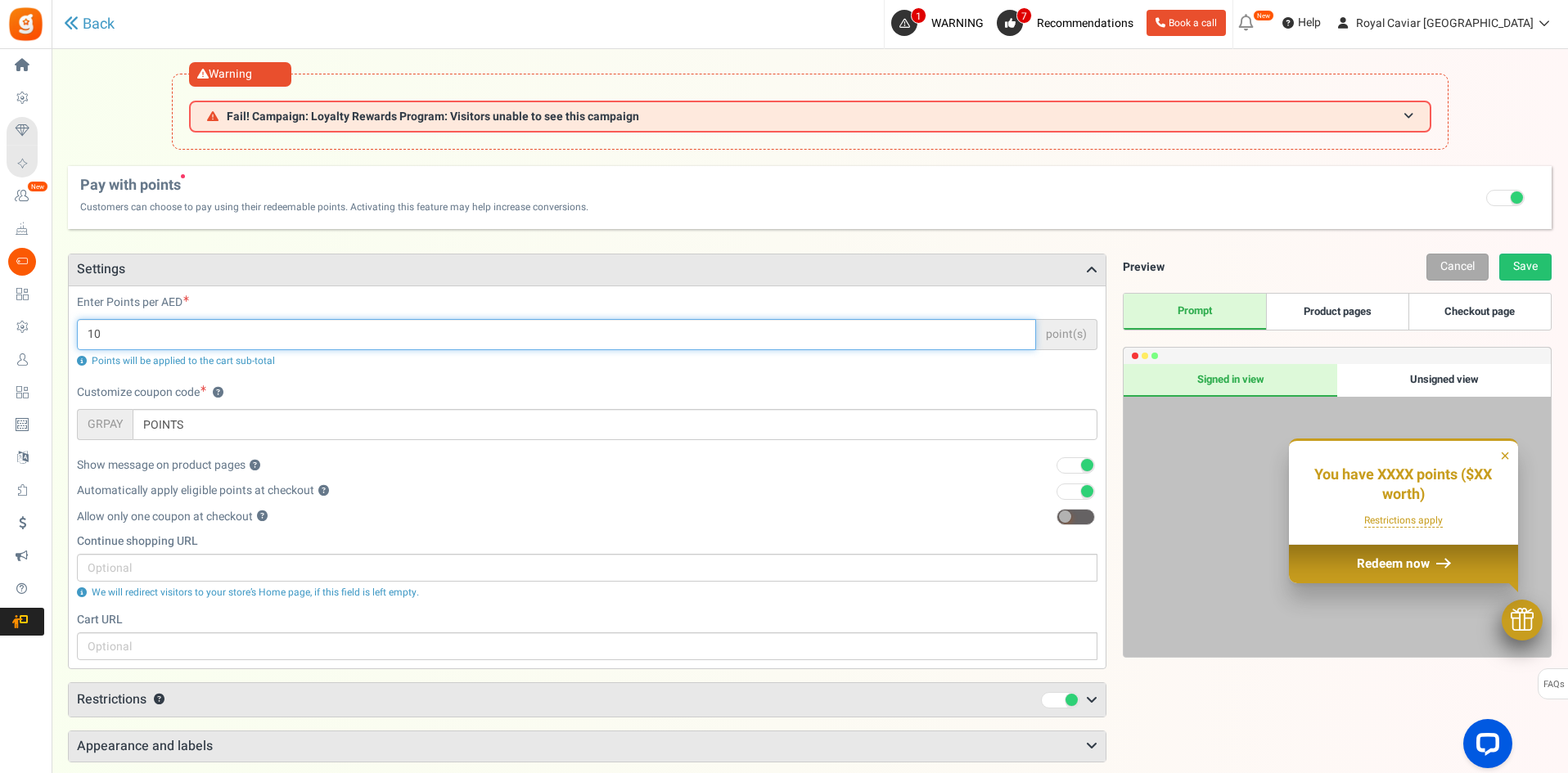
click at [461, 337] on input "10" at bounding box center [557, 335] width 959 height 31
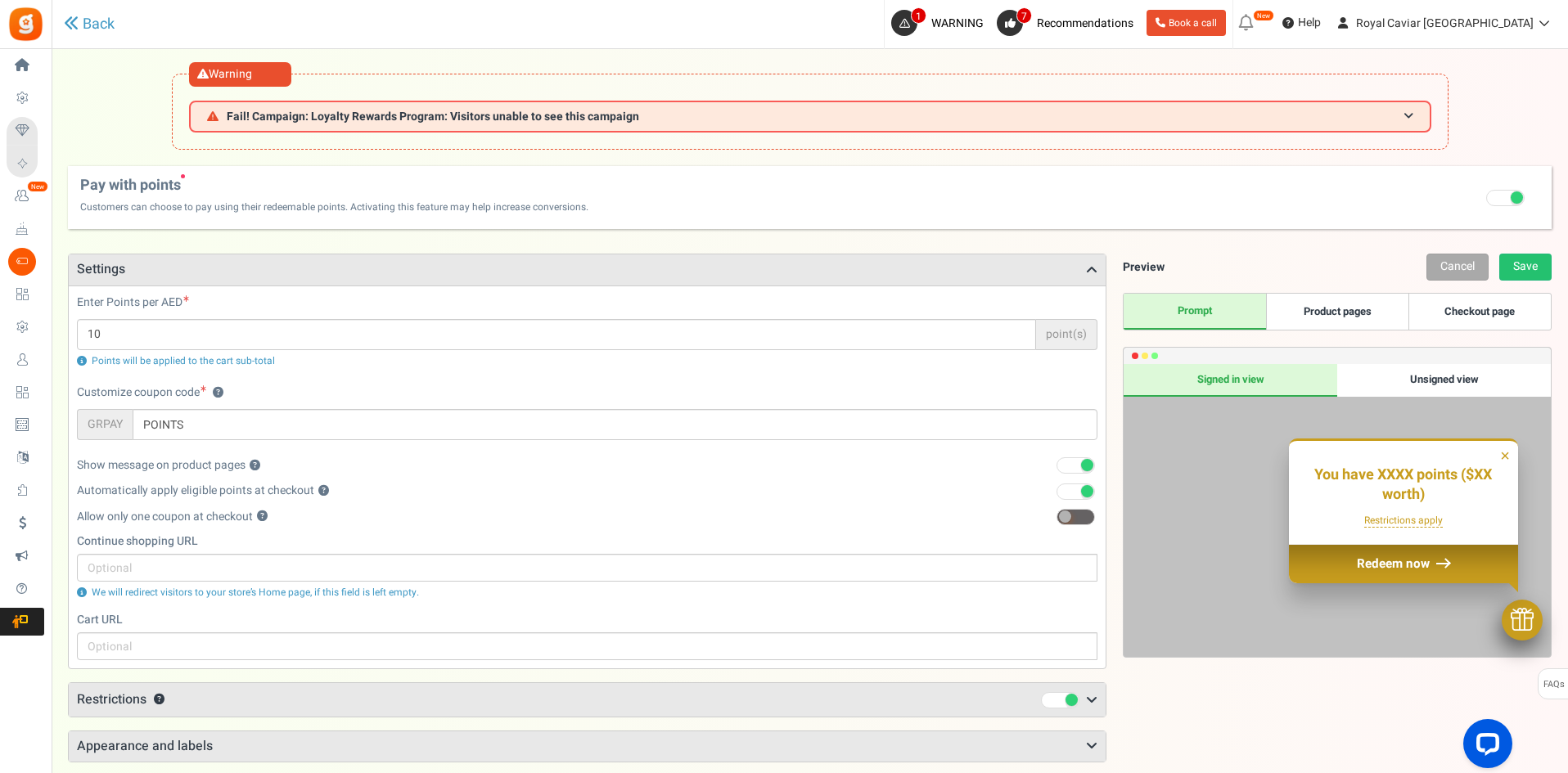
click at [783, 383] on div "Enter Points per AED 10 point(s) Points will be applied to the cart sub-total" at bounding box center [586, 340] width 1044 height 90
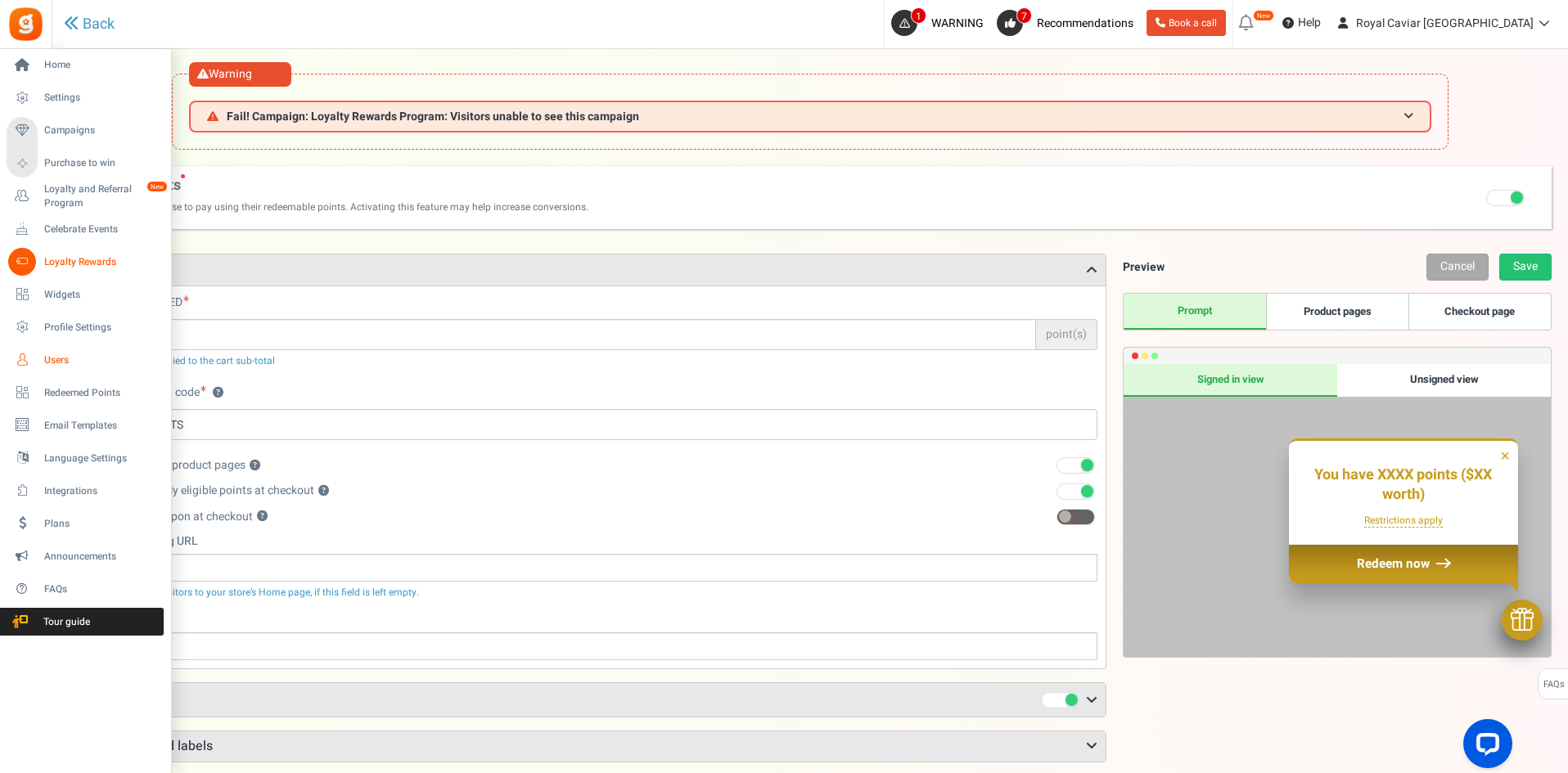
click at [63, 365] on span "Users" at bounding box center [101, 360] width 114 height 14
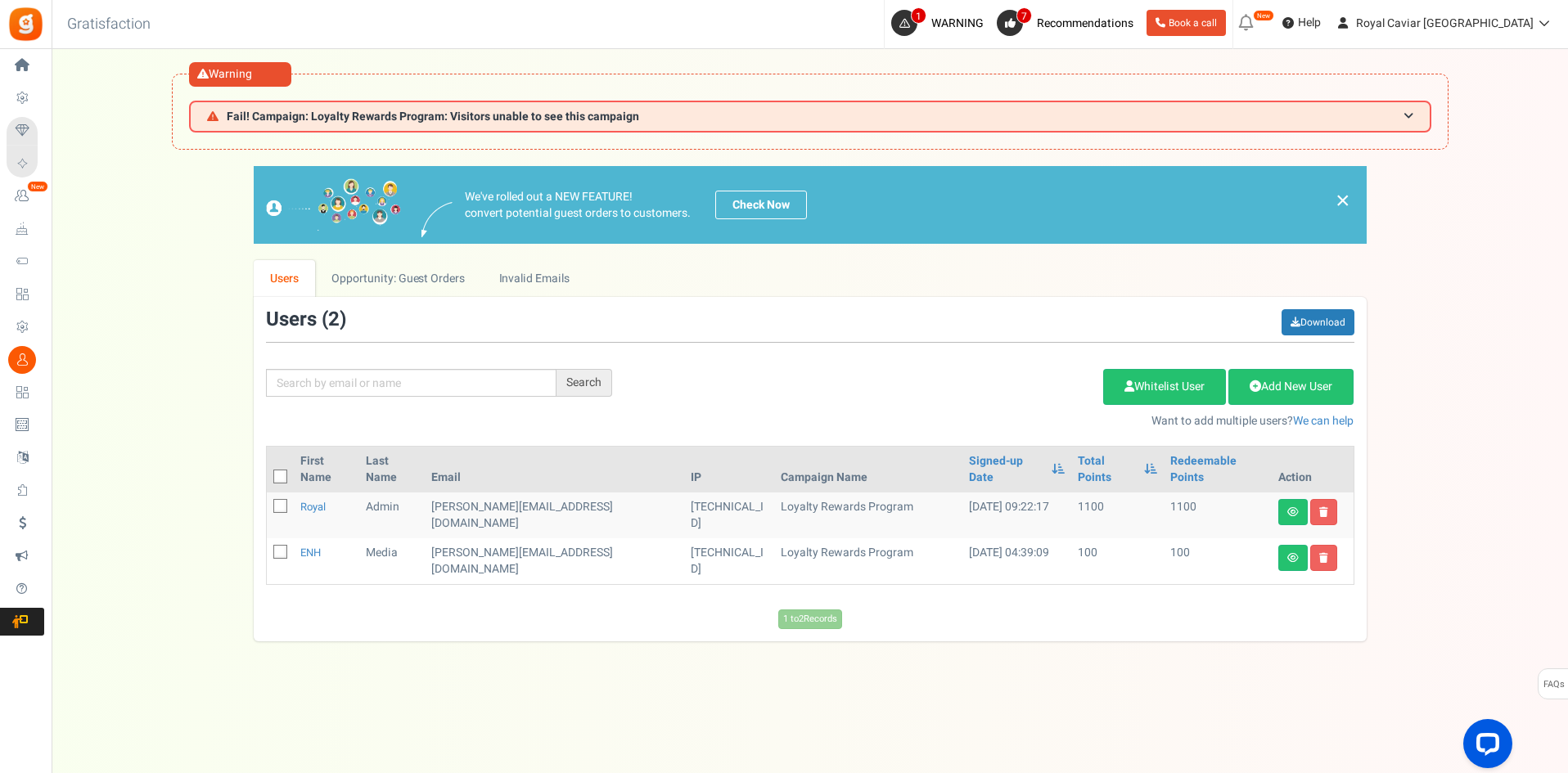
click at [584, 665] on div "Under maintenance we will be back soon We apologize for any inconvenience. The …" at bounding box center [810, 455] width 1516 height 609
click at [153, 269] on div "We've rolled out a NEW FEATURE! convert potential guest orders to customers. Ch…" at bounding box center [810, 403] width 1483 height 476
click at [0, 0] on span "Loyalty and Referral Program" at bounding box center [0, 0] width 0 height 0
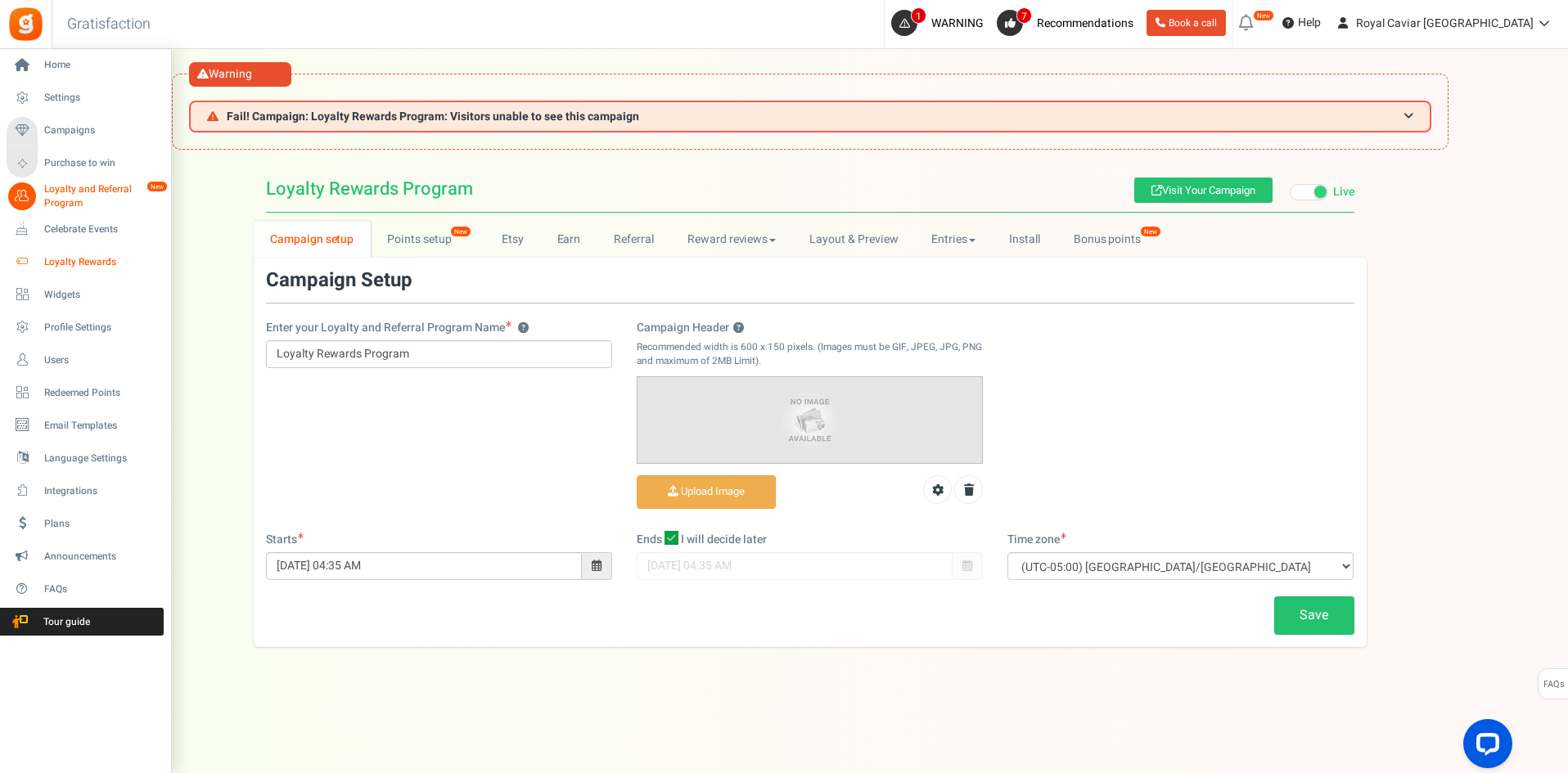
click at [65, 259] on span "Loyalty Rewards" at bounding box center [101, 261] width 114 height 14
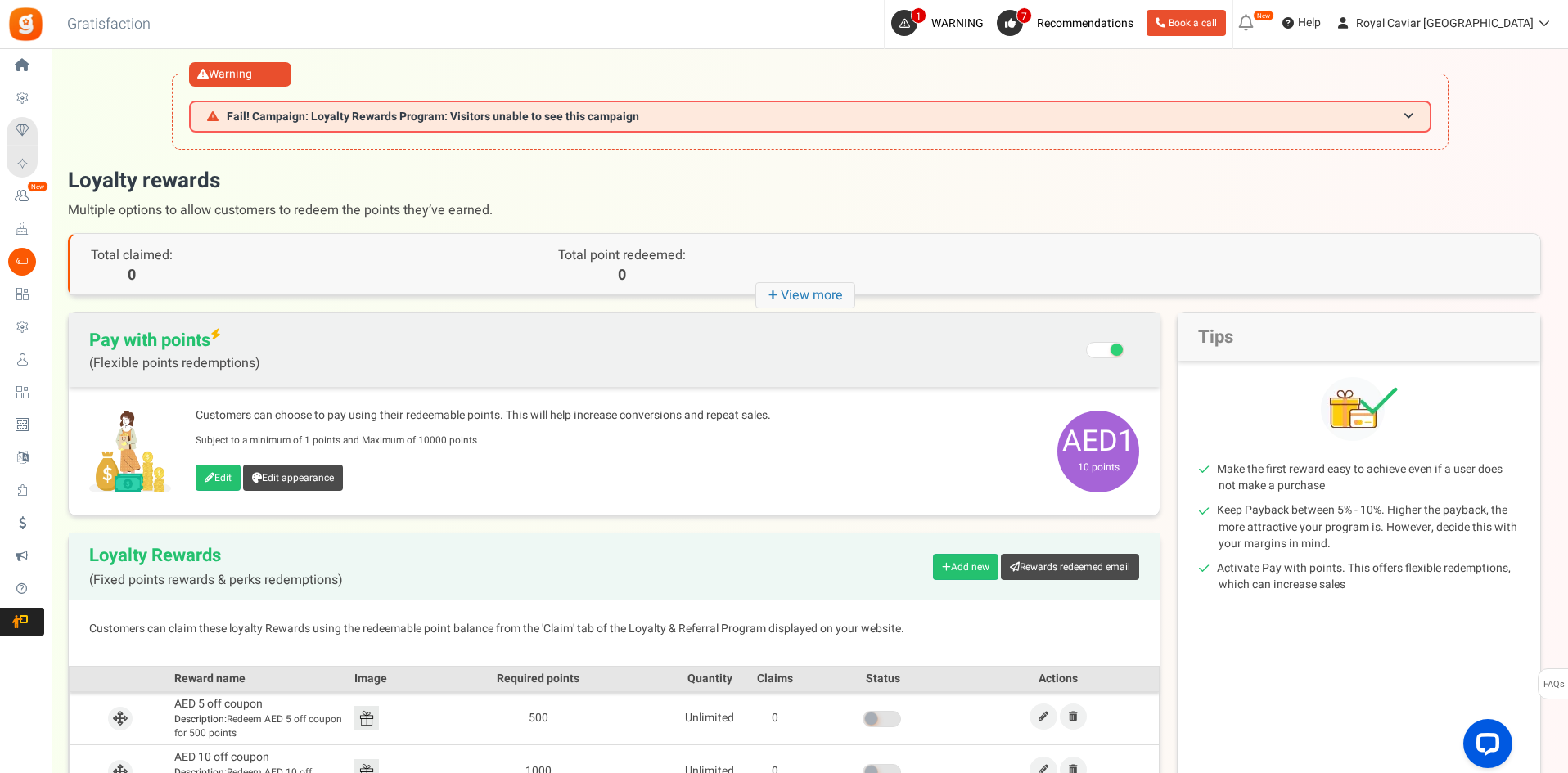
click at [771, 188] on h1 "Loyalty rewards Multiple options to allow customers to redeem the points they’v…" at bounding box center [804, 195] width 1472 height 59
click at [762, 292] on icon "+ View more" at bounding box center [805, 295] width 99 height 26
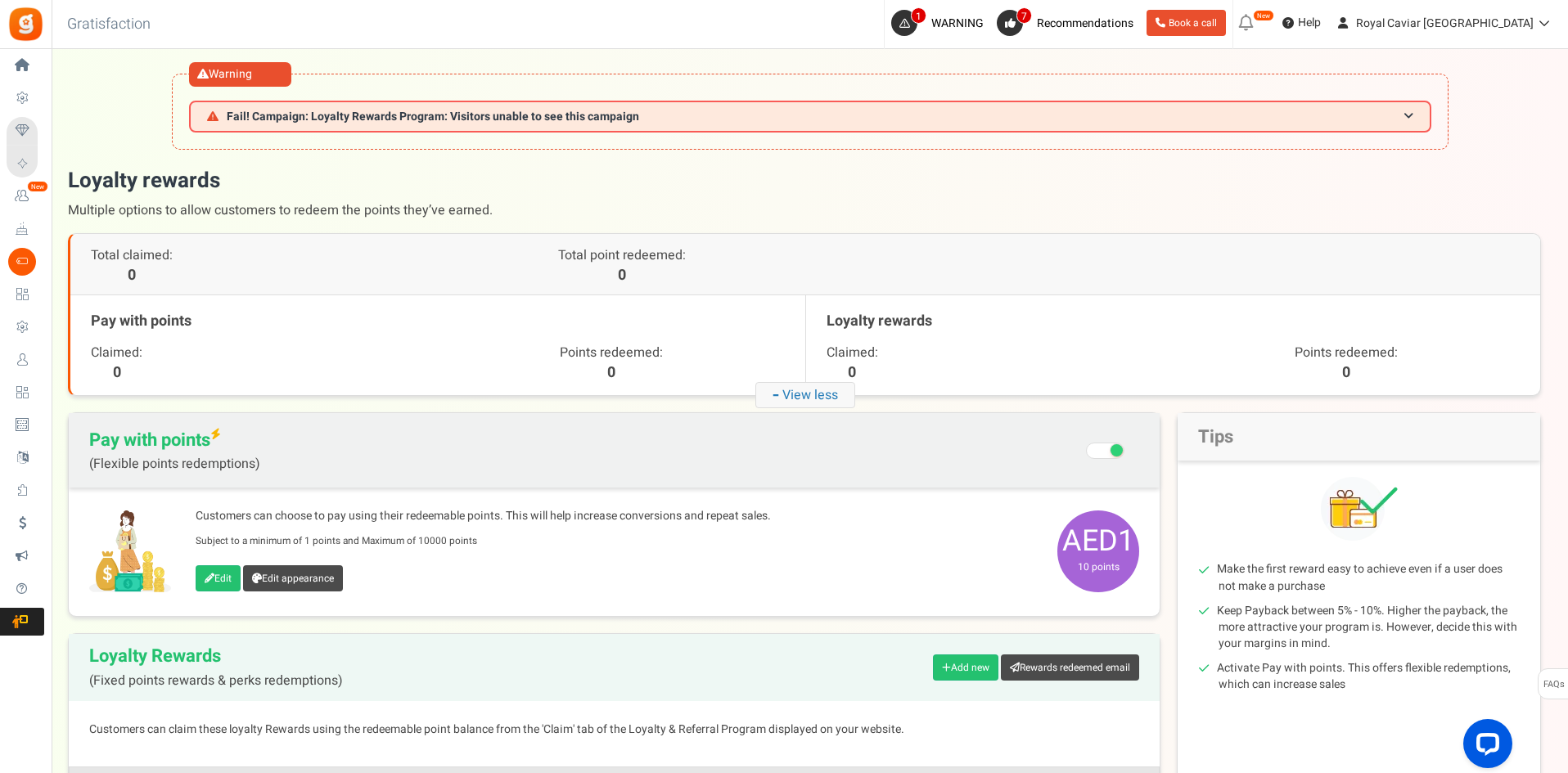
click at [779, 389] on strong "-" at bounding box center [777, 395] width 10 height 30
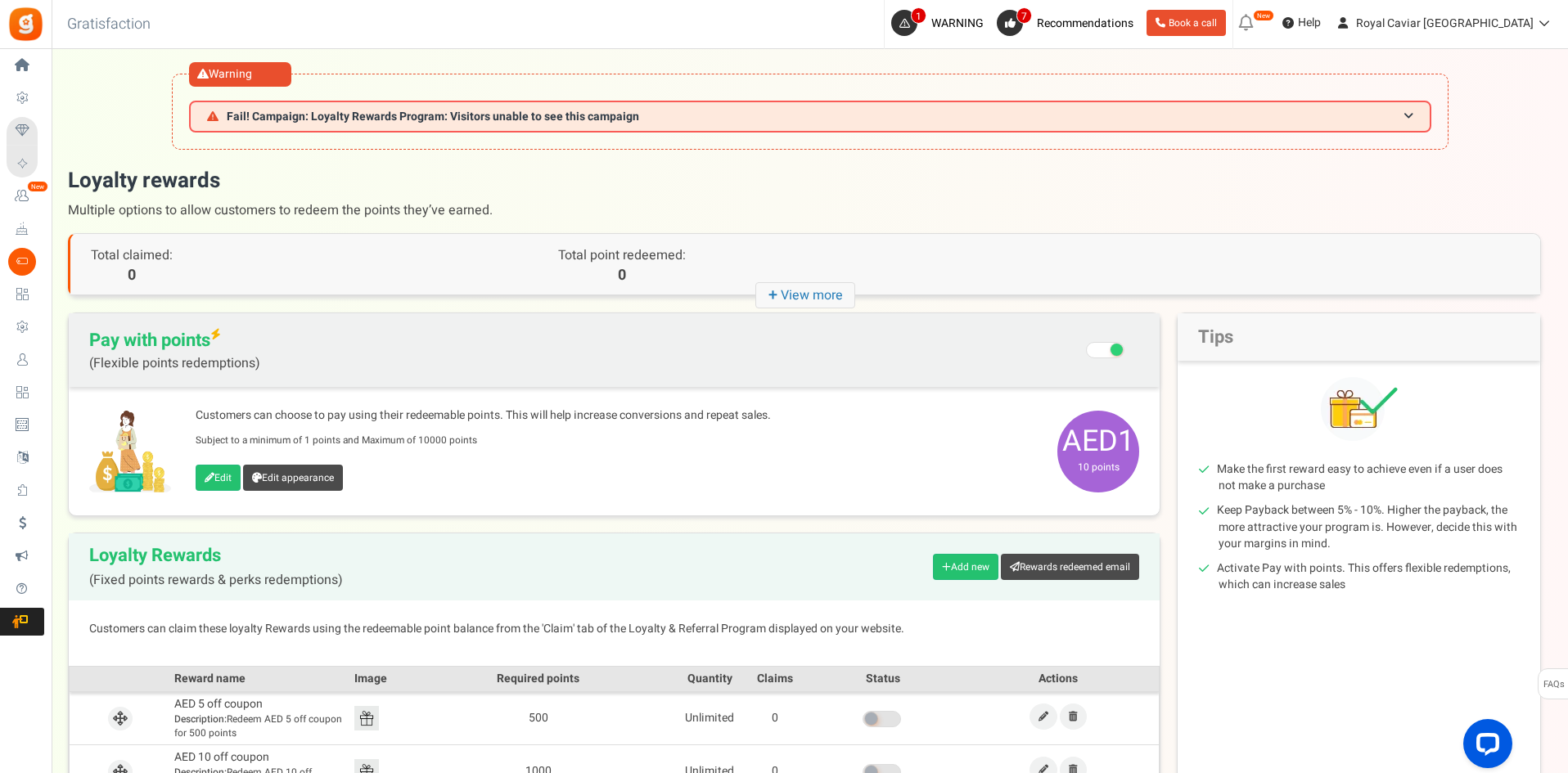
click at [882, 179] on h1 "Loyalty rewards Multiple options to allow customers to redeem the points they’v…" at bounding box center [804, 195] width 1472 height 59
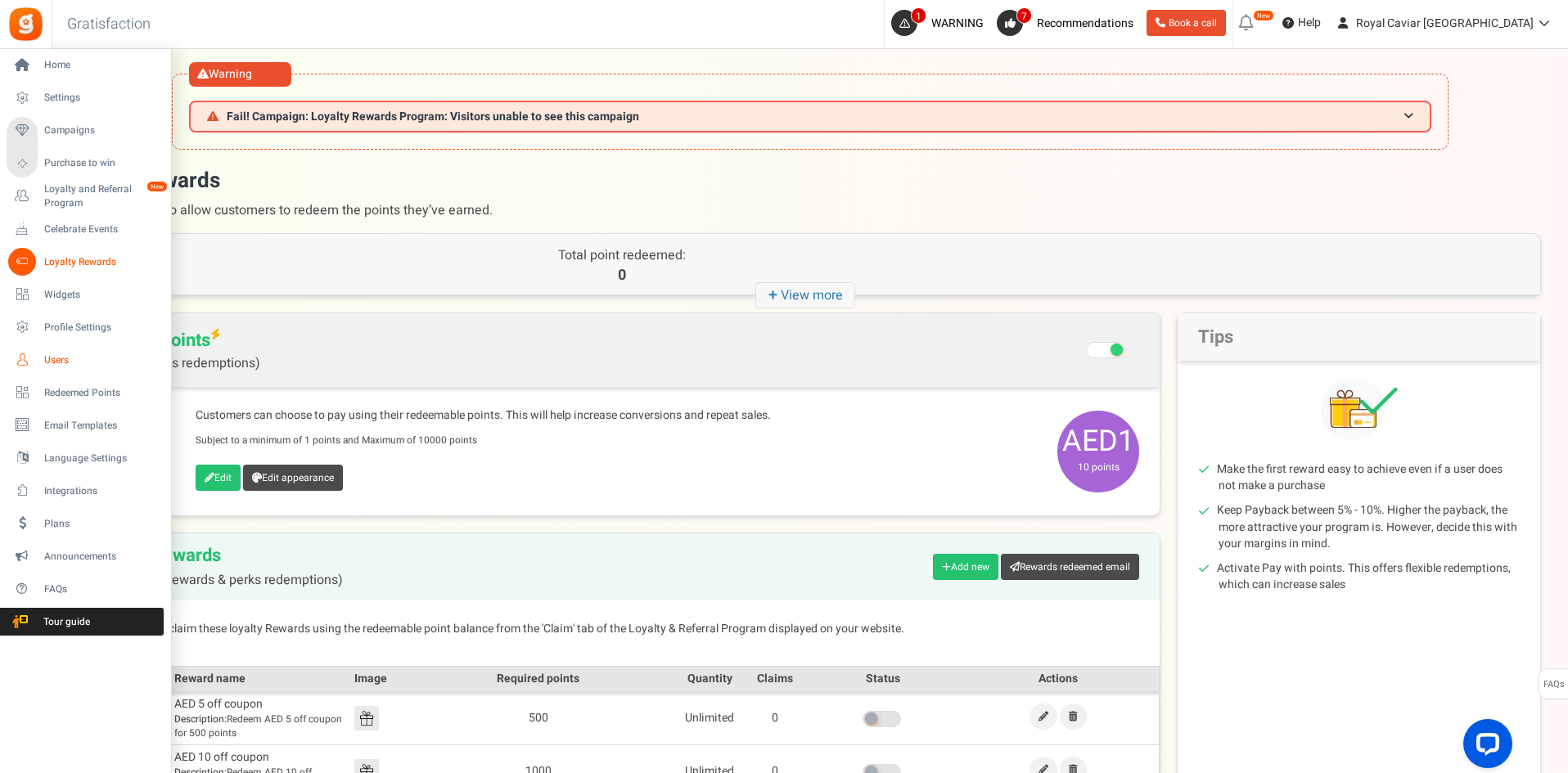
click at [42, 358] on link "Users" at bounding box center [85, 360] width 157 height 28
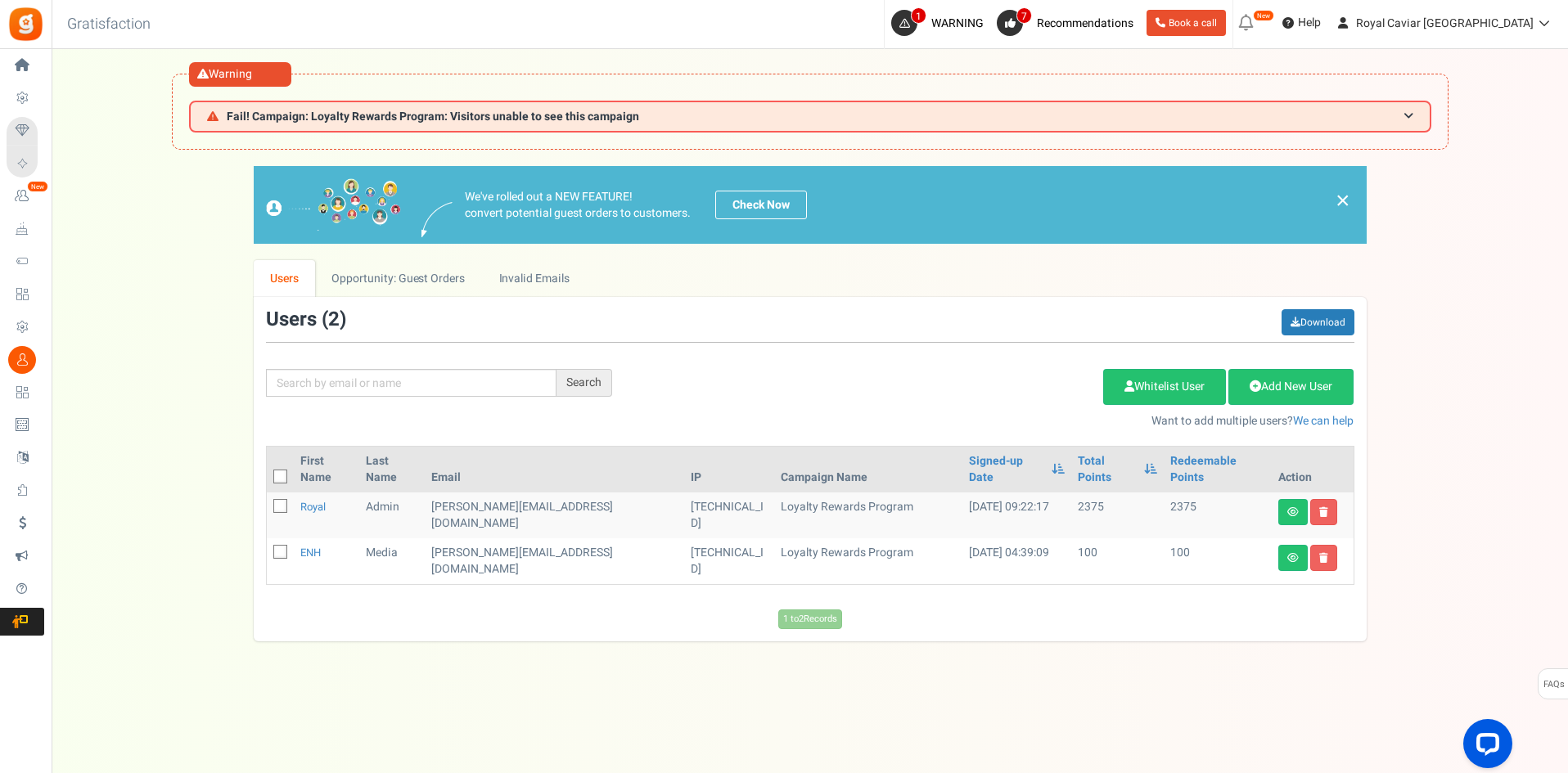
click at [1071, 492] on td "2375" at bounding box center [1117, 515] width 92 height 46
click at [1025, 602] on div "Users ( 2 ) Download Search Add Etsy Order Delete Selected Users Import Users S…" at bounding box center [810, 469] width 1113 height 344
click at [1071, 492] on td "2375" at bounding box center [1117, 515] width 92 height 46
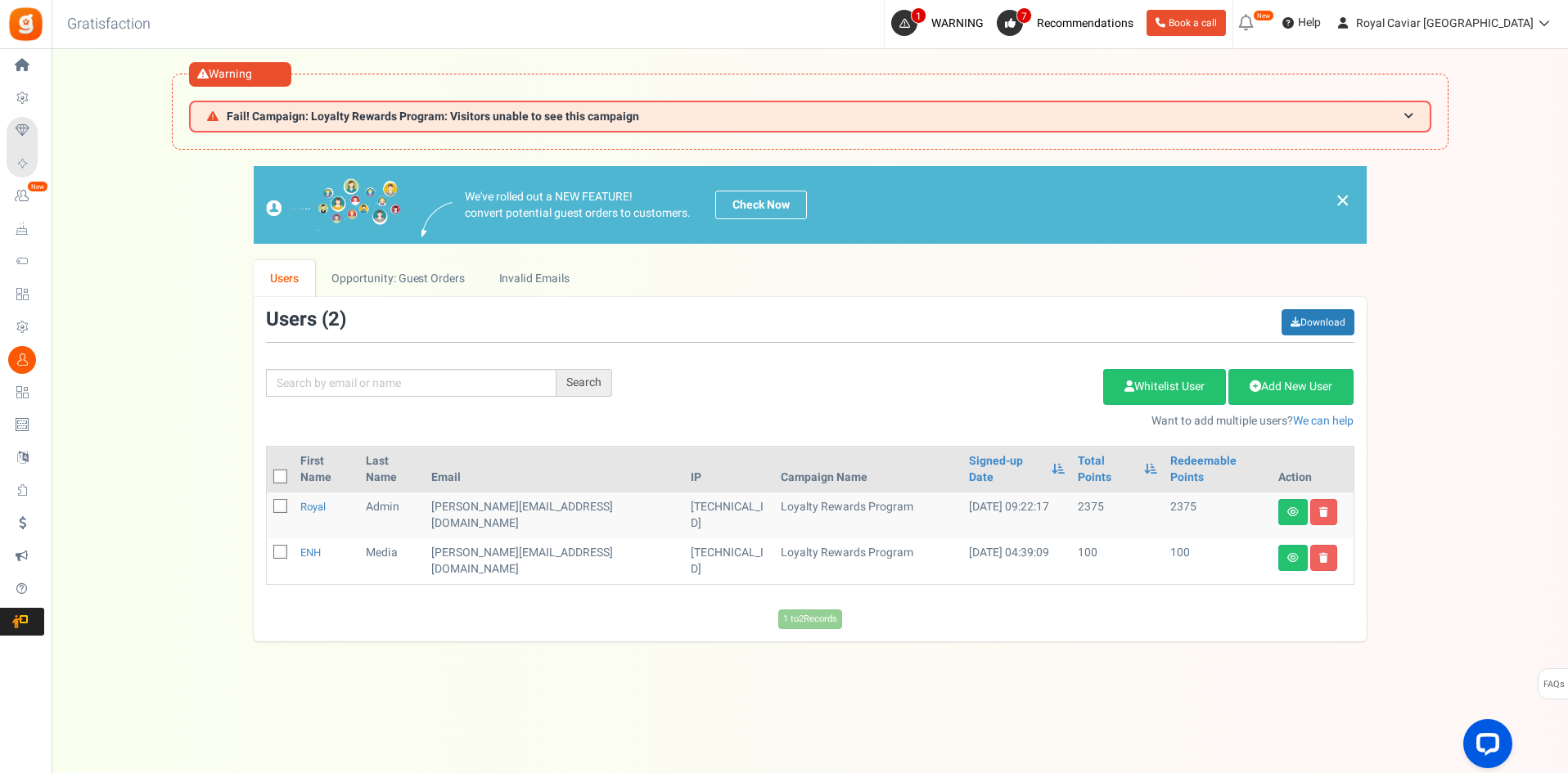
click at [1034, 609] on div "1 to 2 Records Loading..." at bounding box center [810, 618] width 1113 height 19
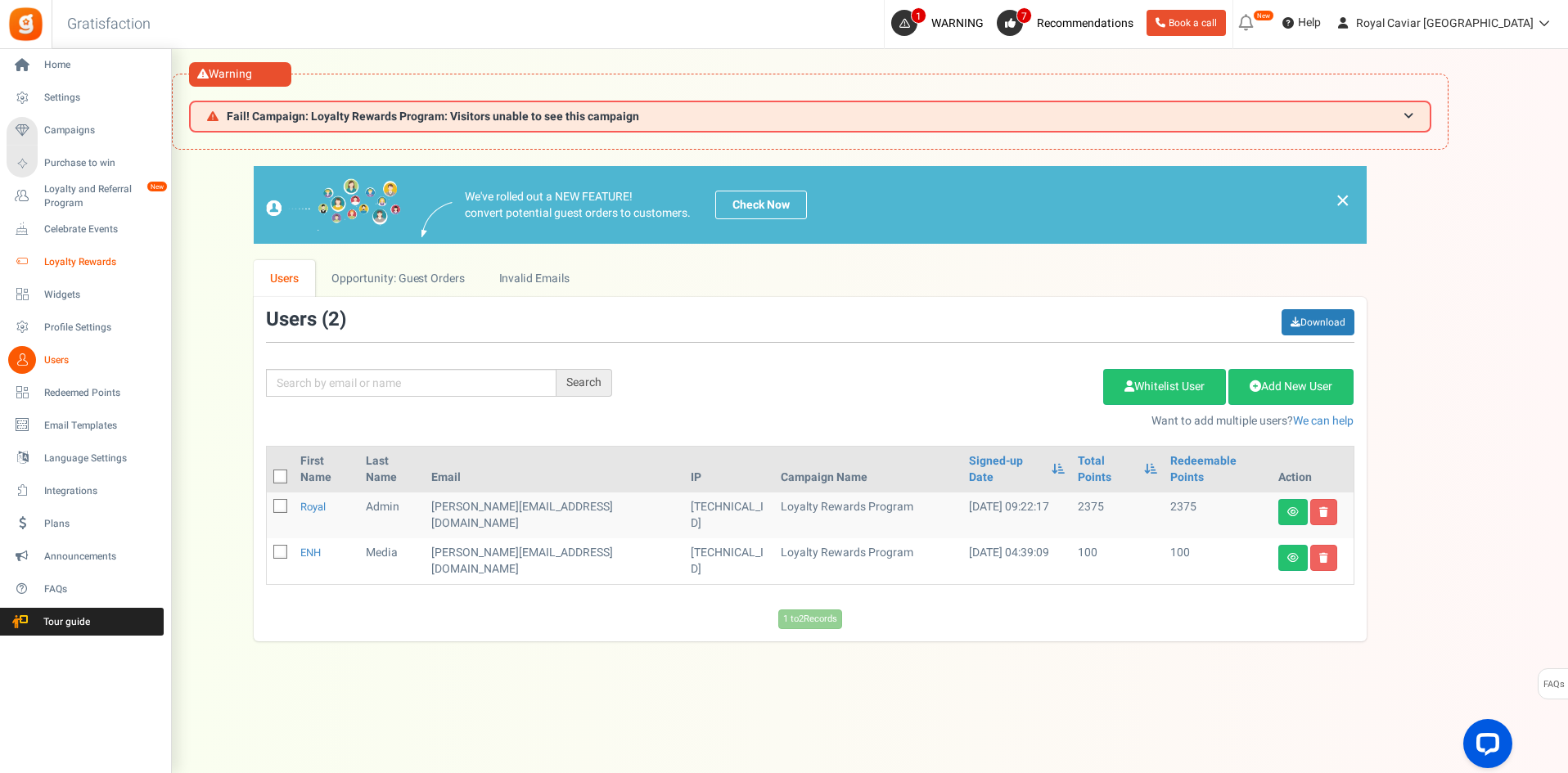
click at [67, 256] on span "Loyalty Rewards" at bounding box center [101, 261] width 114 height 14
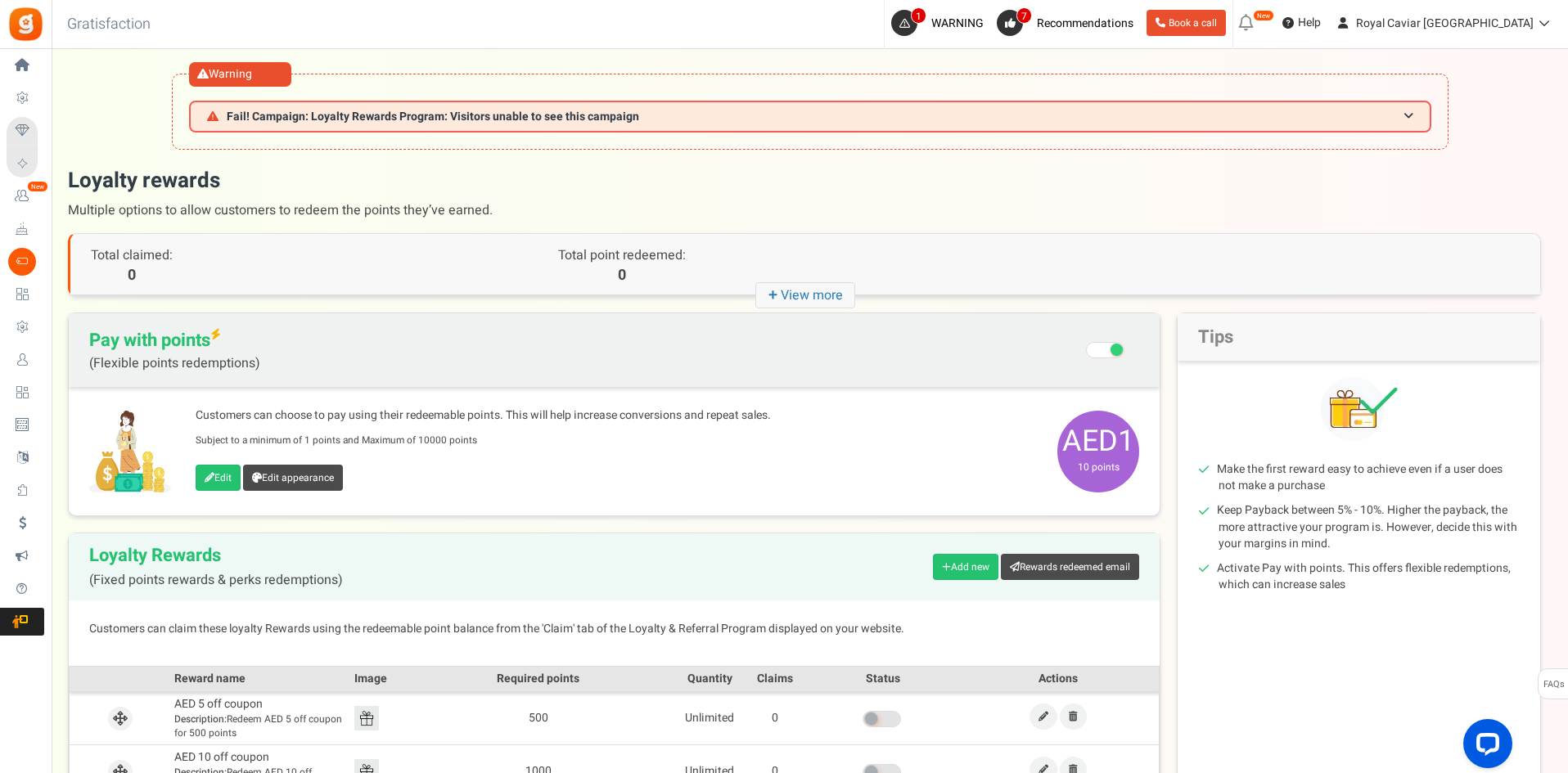
click at [1091, 449] on span "AED1 10 points" at bounding box center [1098, 451] width 82 height 82
click at [235, 474] on link "Edit" at bounding box center [218, 478] width 45 height 26
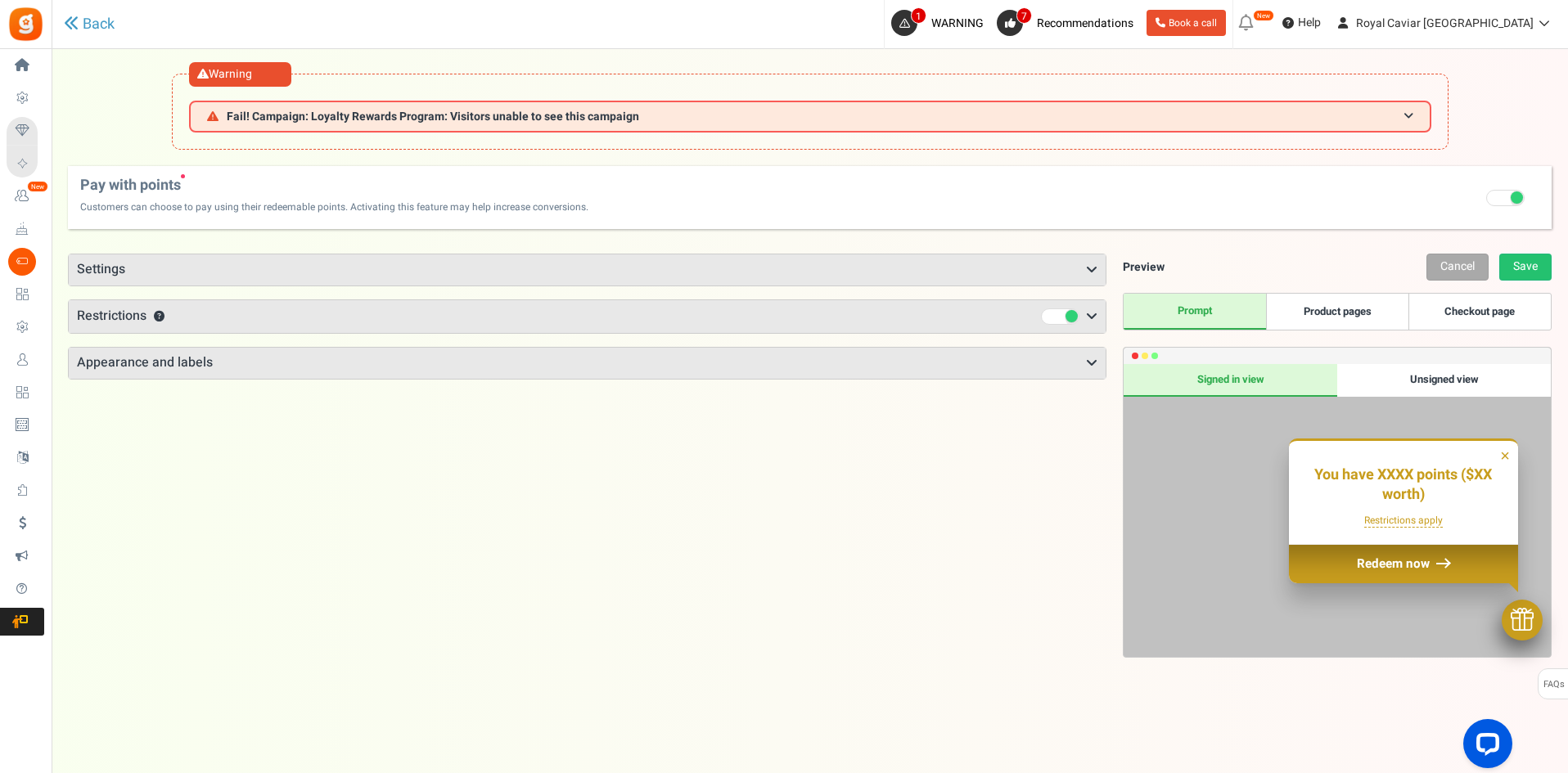
click at [666, 373] on h3 "Appearance and labels" at bounding box center [587, 363] width 1037 height 31
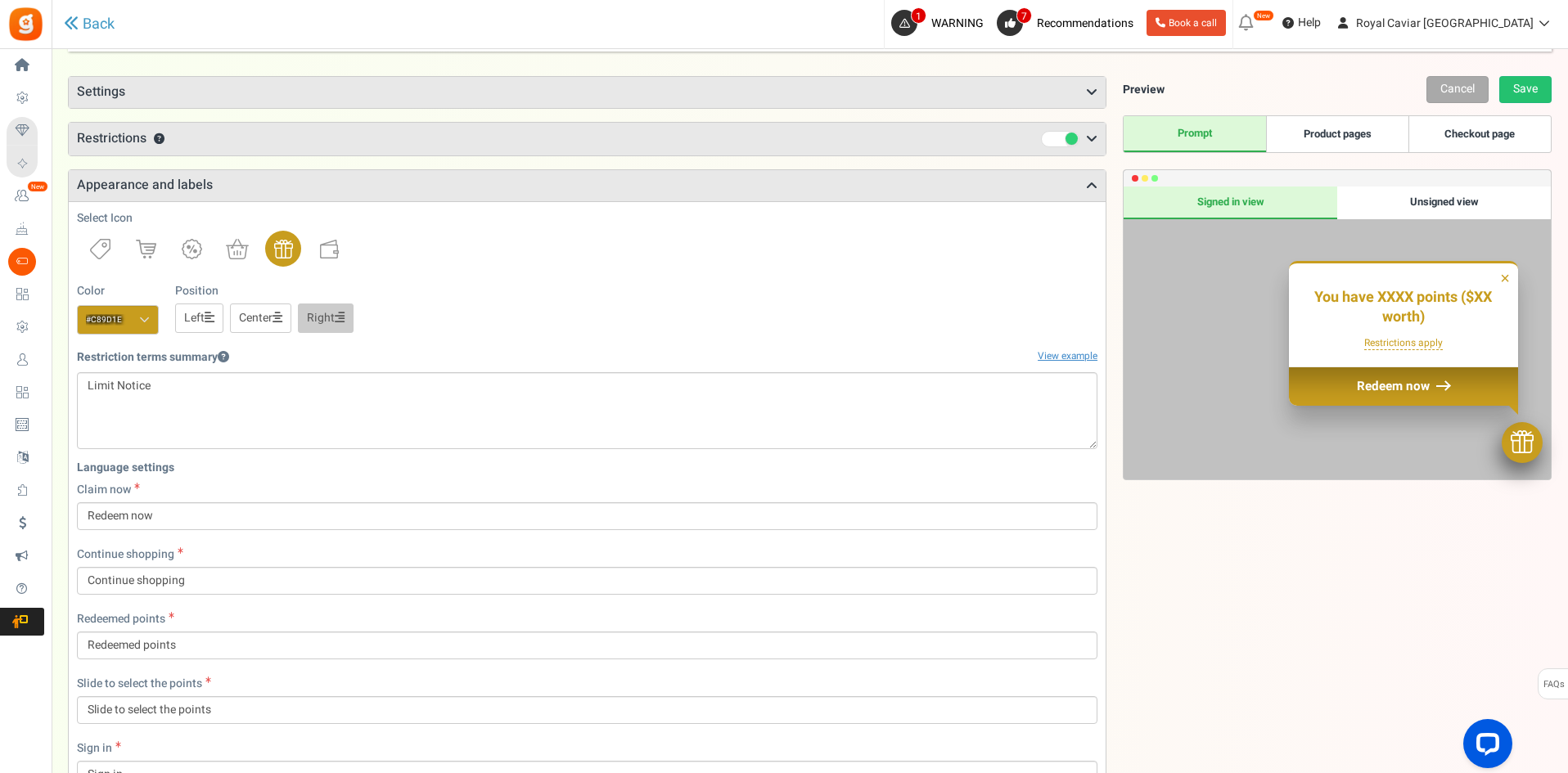
scroll to position [246, 0]
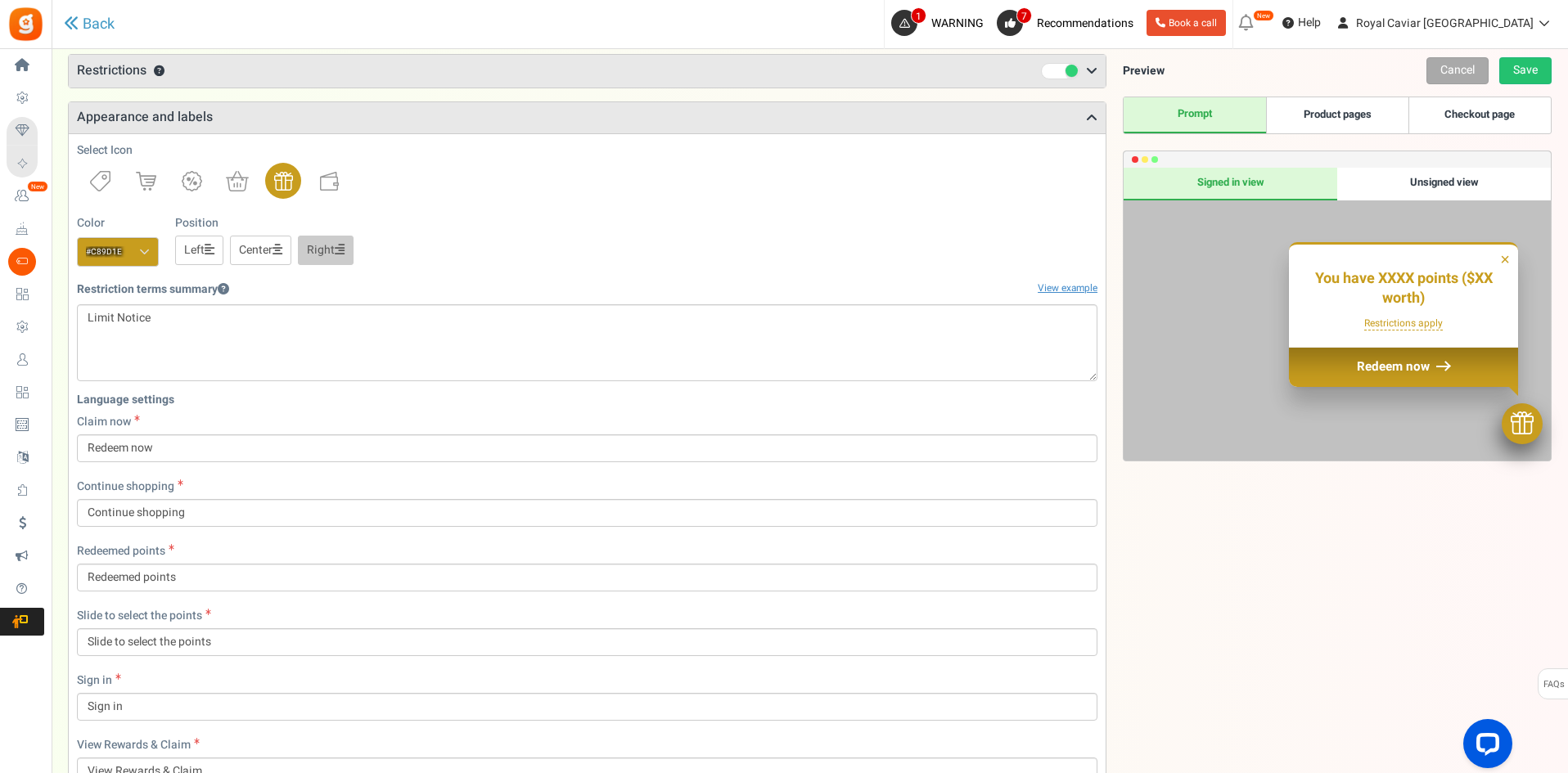
click at [506, 200] on div "Select Icon Color #c89d1e We recommend a darker color Position Left Center Right" at bounding box center [587, 204] width 1020 height 124
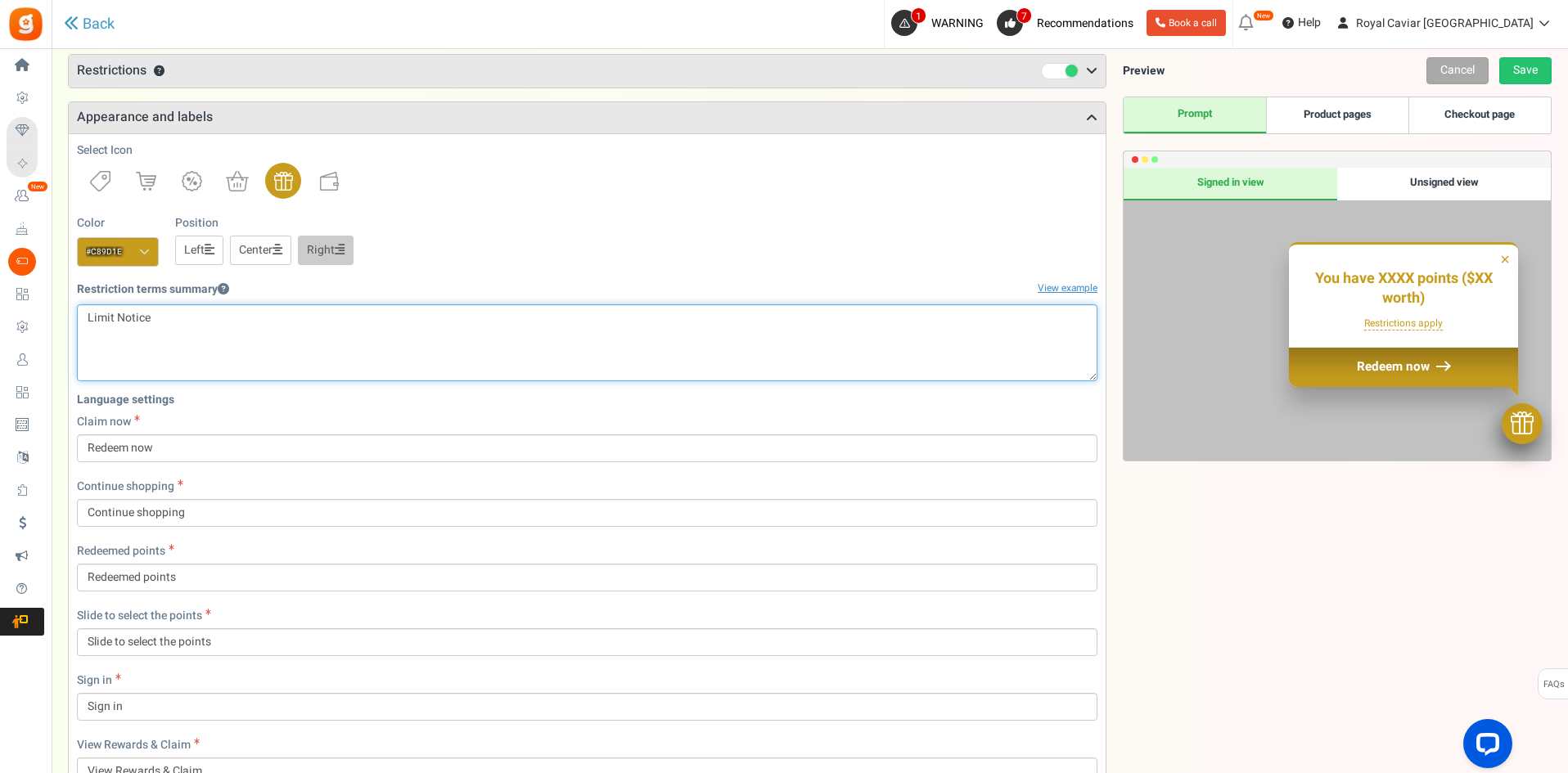
click at [226, 342] on textarea "{settings.redeem_restrict_terms}" at bounding box center [587, 343] width 1020 height 77
type textarea "Limit Notice...."
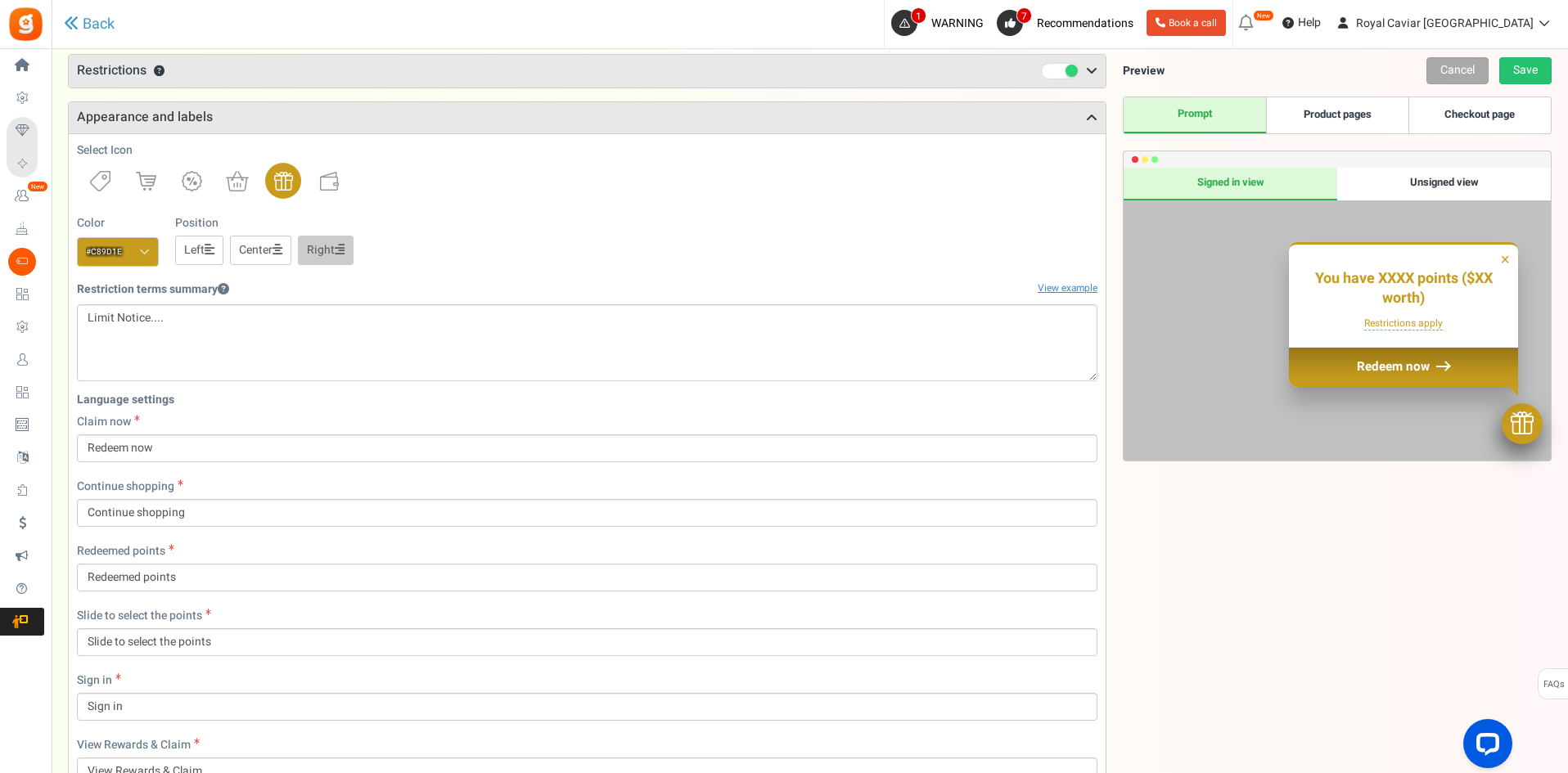
click at [579, 189] on div at bounding box center [587, 180] width 1020 height 36
click at [278, 263] on link "Center" at bounding box center [260, 250] width 62 height 29
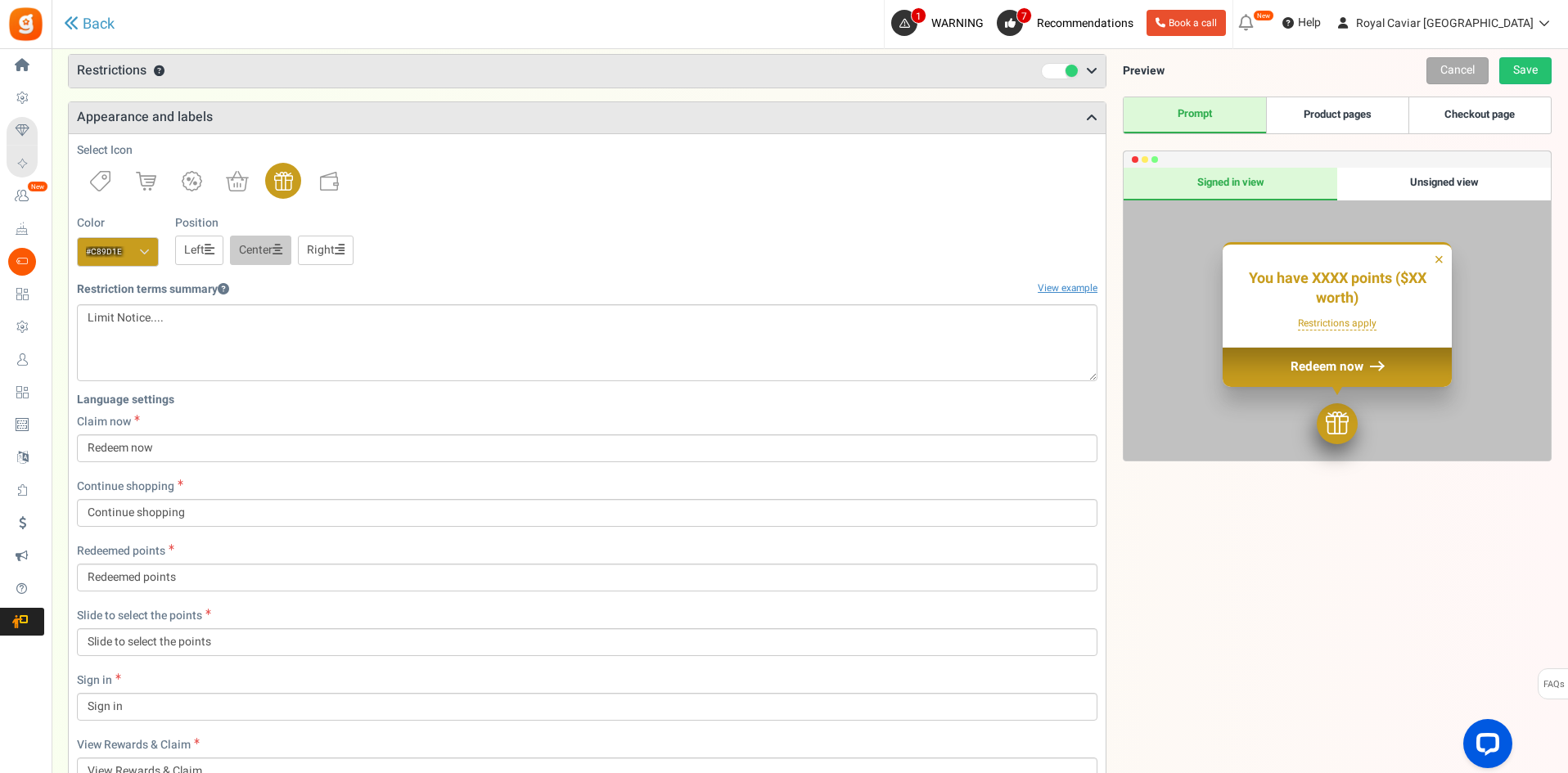
click at [212, 240] on link "Left" at bounding box center [199, 250] width 48 height 29
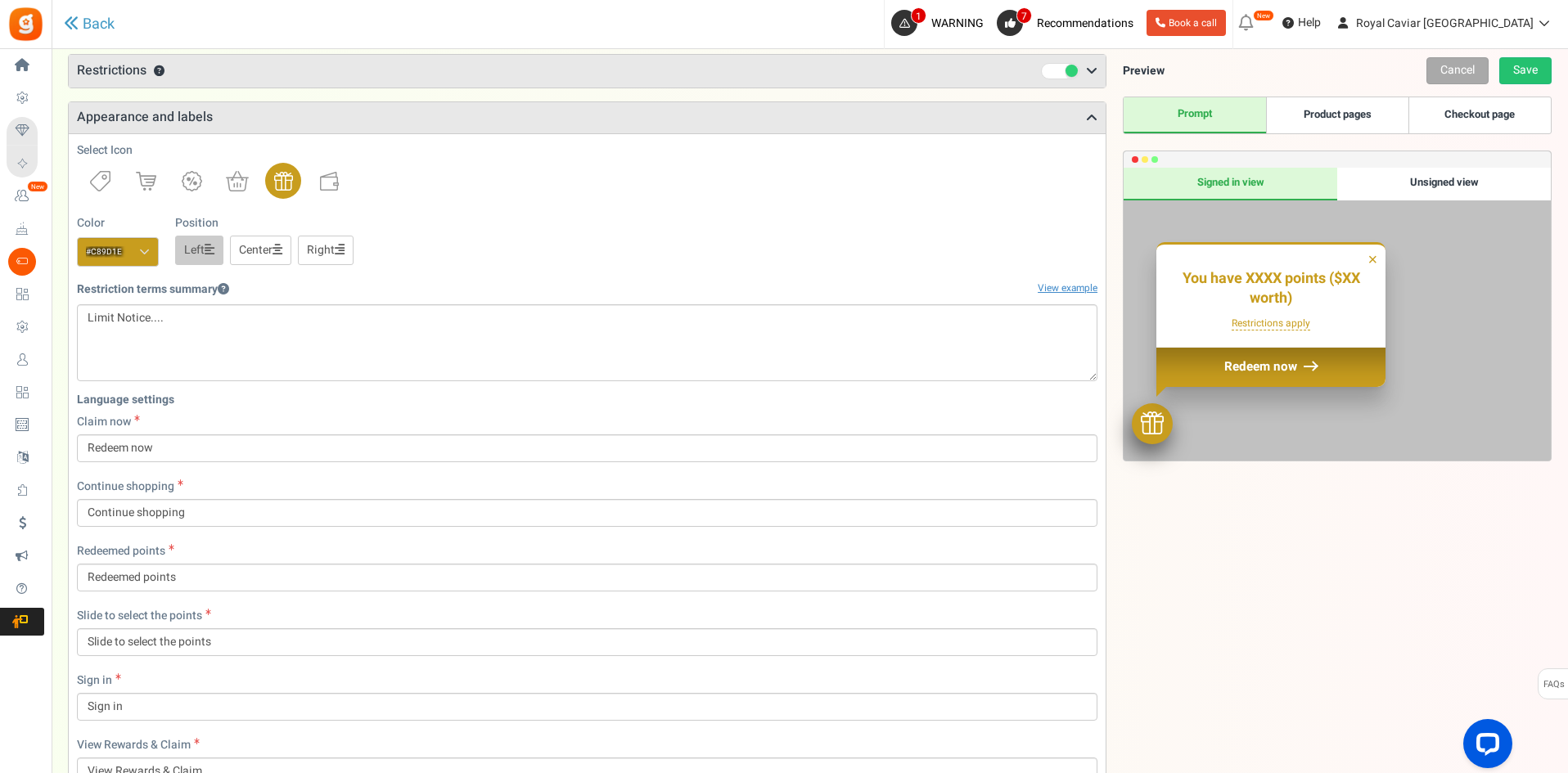
scroll to position [713, 0]
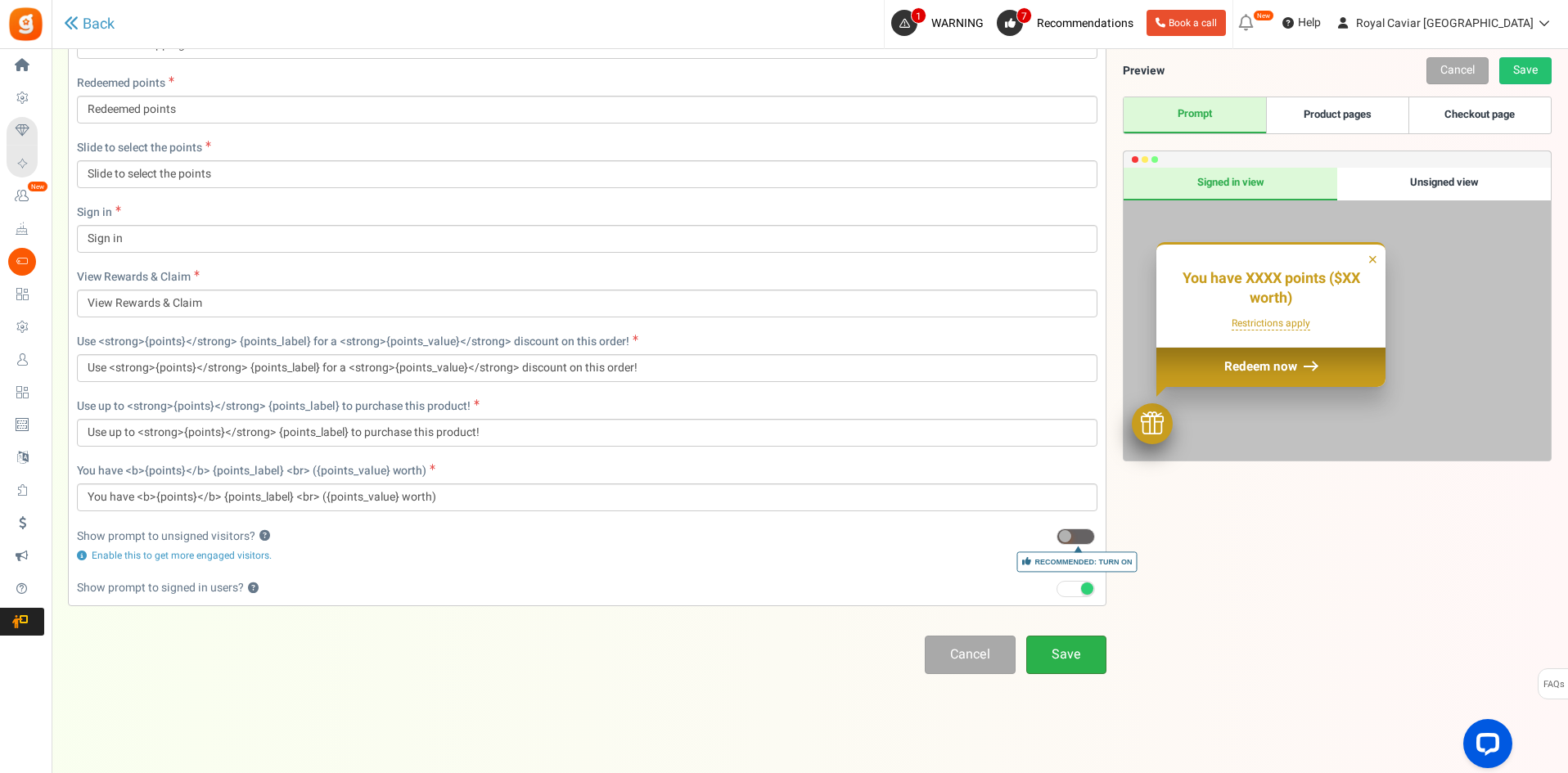
click at [1053, 655] on link "Save" at bounding box center [1066, 655] width 80 height 39
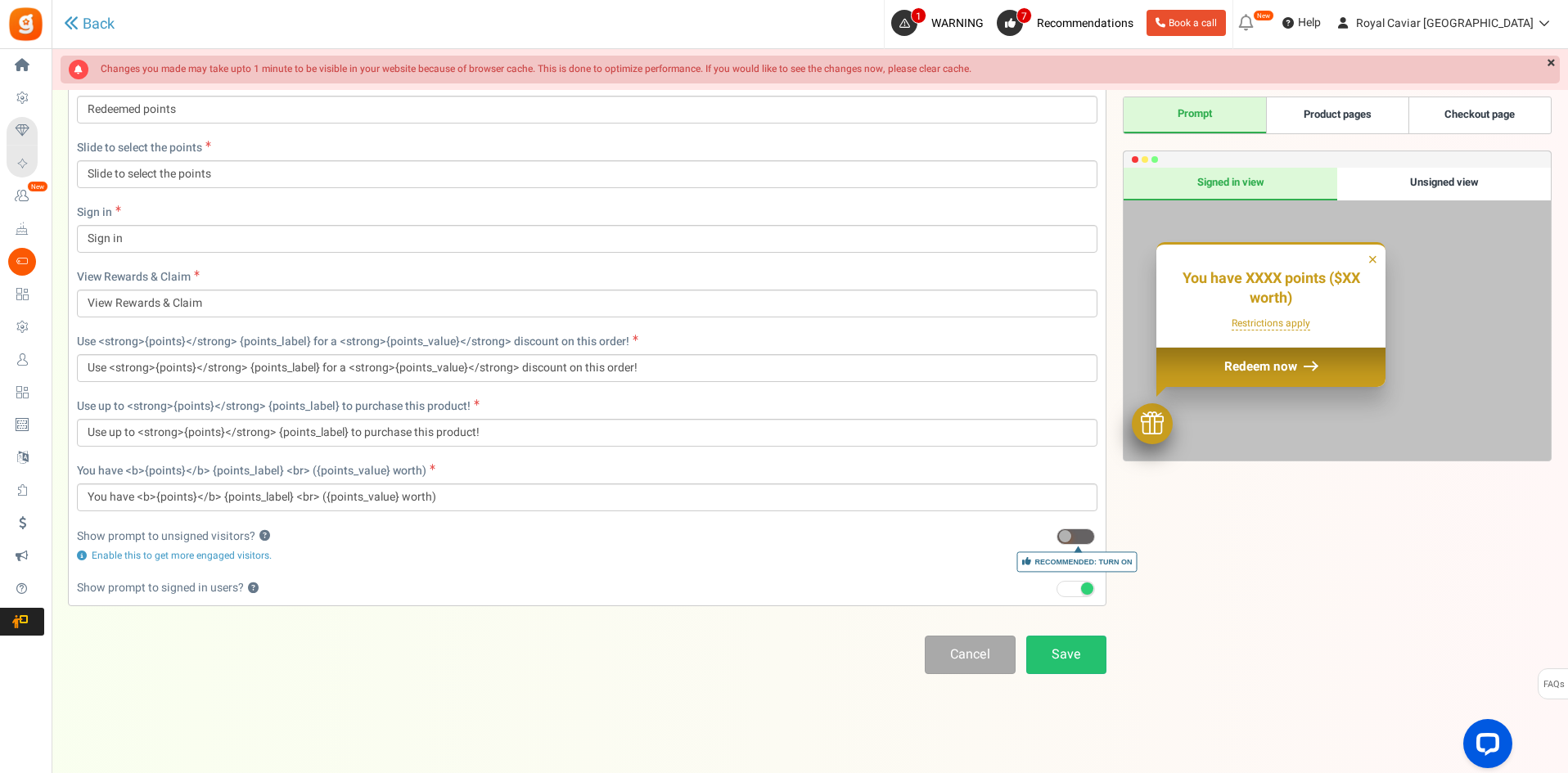
click at [1067, 539] on span at bounding box center [1065, 536] width 12 height 12
click at [1056, 539] on input "Recommended: Turn On" at bounding box center [1056, 537] width 0 height 11
click at [1071, 653] on link "Save" at bounding box center [1066, 655] width 80 height 39
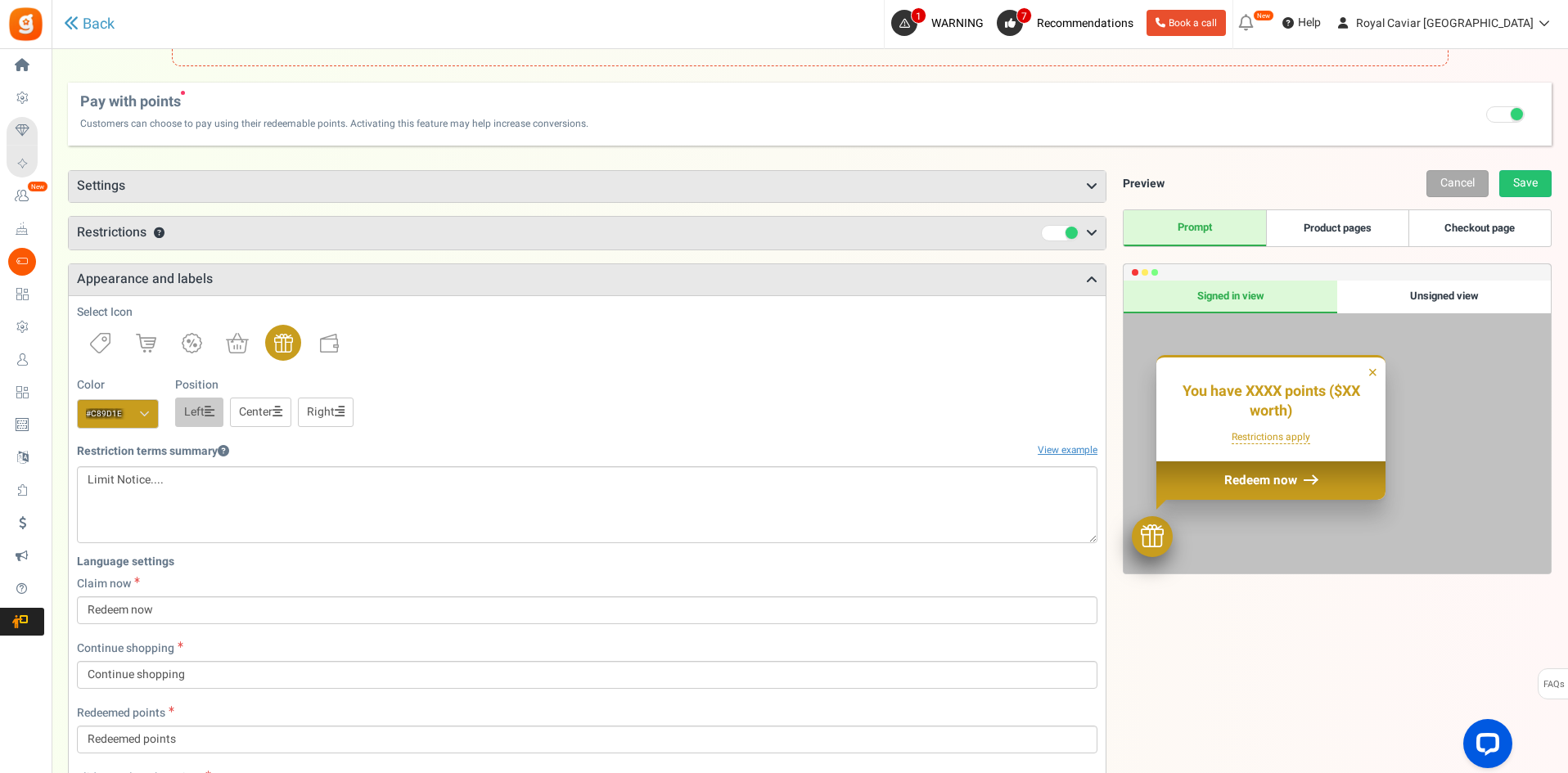
scroll to position [0, 0]
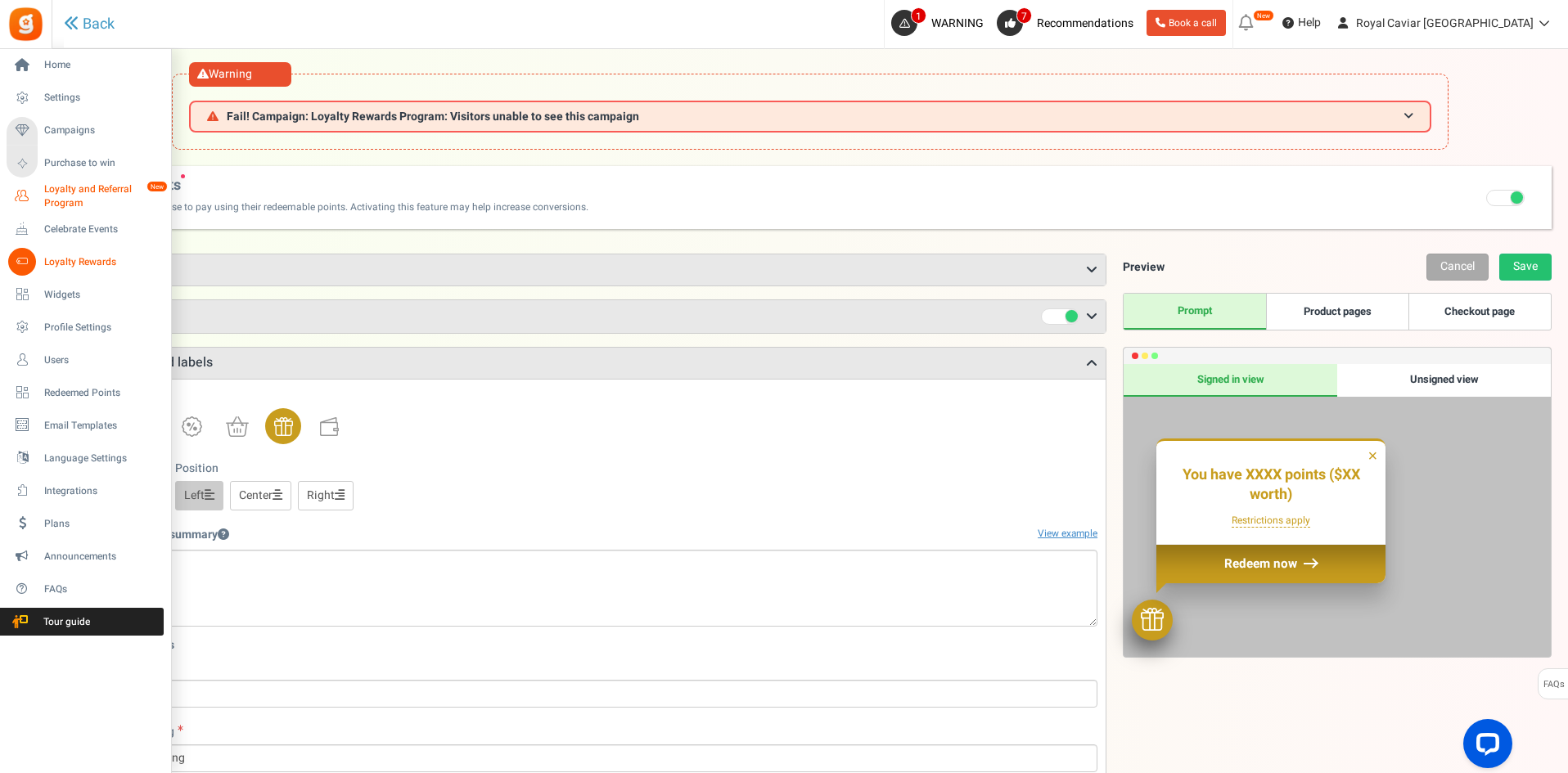
click at [51, 202] on span "Loyalty and Referral Program" at bounding box center [104, 196] width 120 height 28
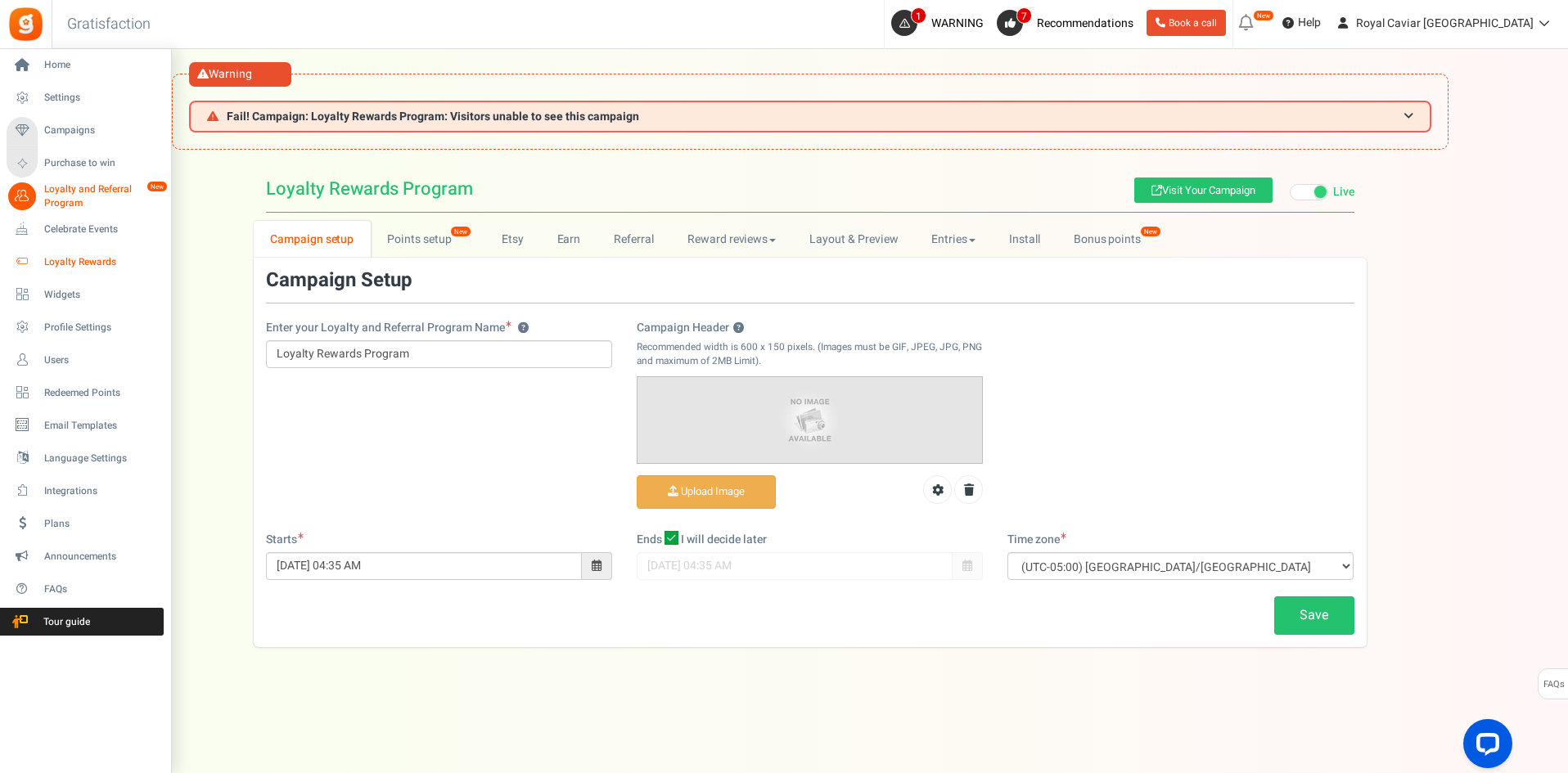
click at [70, 274] on link "Loyalty Rewards" at bounding box center [85, 261] width 157 height 28
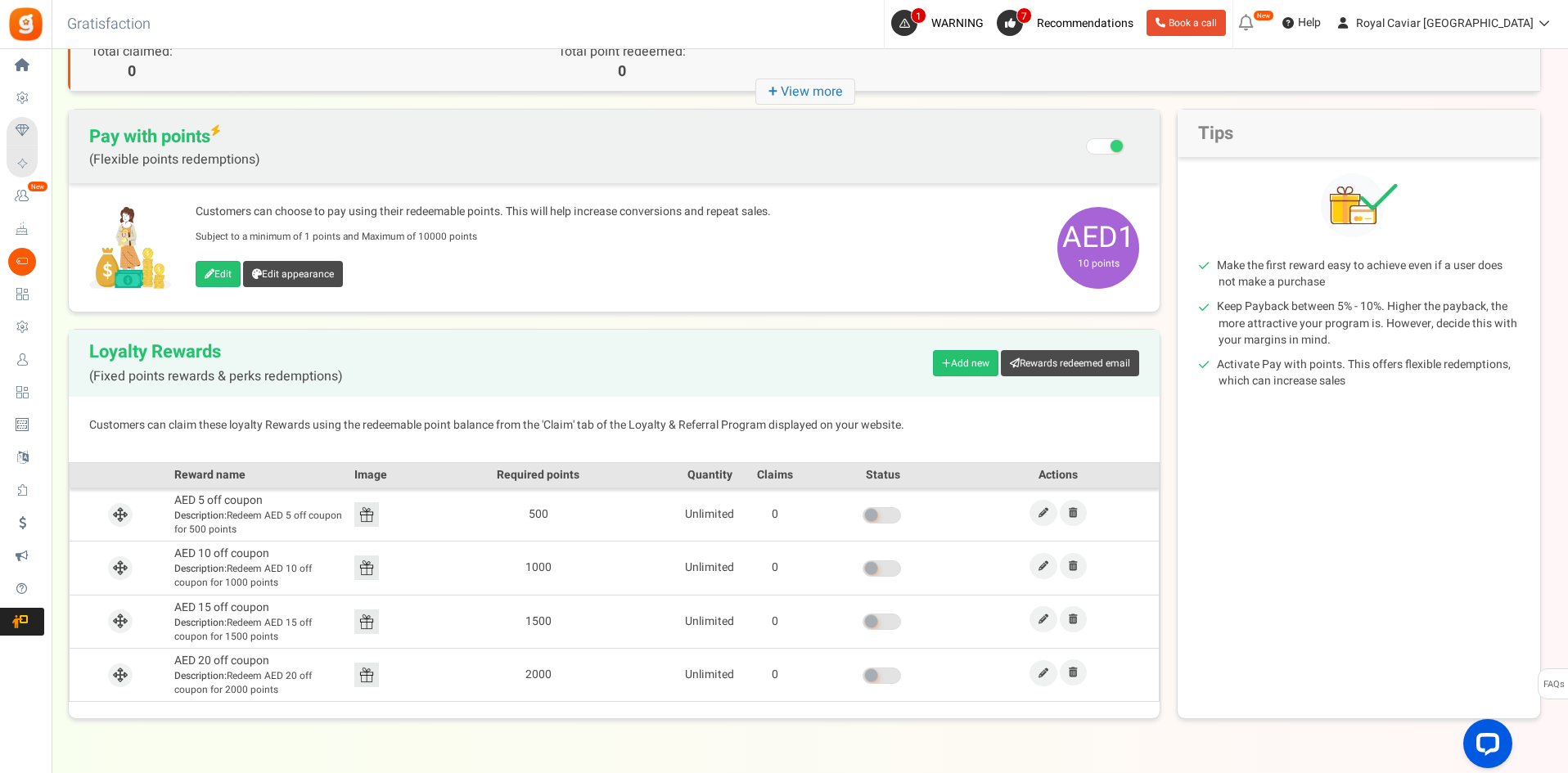
scroll to position [164, 0]
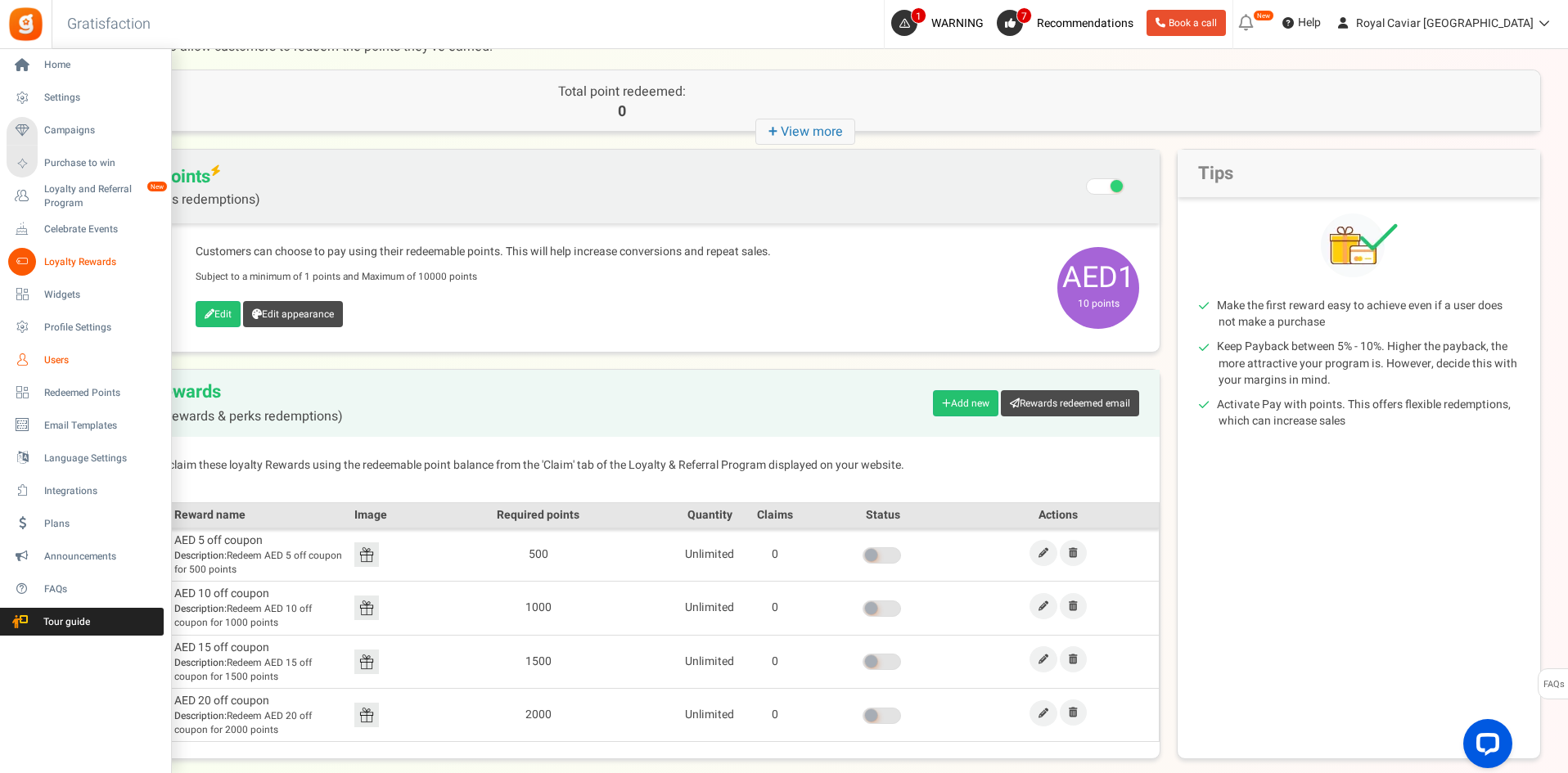
click at [47, 350] on link "Users" at bounding box center [85, 360] width 157 height 28
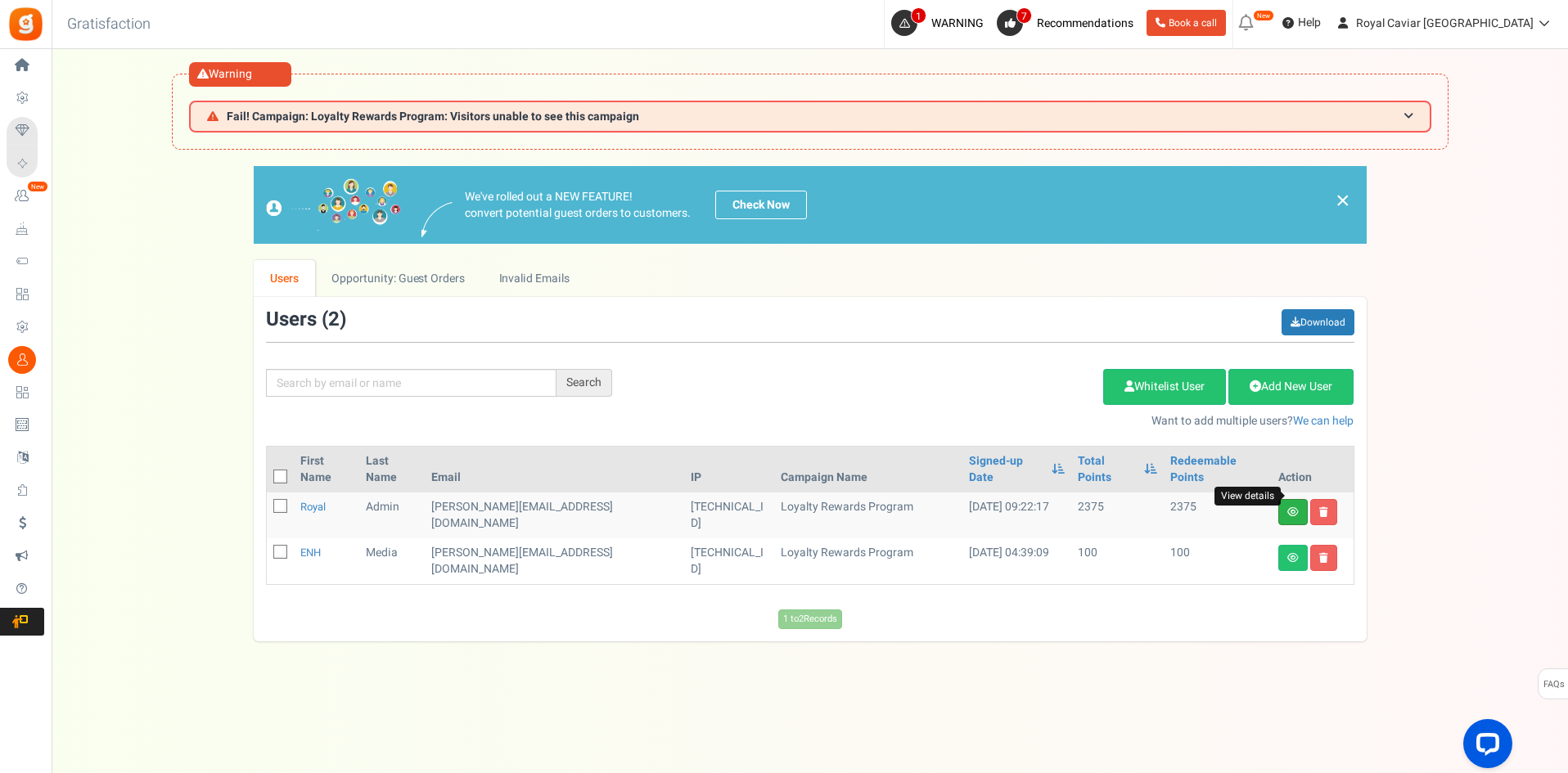
click at [1287, 507] on icon at bounding box center [1293, 512] width 11 height 10
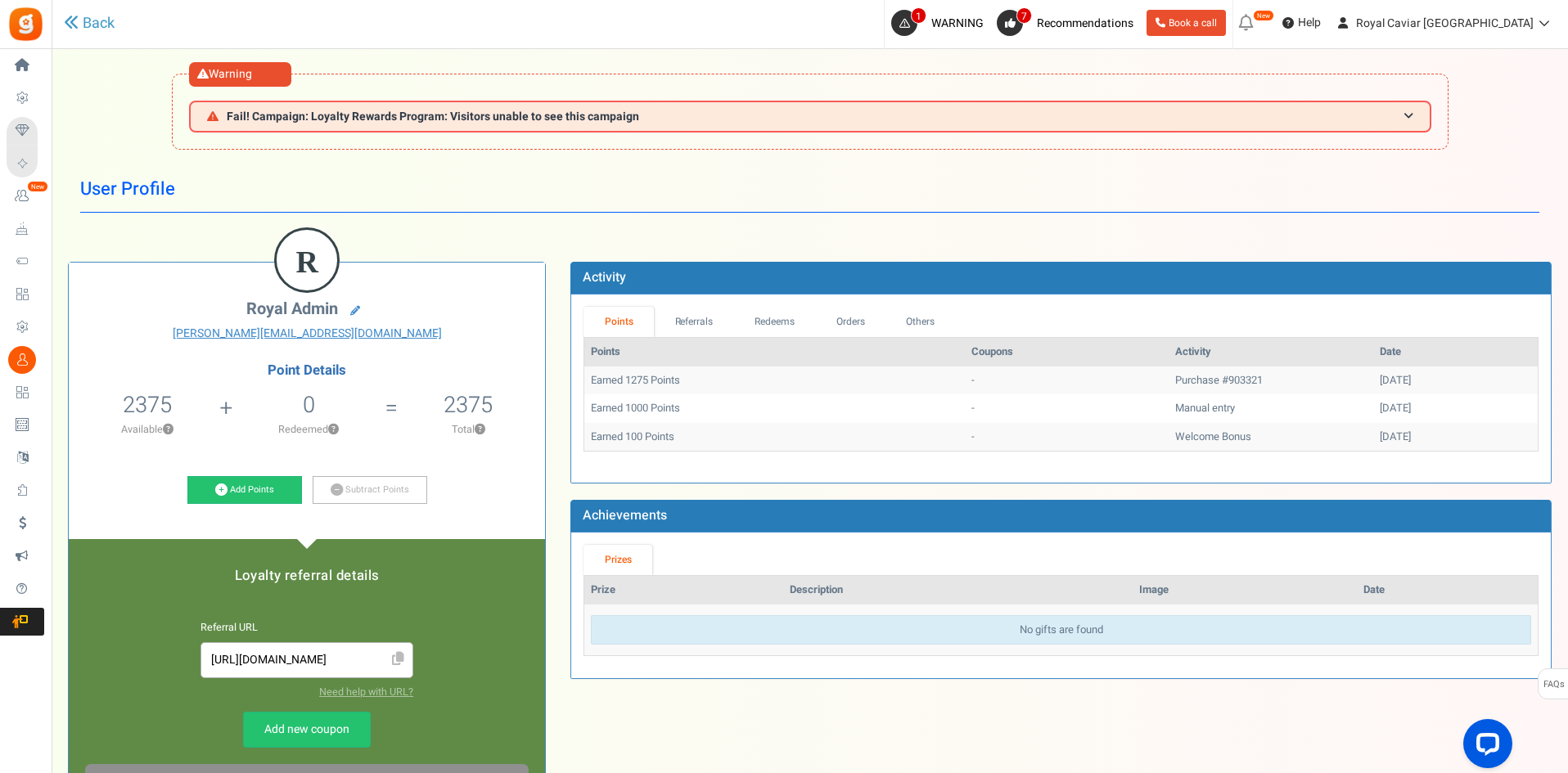
drag, startPoint x: 590, startPoint y: 386, endPoint x: 1395, endPoint y: 377, distance: 805.1
click at [1395, 377] on tr "Earned 1275 Points - Purchase #903321 [DATE]" at bounding box center [1061, 380] width 953 height 29
click at [1395, 377] on div "[DATE]" at bounding box center [1455, 380] width 151 height 16
drag, startPoint x: 633, startPoint y: 410, endPoint x: 1224, endPoint y: 402, distance: 591.1
click at [1224, 402] on tr "Earned 1000 Points - Manual entry [DATE]" at bounding box center [1061, 409] width 953 height 29
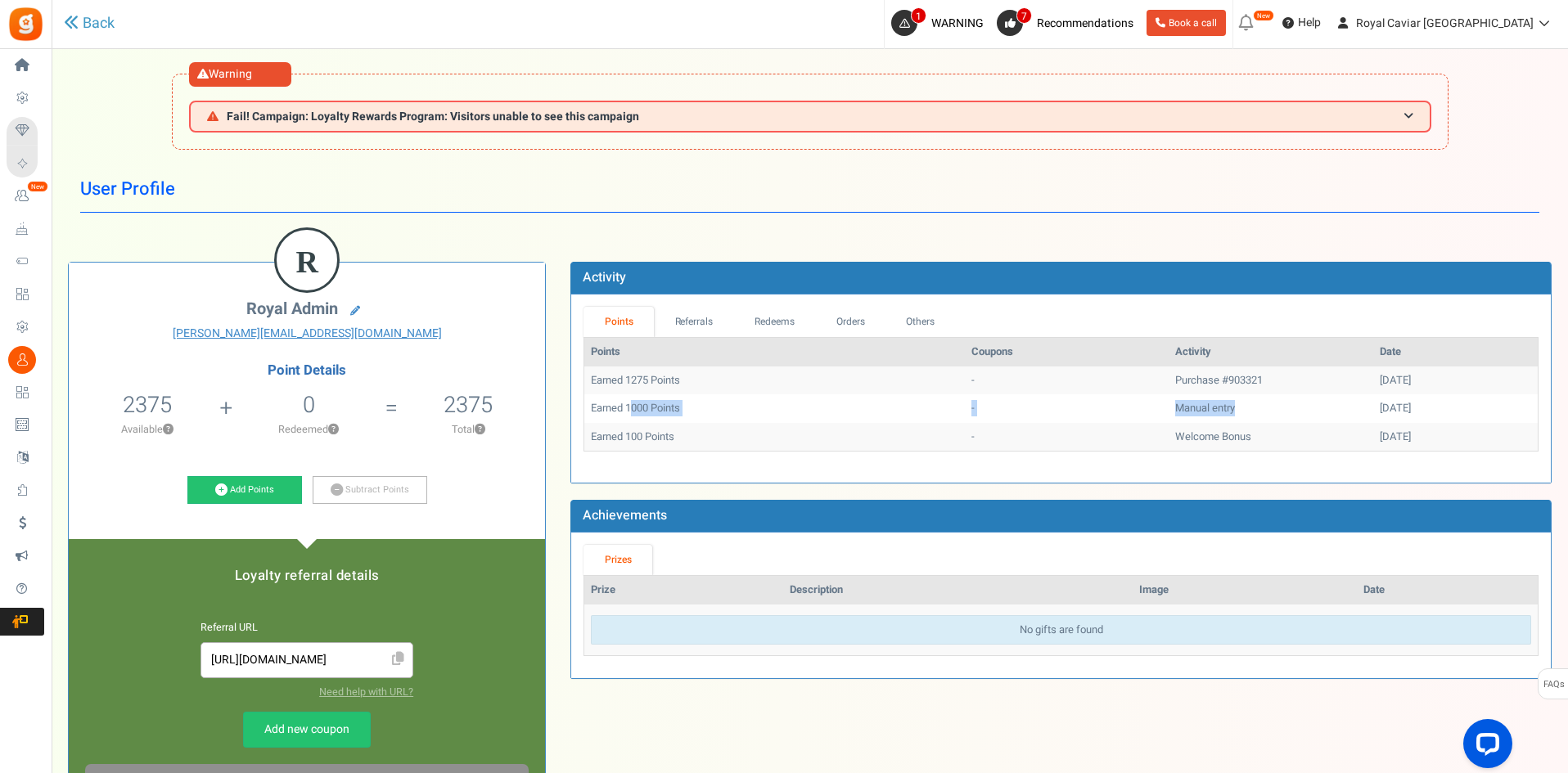
click at [1223, 406] on td "Manual entry" at bounding box center [1271, 409] width 204 height 29
drag, startPoint x: 618, startPoint y: 440, endPoint x: 1386, endPoint y: 427, distance: 768.1
click at [1386, 427] on tr "Earned 100 Points - Welcome Bonus [DATE]" at bounding box center [1061, 437] width 953 height 29
click at [1393, 433] on div "[DATE]" at bounding box center [1455, 437] width 151 height 16
click at [1392, 426] on td "[DATE]" at bounding box center [1455, 437] width 165 height 29
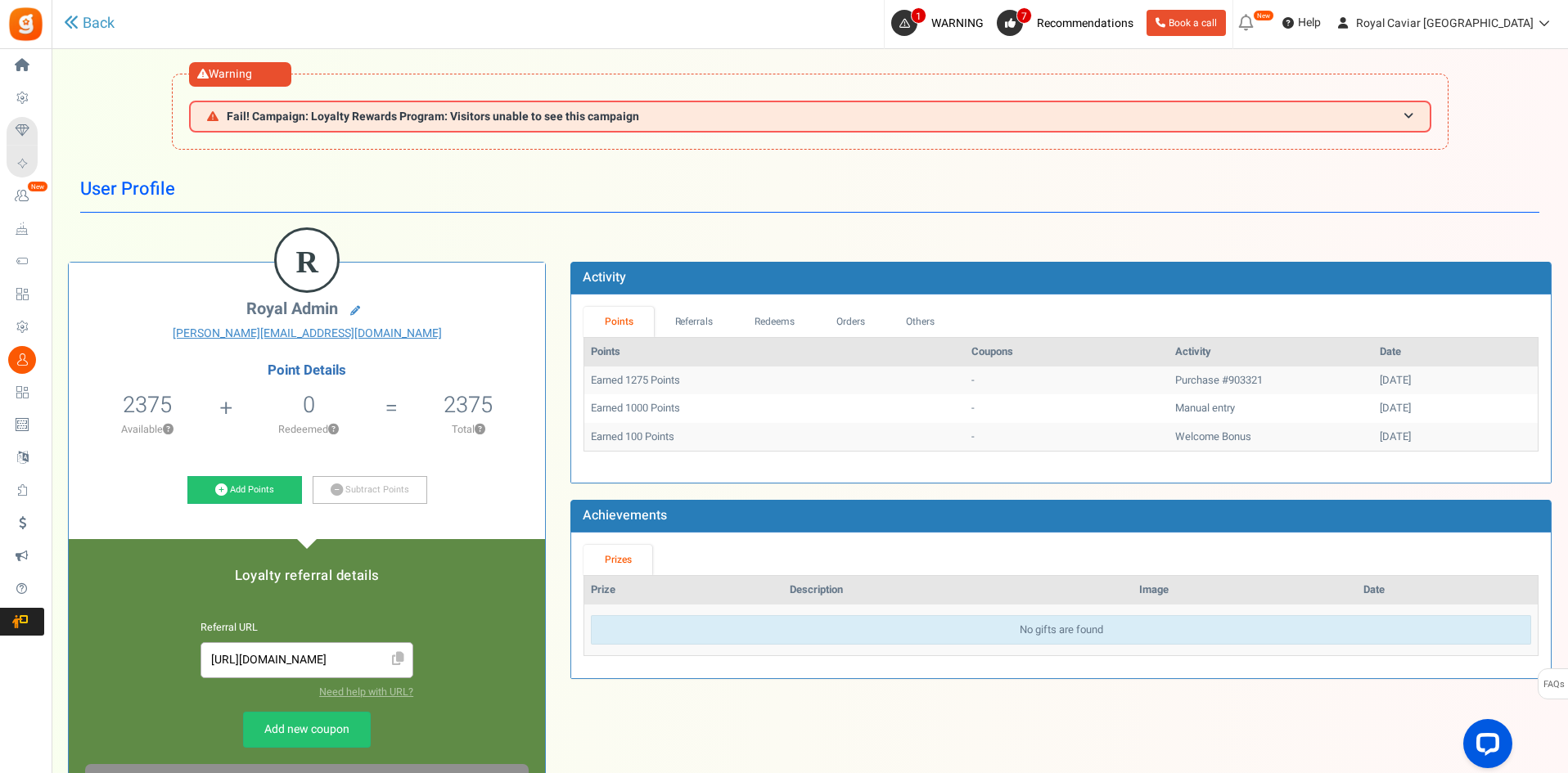
click at [707, 196] on h1 "User Profile" at bounding box center [809, 189] width 1458 height 47
click at [855, 179] on h1 "User Profile" at bounding box center [809, 189] width 1458 height 47
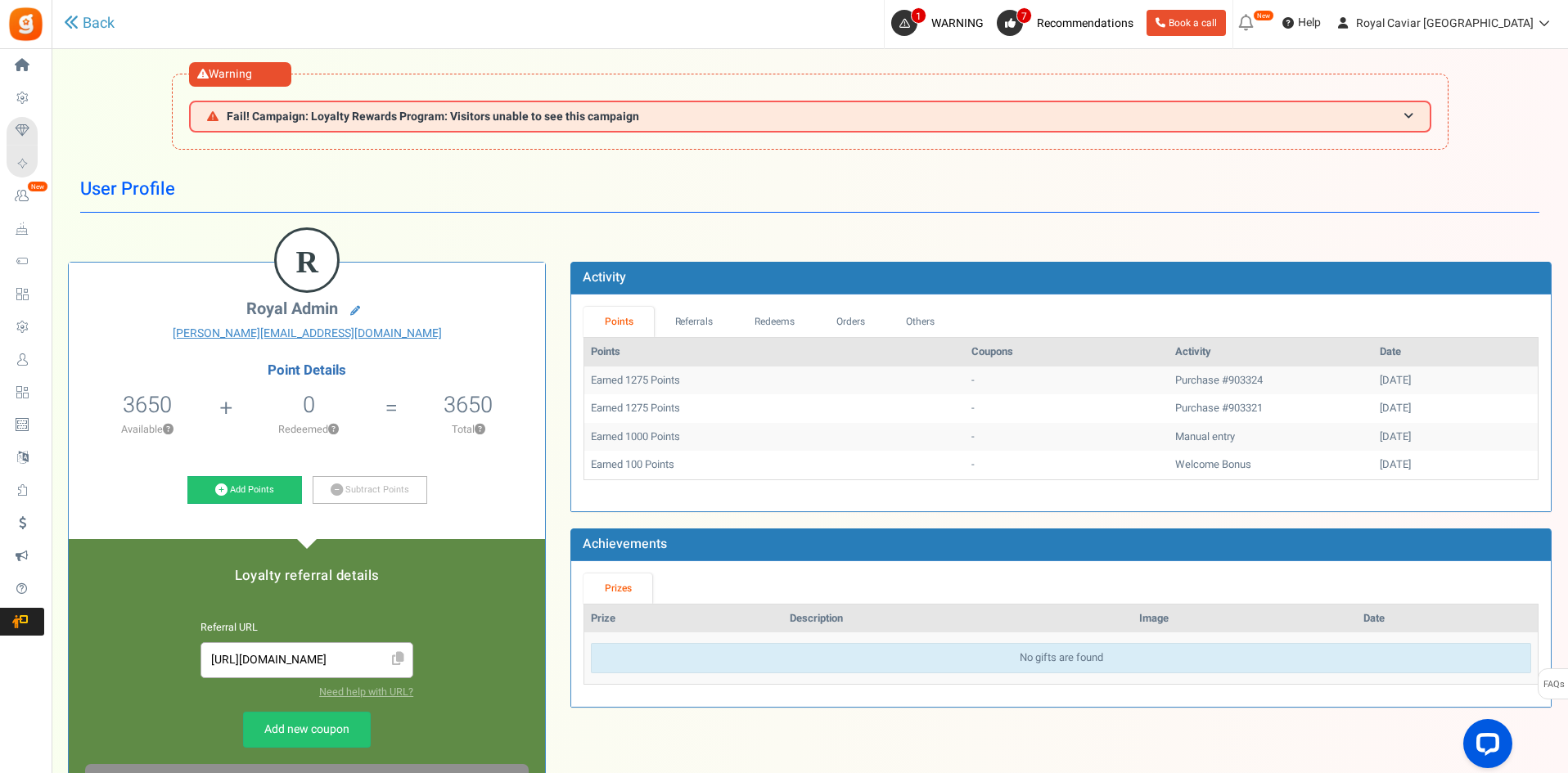
drag, startPoint x: 590, startPoint y: 380, endPoint x: 1393, endPoint y: 379, distance: 803.0
click at [1393, 379] on tr "Earned 1275 Points - Purchase #903324 01/09/2025" at bounding box center [1061, 380] width 953 height 29
click at [1393, 379] on div "[DATE]" at bounding box center [1455, 380] width 151 height 16
click at [1178, 385] on td "Purchase #903324" at bounding box center [1271, 380] width 204 height 29
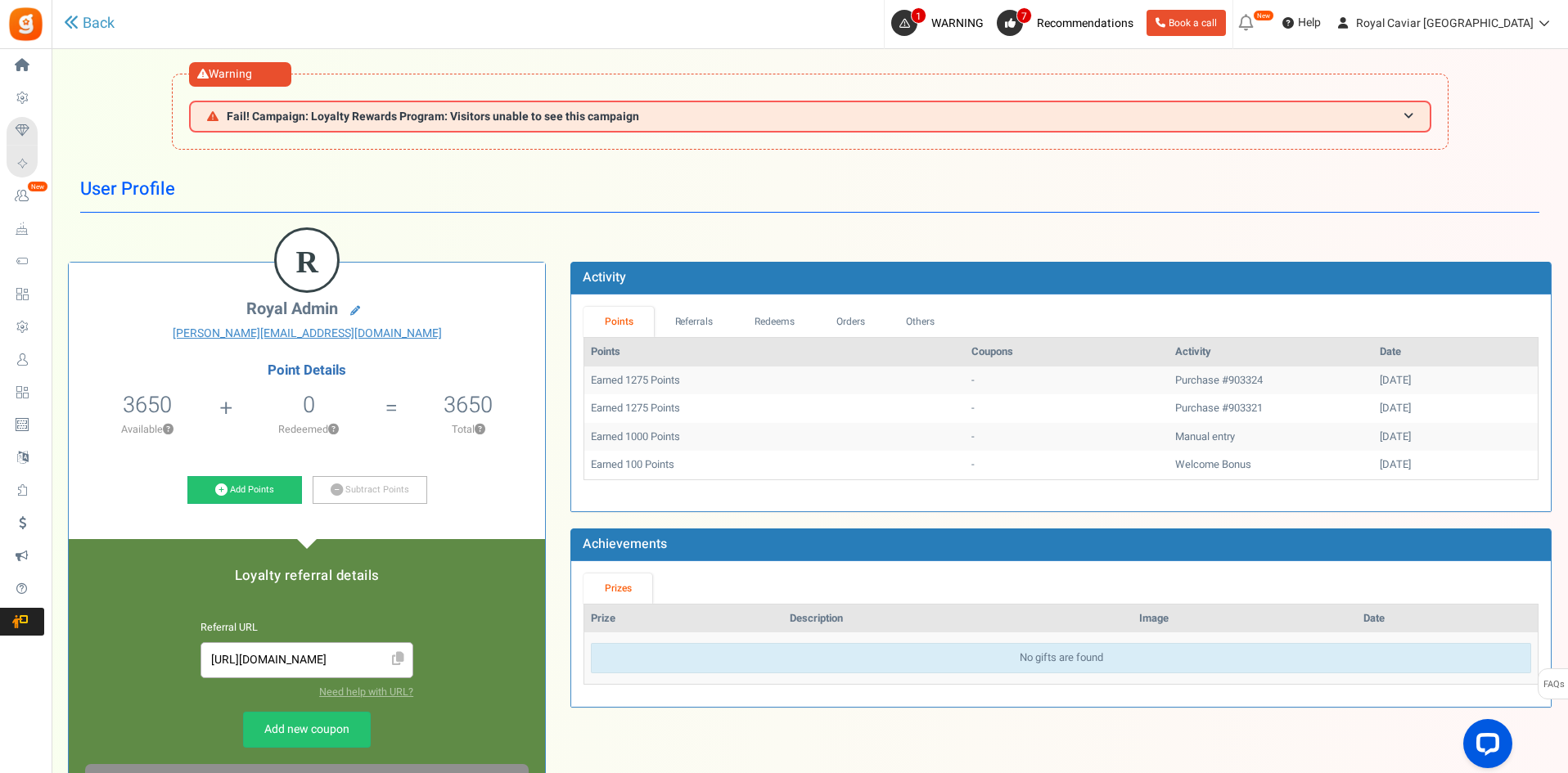
drag, startPoint x: 1096, startPoint y: 398, endPoint x: 1127, endPoint y: 382, distance: 34.9
click at [1101, 393] on tbody "Earned 1275 Points - Purchase #903324 01/09/2025 Earned 1275 Points - Purchase …" at bounding box center [1061, 422] width 953 height 113
click at [730, 383] on td "Earned 1275 Points" at bounding box center [774, 380] width 380 height 29
click at [631, 382] on td "Earned 1275 Points" at bounding box center [774, 380] width 380 height 29
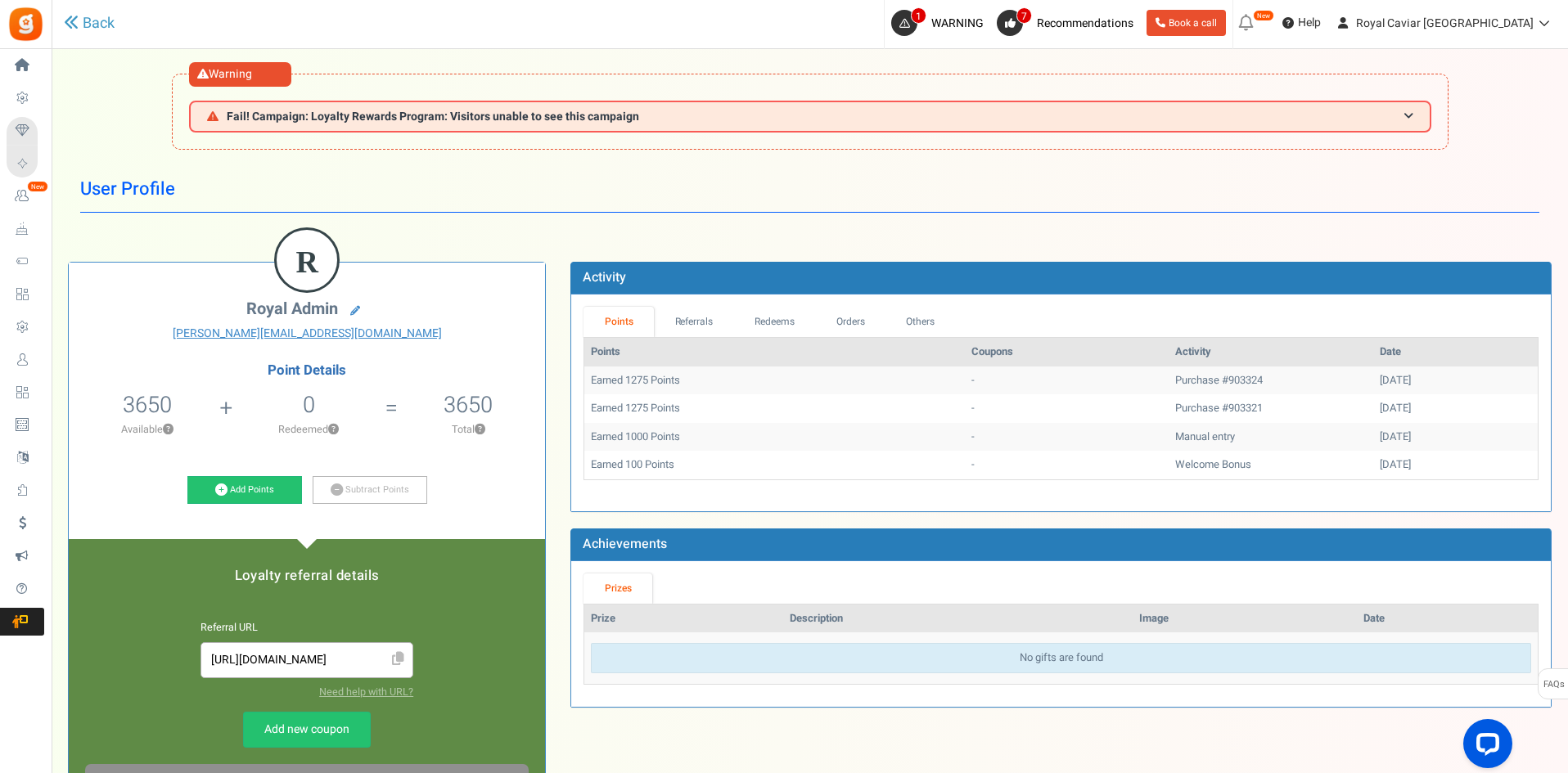
click at [461, 398] on h5 "3650" at bounding box center [467, 405] width 49 height 25
click at [503, 407] on li "3650 Total ?" at bounding box center [467, 419] width 154 height 68
click at [471, 393] on h5 "3650" at bounding box center [467, 405] width 49 height 25
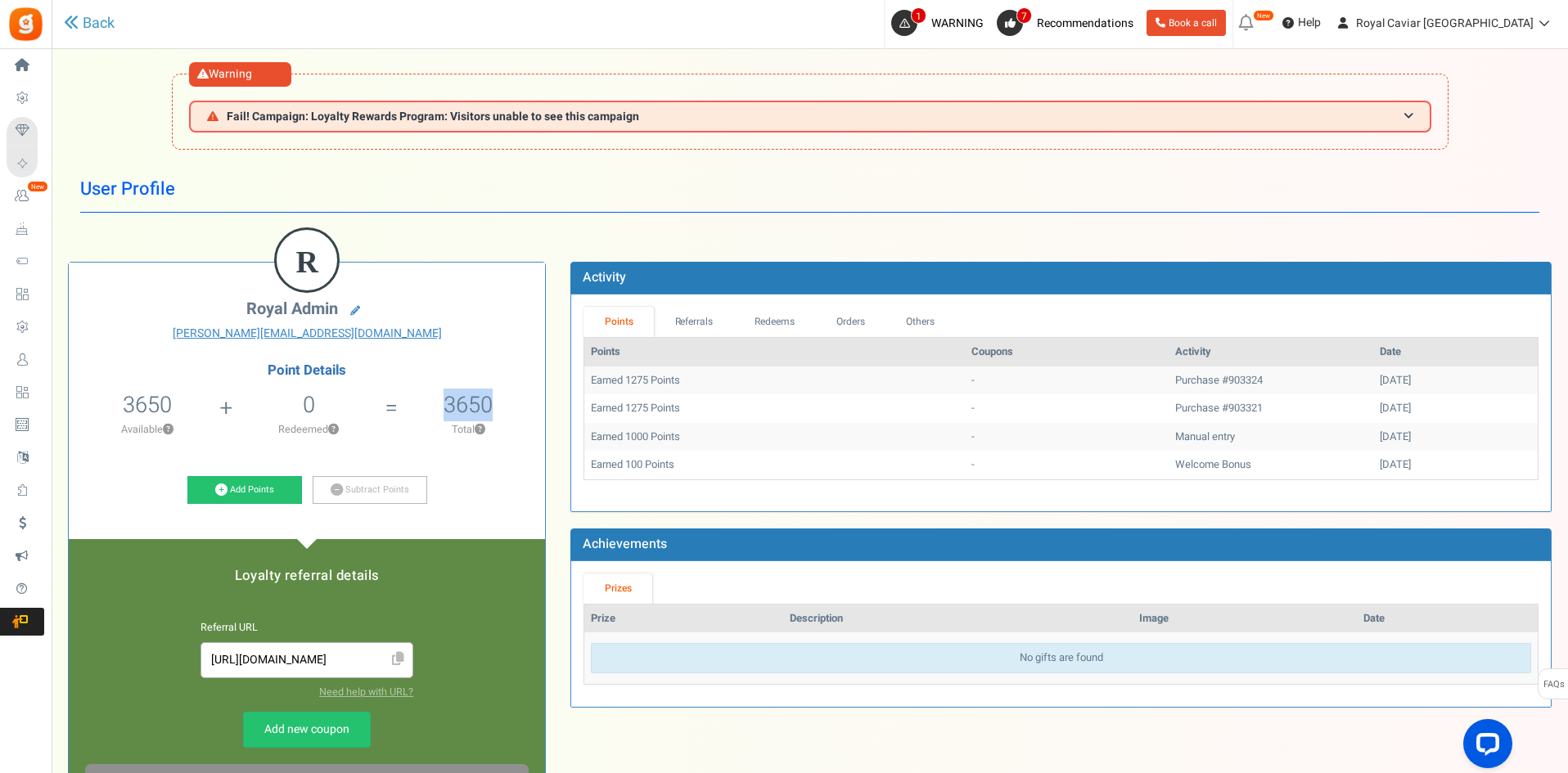
click at [471, 393] on h5 "3650" at bounding box center [467, 405] width 49 height 25
drag, startPoint x: 598, startPoint y: 374, endPoint x: 1415, endPoint y: 391, distance: 817.2
click at [1415, 391] on tr "Earned 1275 Points - Purchase #903324 01/09/2025" at bounding box center [1061, 380] width 953 height 29
click at [1415, 391] on td "[DATE]" at bounding box center [1455, 380] width 165 height 29
click at [761, 317] on link "Redeems" at bounding box center [775, 321] width 82 height 30
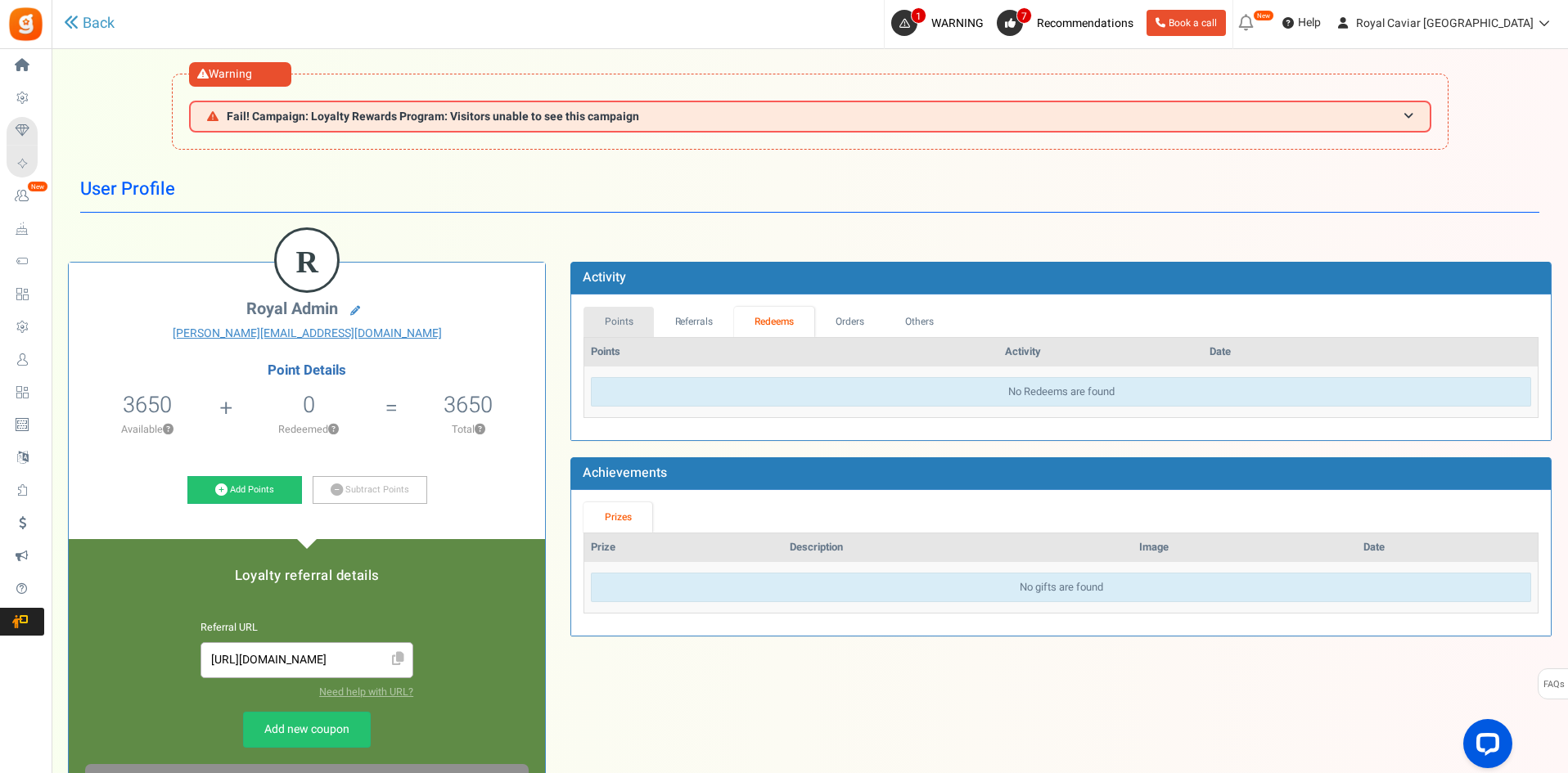
click at [635, 336] on link "Points" at bounding box center [618, 321] width 70 height 30
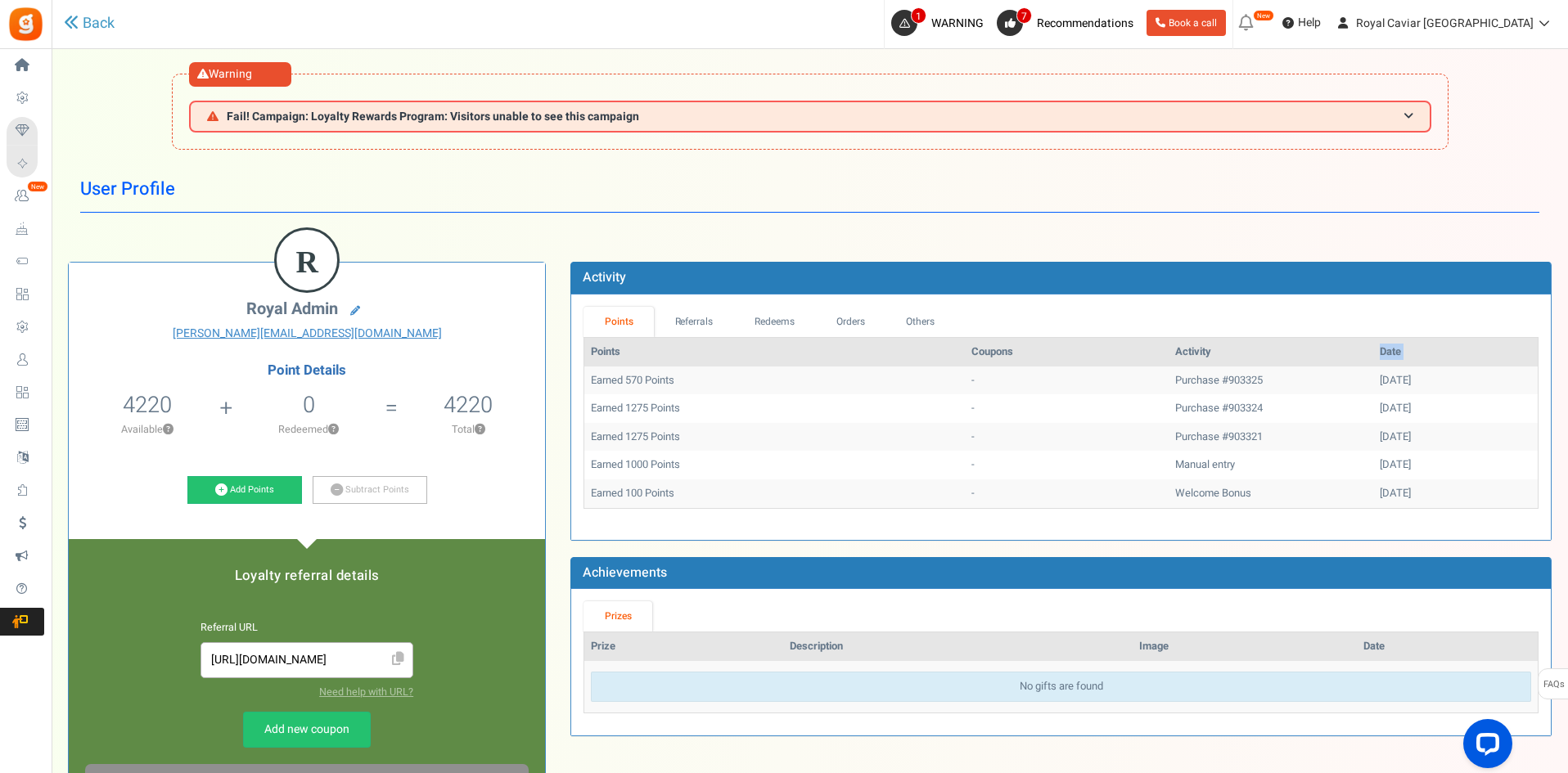
drag, startPoint x: 587, startPoint y: 376, endPoint x: 1412, endPoint y: 380, distance: 825.0
click at [1412, 380] on tr "Earned 570 Points - Purchase #903325 01/09/2025" at bounding box center [1061, 380] width 953 height 29
click at [1414, 380] on div "[DATE]" at bounding box center [1455, 380] width 151 height 16
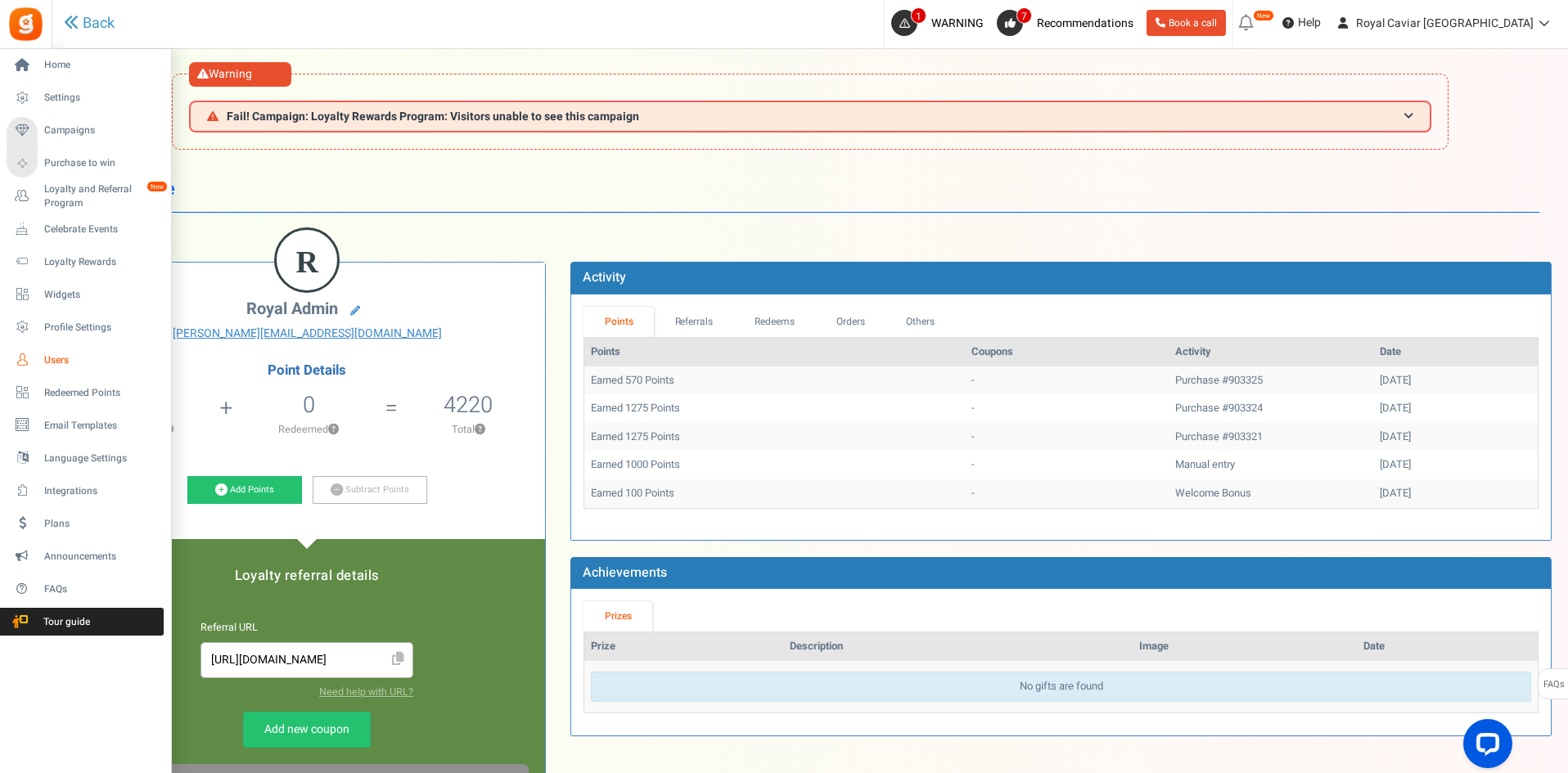
click at [60, 371] on link "Users" at bounding box center [85, 360] width 157 height 28
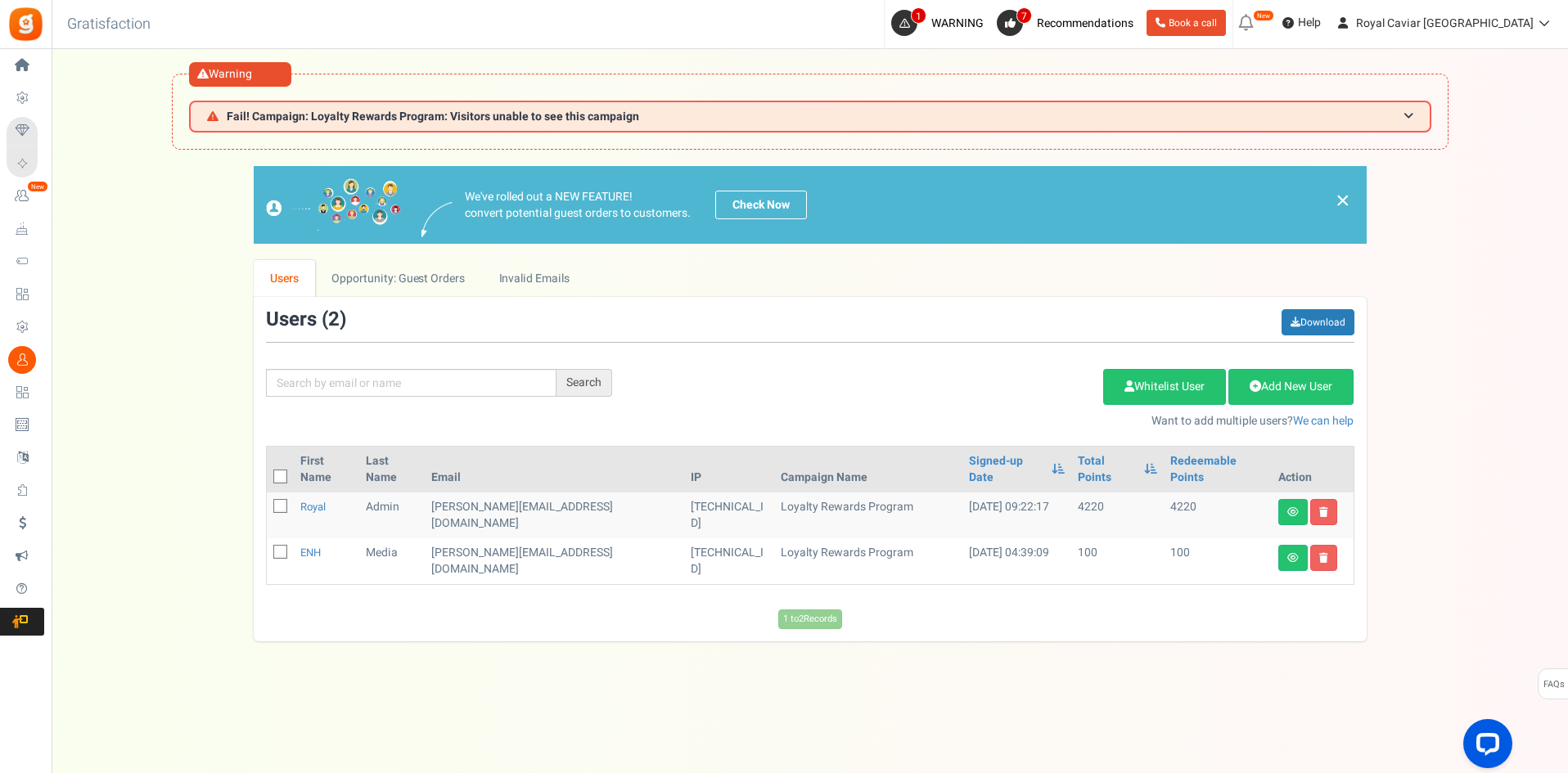
click at [1175, 492] on td "4220" at bounding box center [1216, 515] width 107 height 46
click at [1163, 492] on td "4220" at bounding box center [1216, 515] width 107 height 46
click at [1163, 538] on td "100" at bounding box center [1216, 561] width 107 height 46
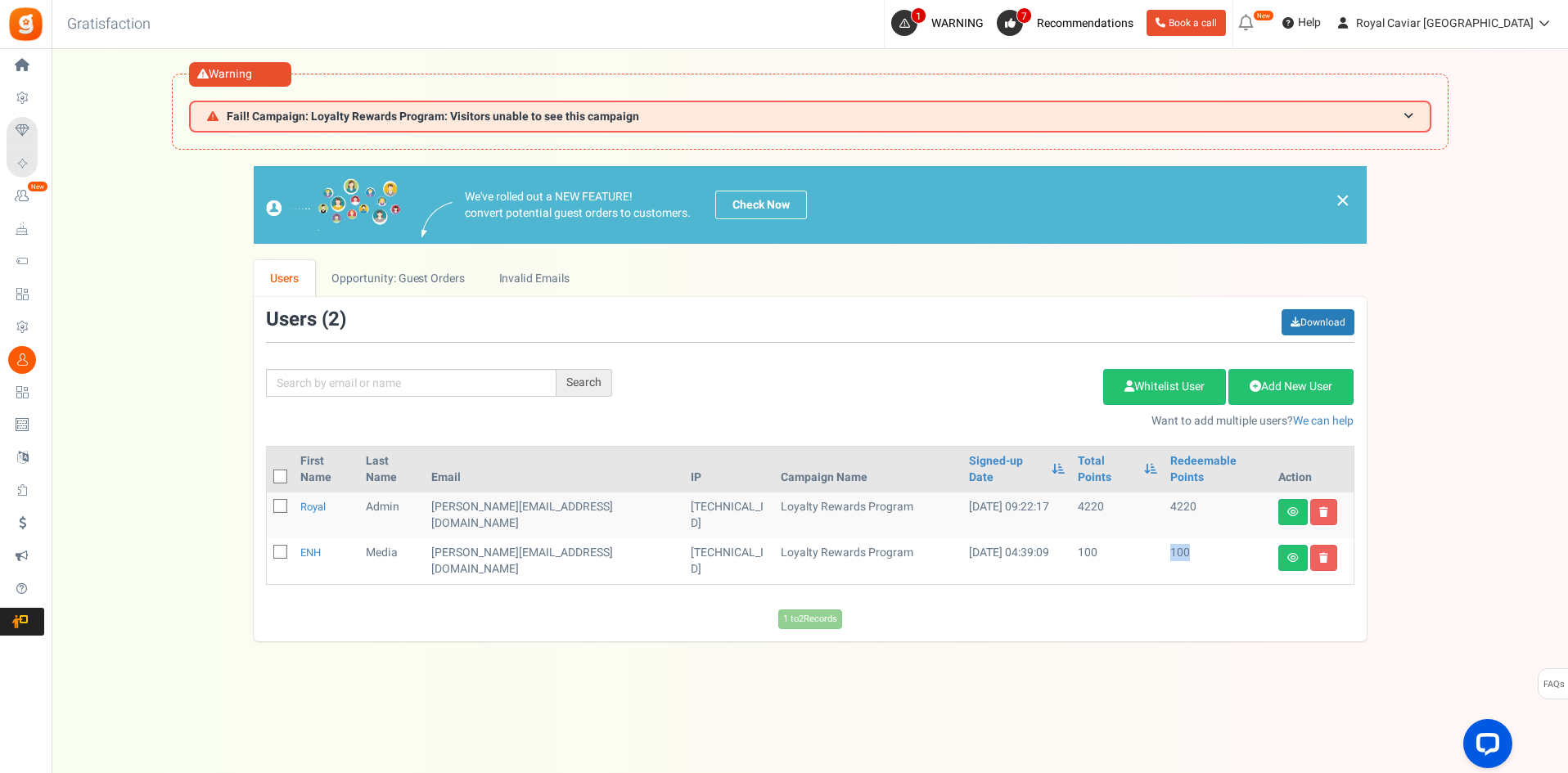
click at [1163, 538] on td "100" at bounding box center [1216, 561] width 107 height 46
click at [1183, 512] on td "4220" at bounding box center [1216, 515] width 107 height 46
click at [1164, 538] on td "100" at bounding box center [1216, 561] width 107 height 46
click at [1163, 538] on td "100" at bounding box center [1216, 561] width 107 height 46
click at [1170, 538] on td "100" at bounding box center [1216, 561] width 107 height 46
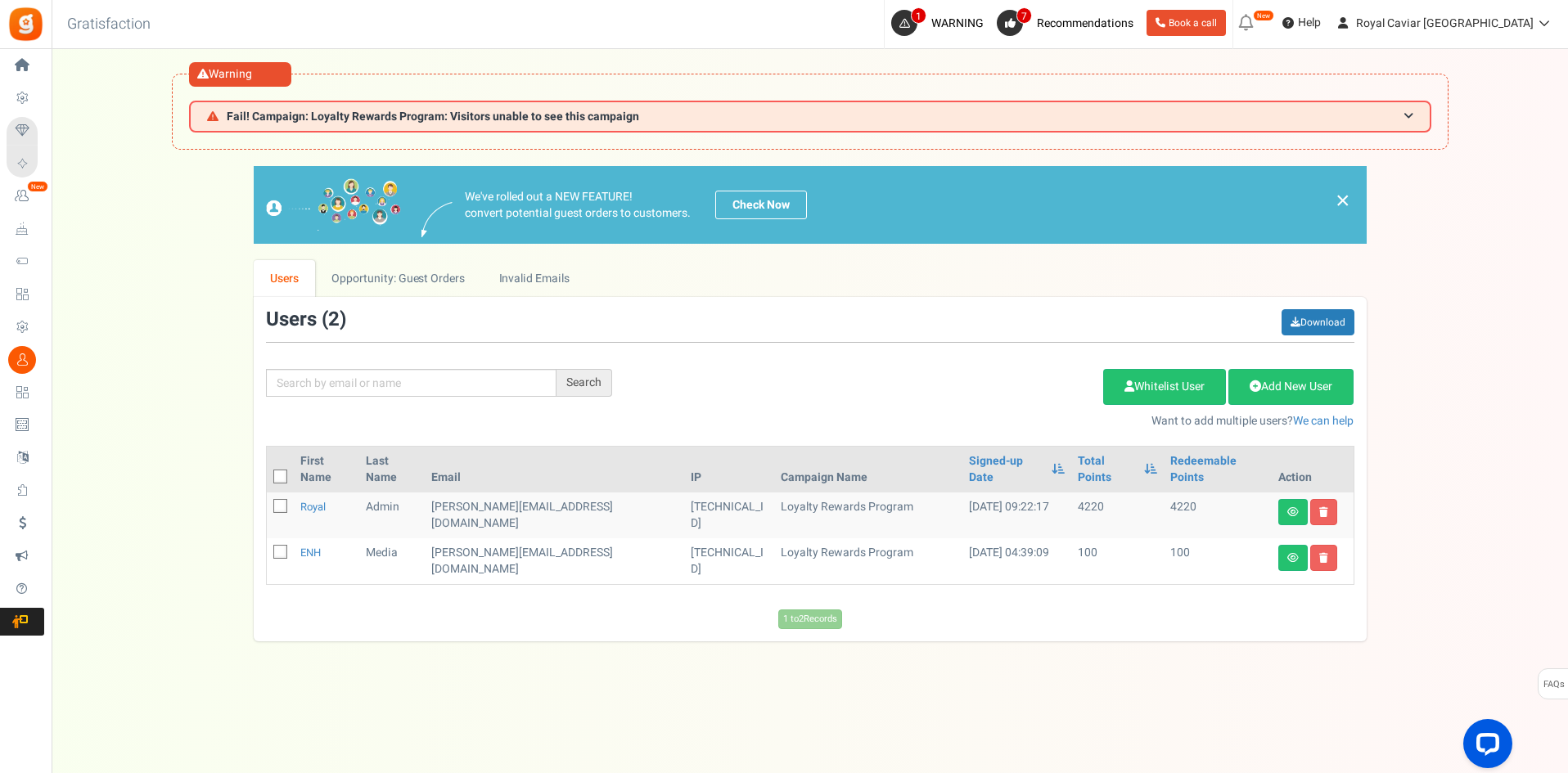
click at [1169, 538] on td "100" at bounding box center [1216, 561] width 107 height 46
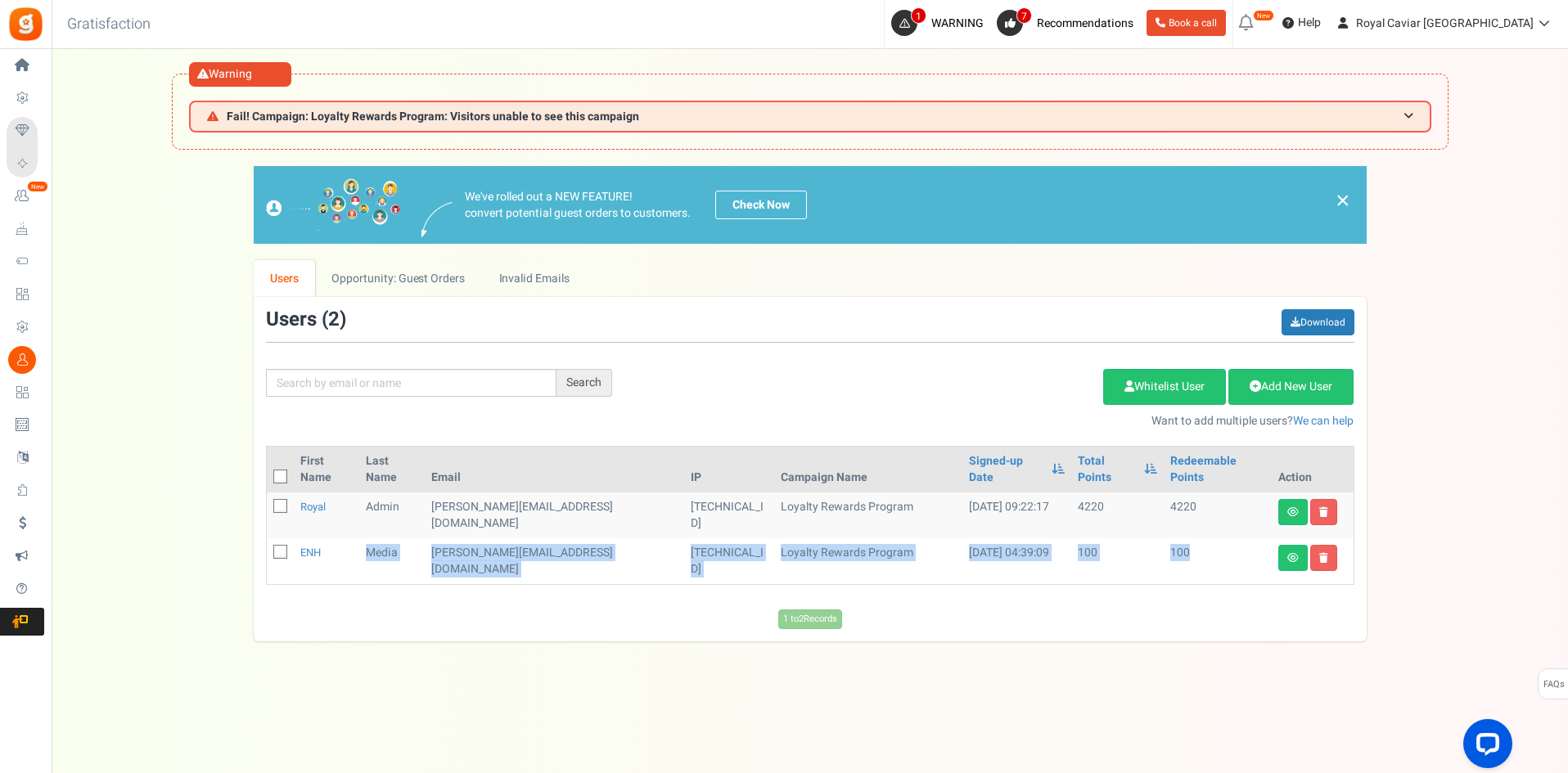
drag, startPoint x: 1164, startPoint y: 530, endPoint x: 351, endPoint y: 537, distance: 813.0
click at [302, 538] on tr "ENH Media sourabh@enhmedia.com 2.50.38.183 Loyalty Rewards Program 28/10/2024 0…" at bounding box center [810, 561] width 1087 height 46
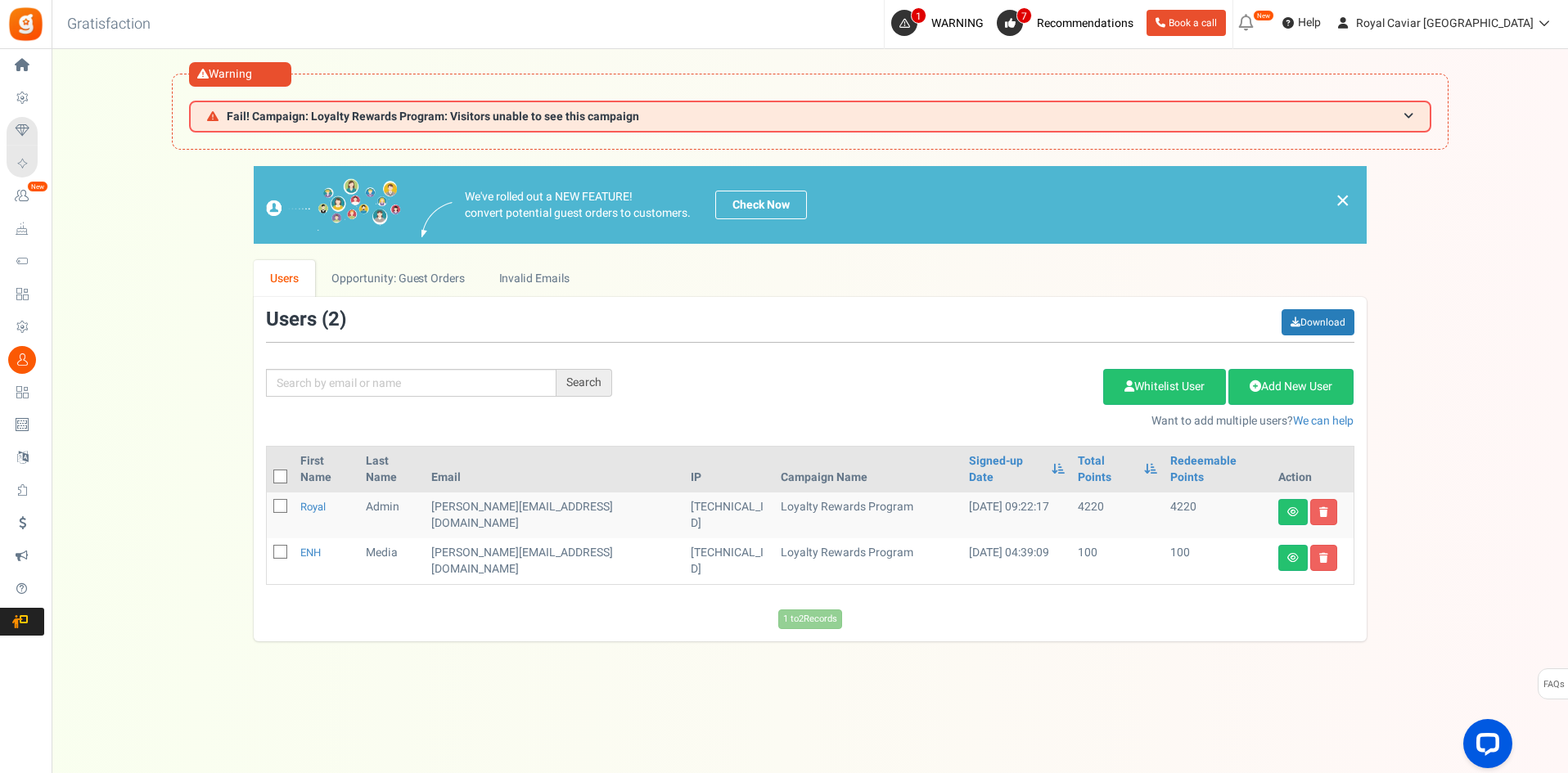
click at [1396, 530] on div "We've rolled out a NEW FEATURE! convert potential guest orders to customers. Ch…" at bounding box center [810, 403] width 1483 height 476
click at [1297, 499] on link at bounding box center [1293, 512] width 29 height 26
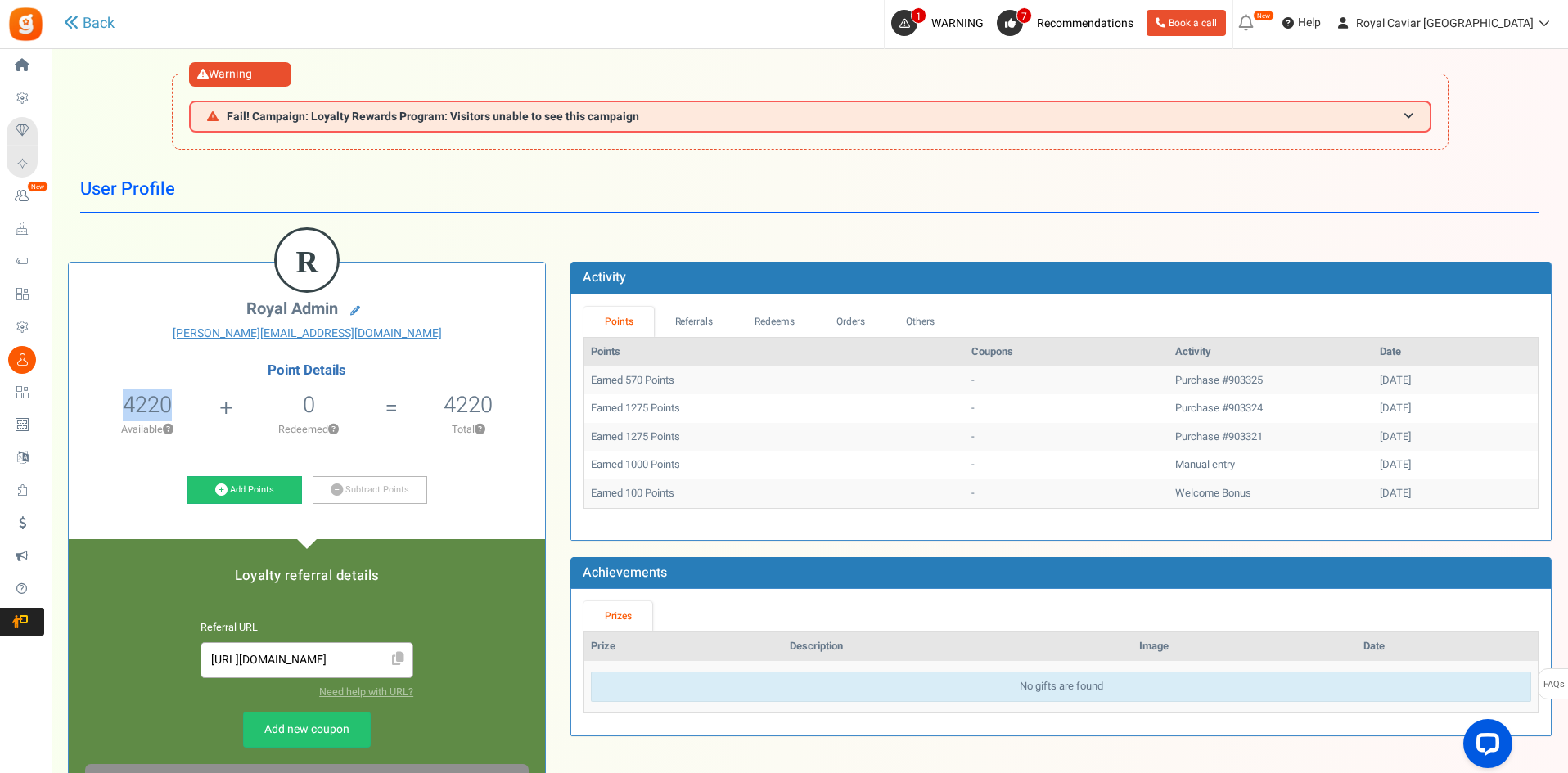
drag, startPoint x: 151, startPoint y: 404, endPoint x: 329, endPoint y: 387, distance: 178.8
click at [208, 398] on li "4220 4220 Redeemable 0 Exclusion Available ?" at bounding box center [147, 419] width 157 height 68
click at [354, 386] on li "0 Redeemed ?" at bounding box center [308, 419] width 166 height 68
drag, startPoint x: 590, startPoint y: 495, endPoint x: 1395, endPoint y: 494, distance: 805.0
click at [1395, 494] on tr "Earned 100 Points - Welcome Bonus [DATE]" at bounding box center [1061, 493] width 953 height 29
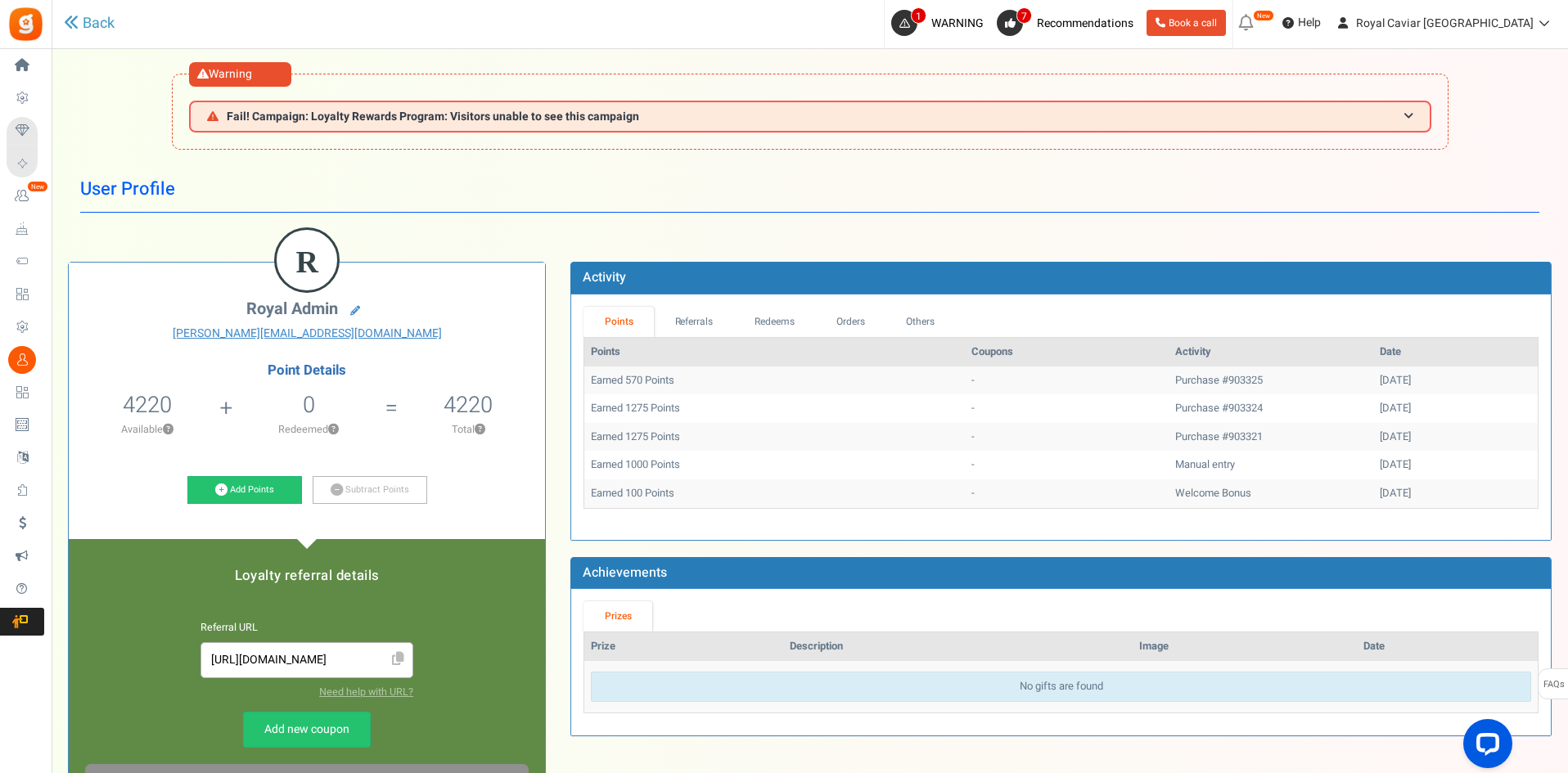
drag, startPoint x: 589, startPoint y: 467, endPoint x: 618, endPoint y: 535, distance: 73.9
click at [1377, 460] on tr "Earned 1000 Points - Manual entry [DATE]" at bounding box center [1061, 465] width 953 height 29
click at [261, 494] on link "Add Points" at bounding box center [245, 490] width 114 height 28
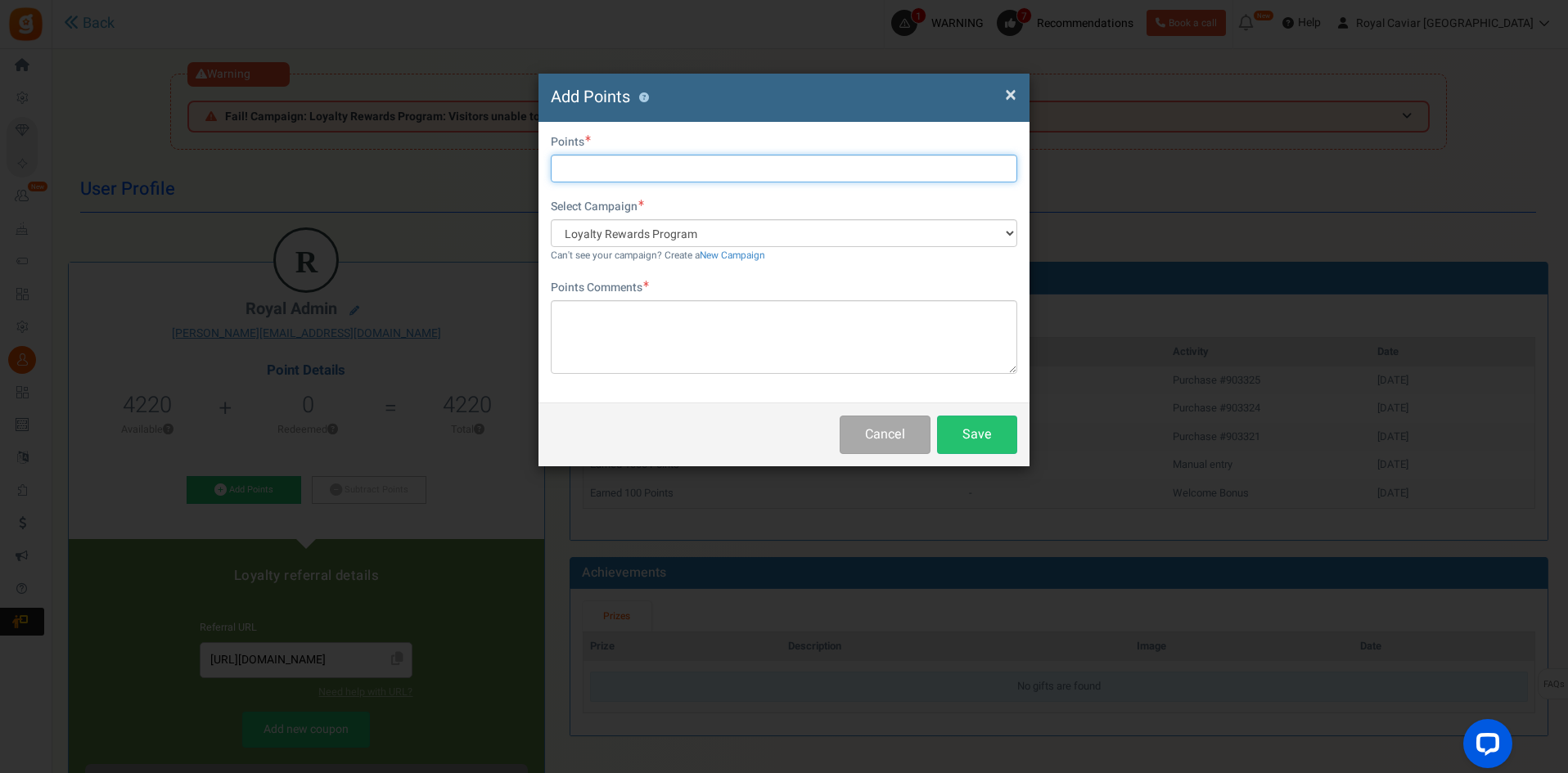
click at [758, 166] on input "text" at bounding box center [783, 168] width 467 height 28
type input "1000"
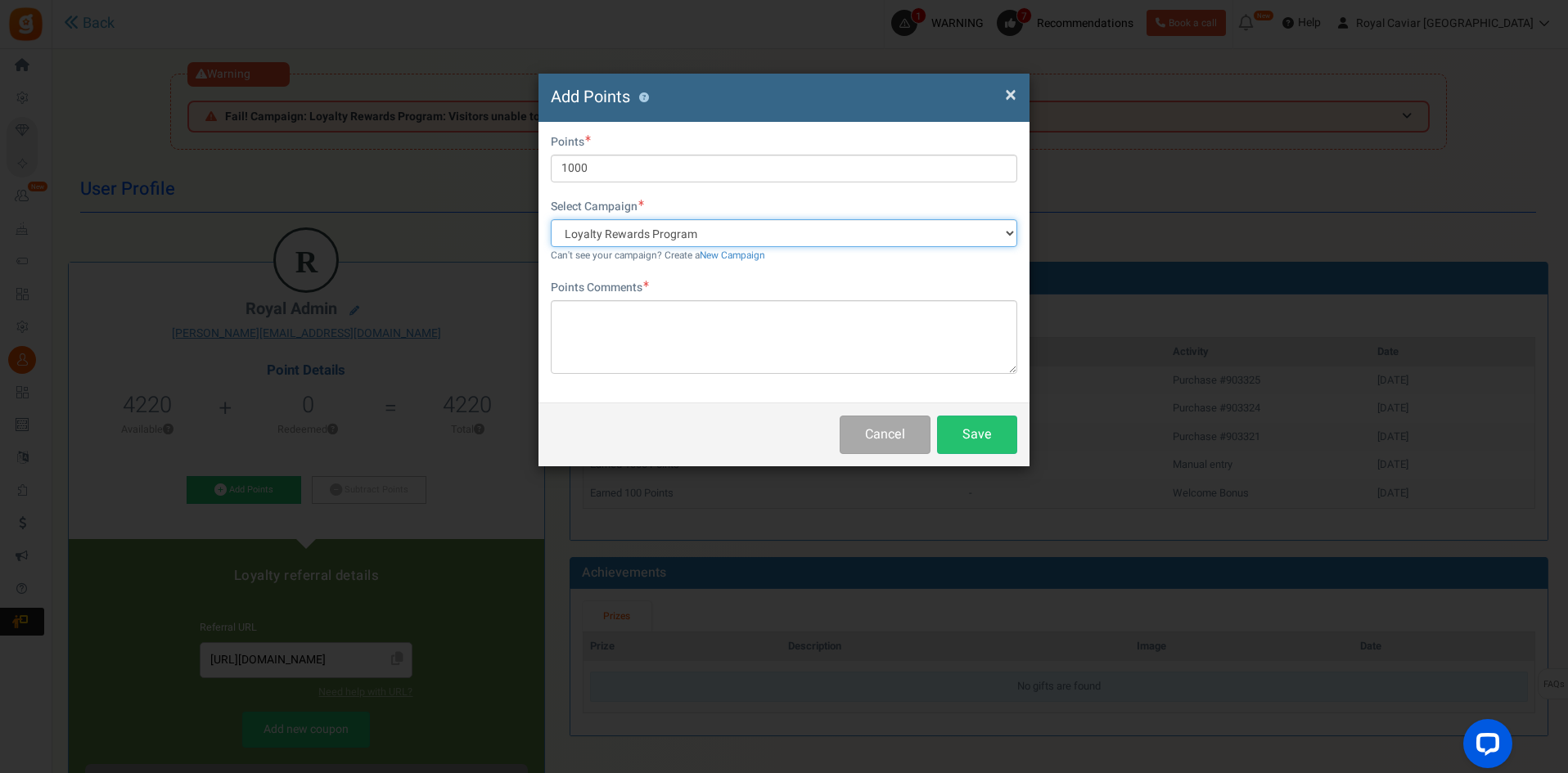
click at [919, 232] on select "Loyalty Rewards Program" at bounding box center [783, 233] width 467 height 28
drag, startPoint x: 919, startPoint y: 232, endPoint x: 915, endPoint y: 308, distance: 76.1
click at [919, 232] on select "Loyalty Rewards Program" at bounding box center [783, 233] width 467 height 28
click at [963, 438] on button "Save" at bounding box center [976, 435] width 80 height 39
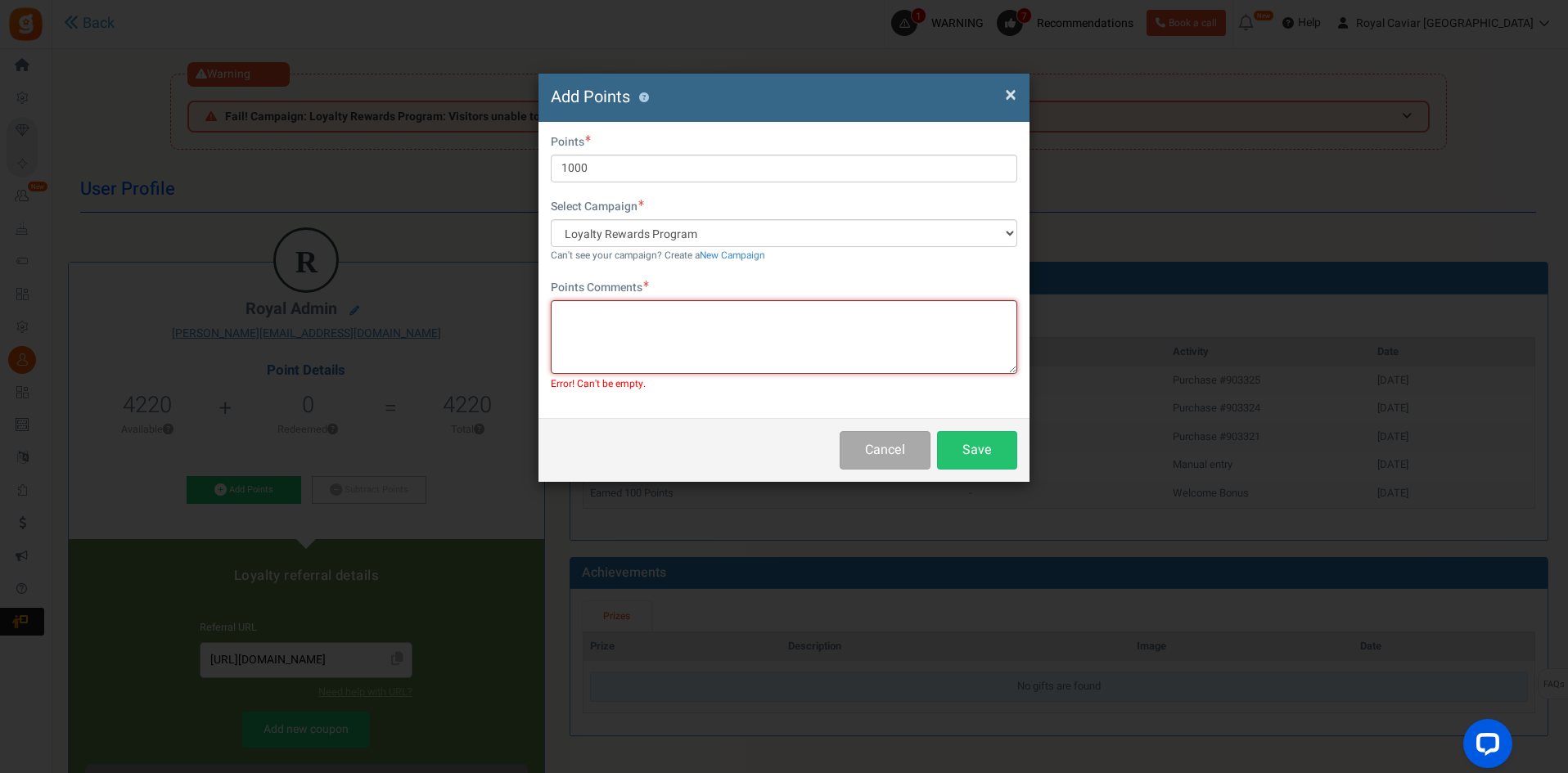
click at [837, 370] on textarea at bounding box center [783, 337] width 467 height 74
click at [850, 321] on textarea at bounding box center [783, 337] width 467 height 74
type textarea "Whatsapp Order"
click at [959, 443] on button "Save" at bounding box center [976, 451] width 80 height 39
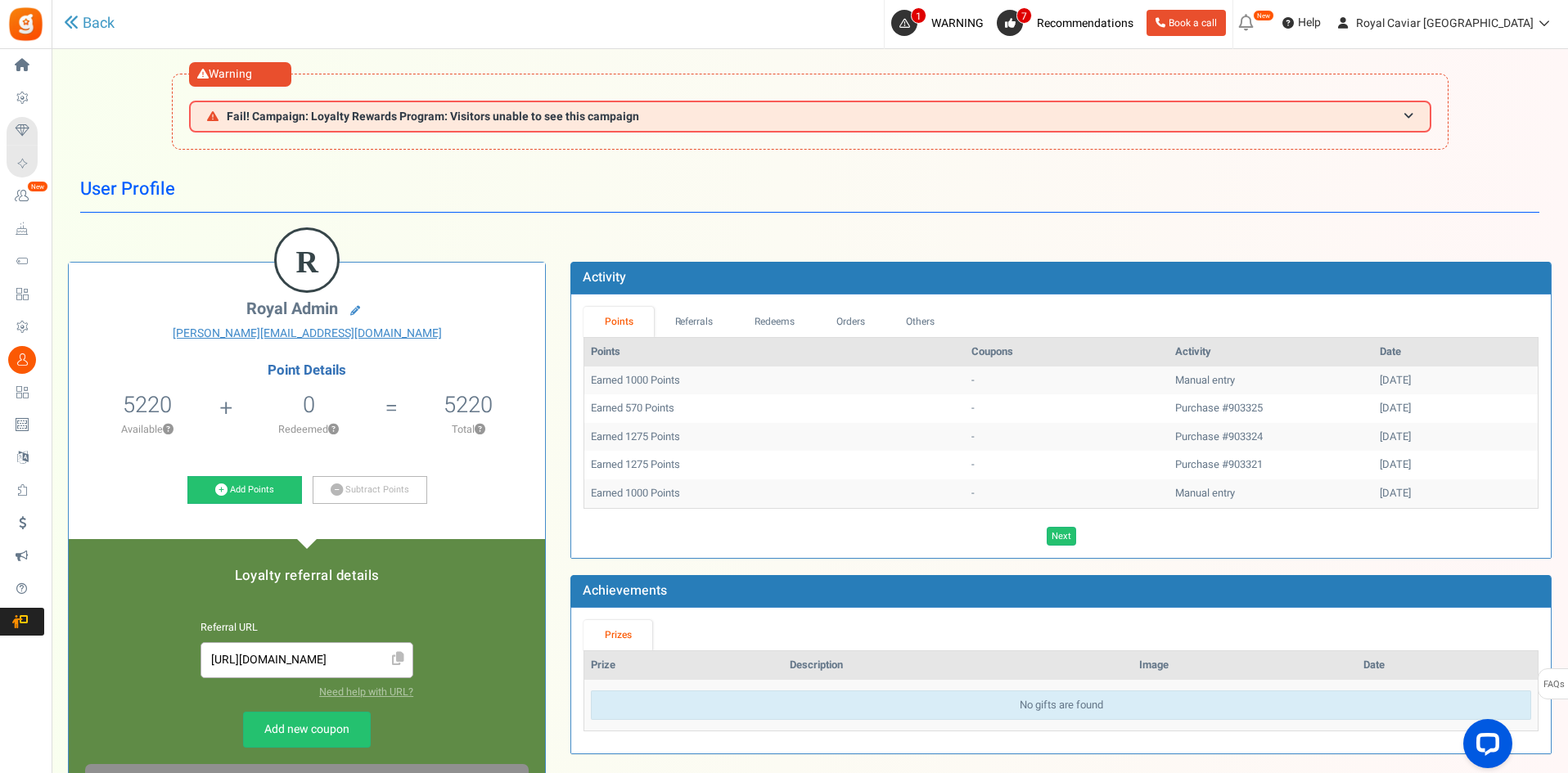
drag, startPoint x: 592, startPoint y: 384, endPoint x: 1433, endPoint y: 375, distance: 841.0
click at [1433, 375] on tr "Earned 1000 Points - Manual entry 01/09/2025" at bounding box center [1061, 380] width 953 height 29
click at [1433, 375] on div "[DATE]" at bounding box center [1455, 380] width 151 height 16
